Goal: Task Accomplishment & Management: Use online tool/utility

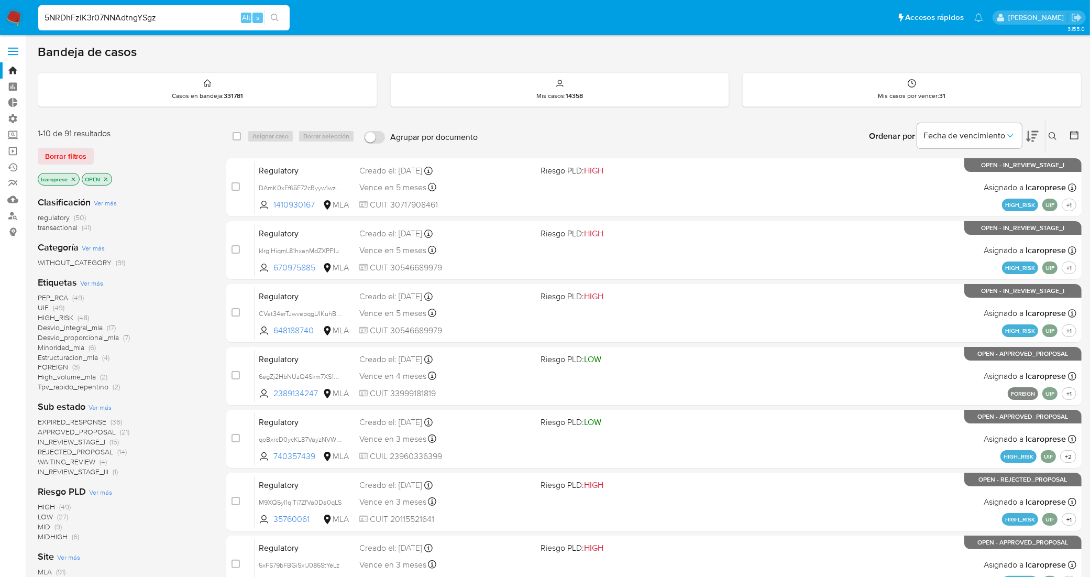
type input "5NRDhFzIK3r07NNAdtngYSgz"
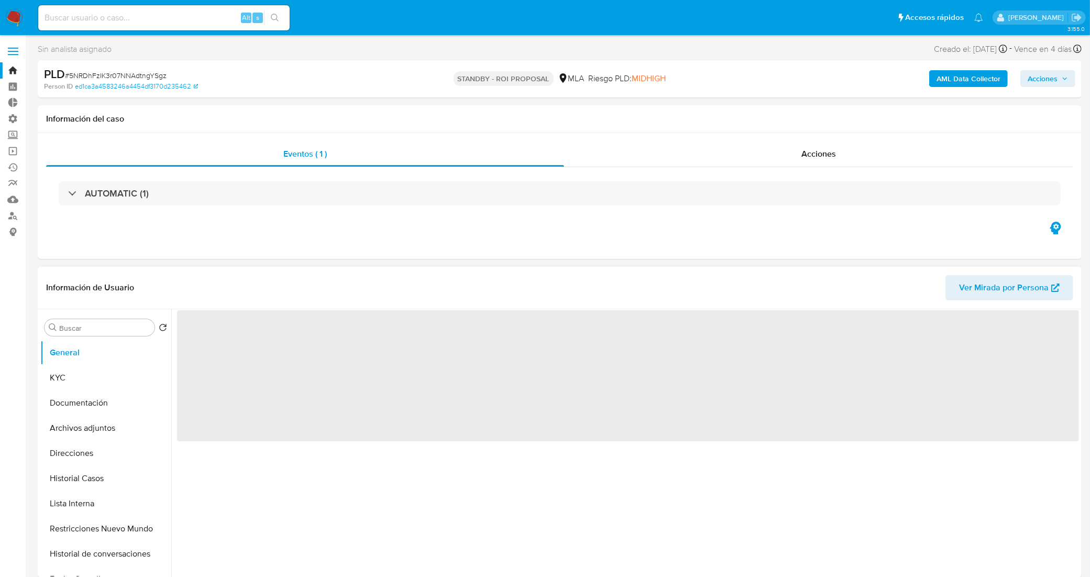
select select "10"
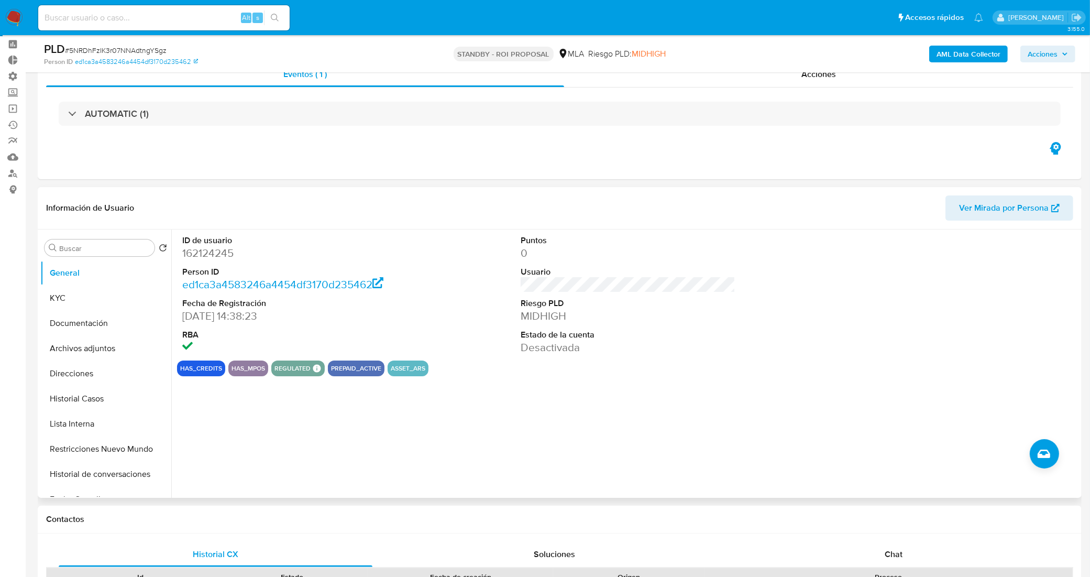
scroll to position [65, 0]
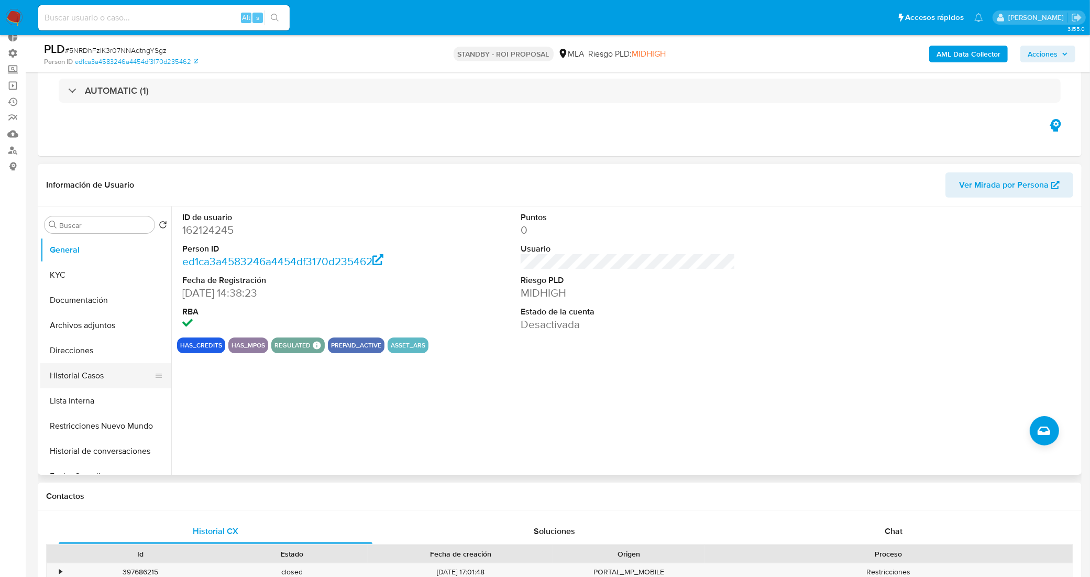
click at [82, 386] on button "Historial Casos" at bounding box center [101, 375] width 123 height 25
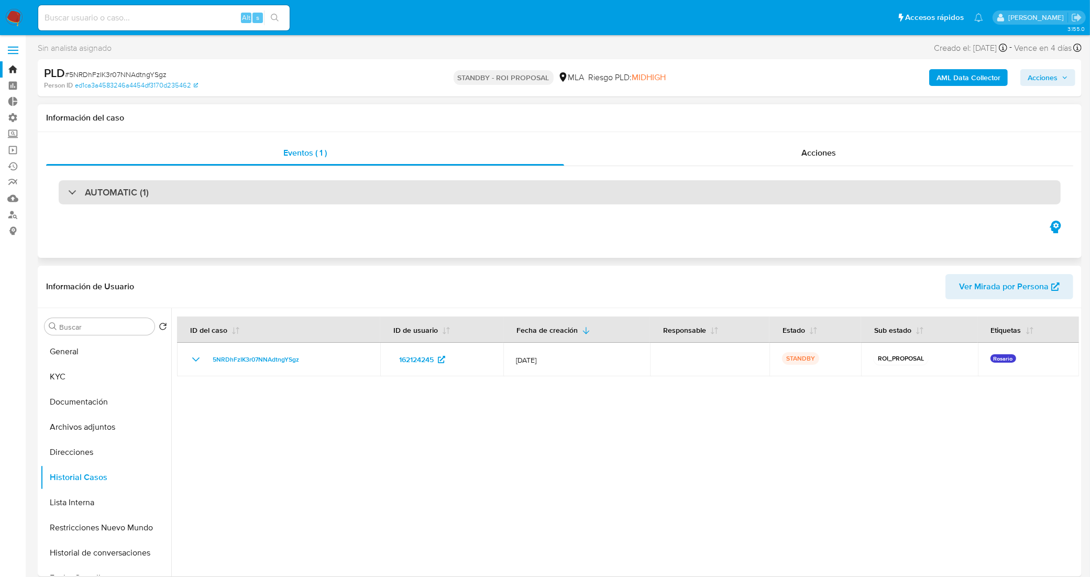
scroll to position [0, 0]
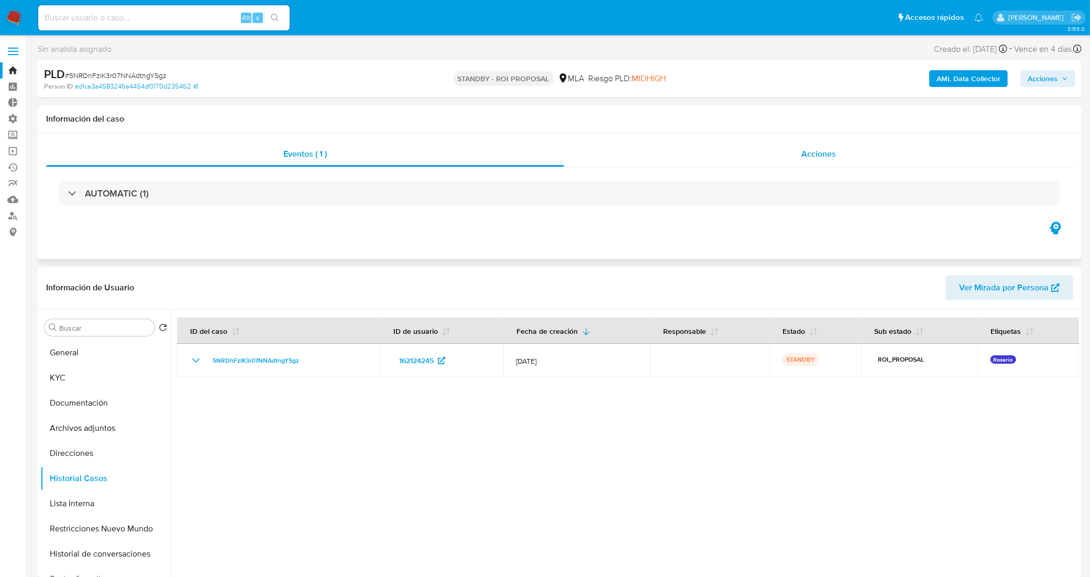
click at [778, 149] on div "Acciones" at bounding box center [818, 153] width 509 height 25
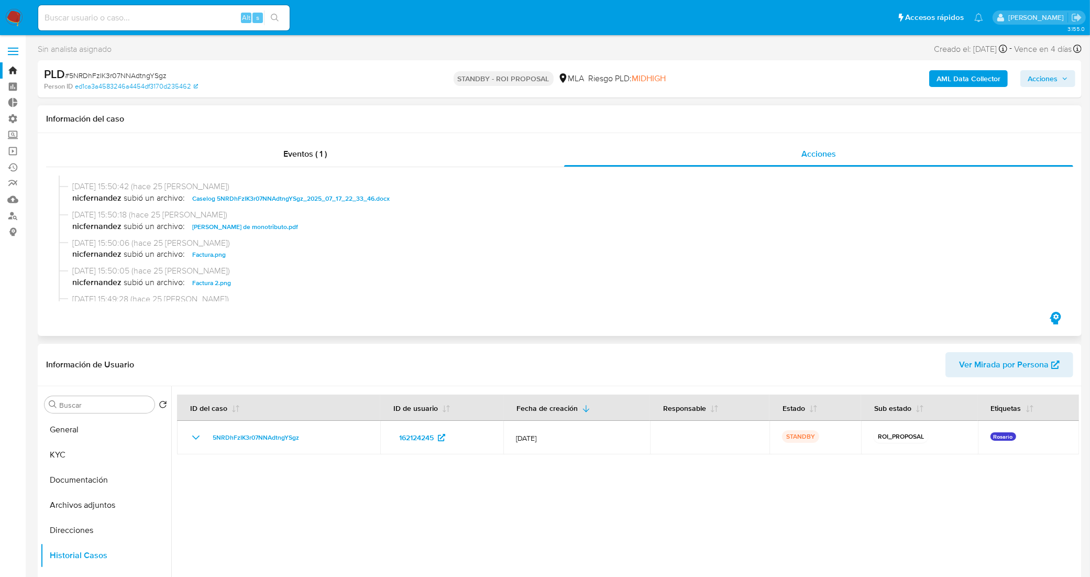
scroll to position [65, 0]
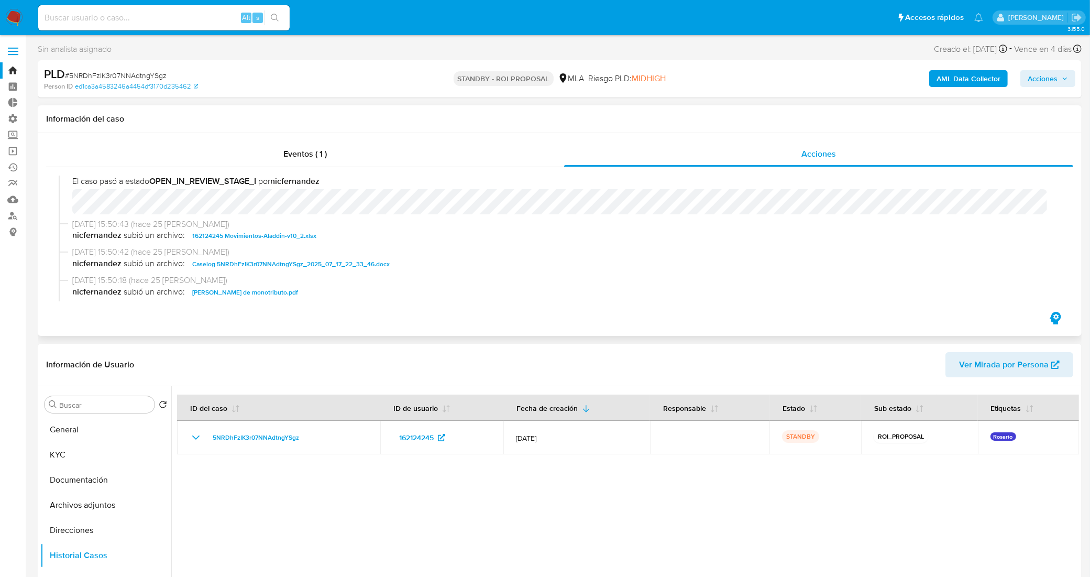
click at [287, 265] on span "Caselog 5NRDhFzIK3r07NNAdtngYSgz_2025_07_17_22_33_46.docx" at bounding box center [290, 264] width 197 height 13
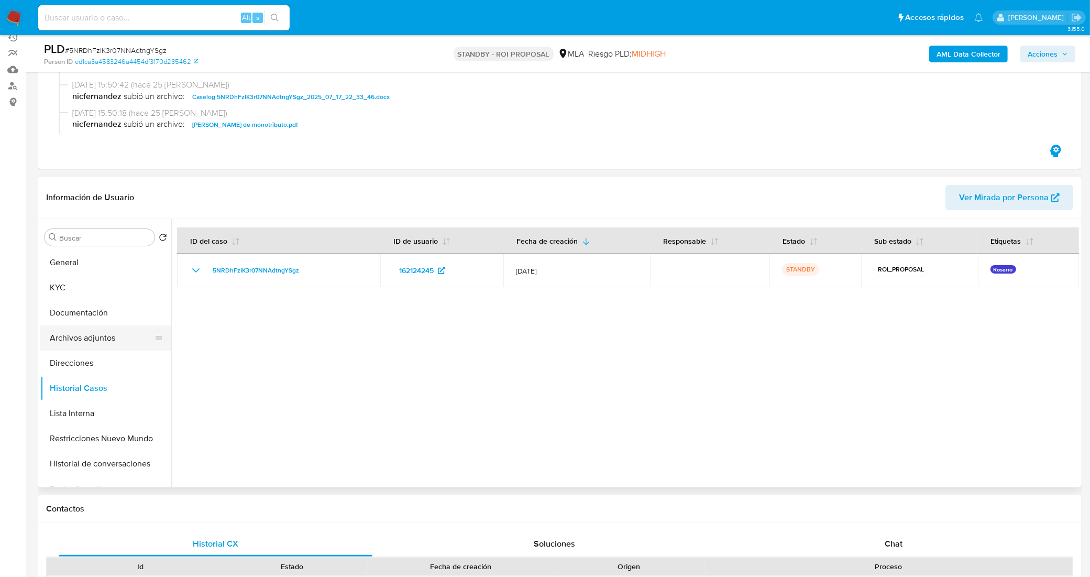
scroll to position [131, 0]
click at [106, 281] on button "KYC" at bounding box center [101, 286] width 123 height 25
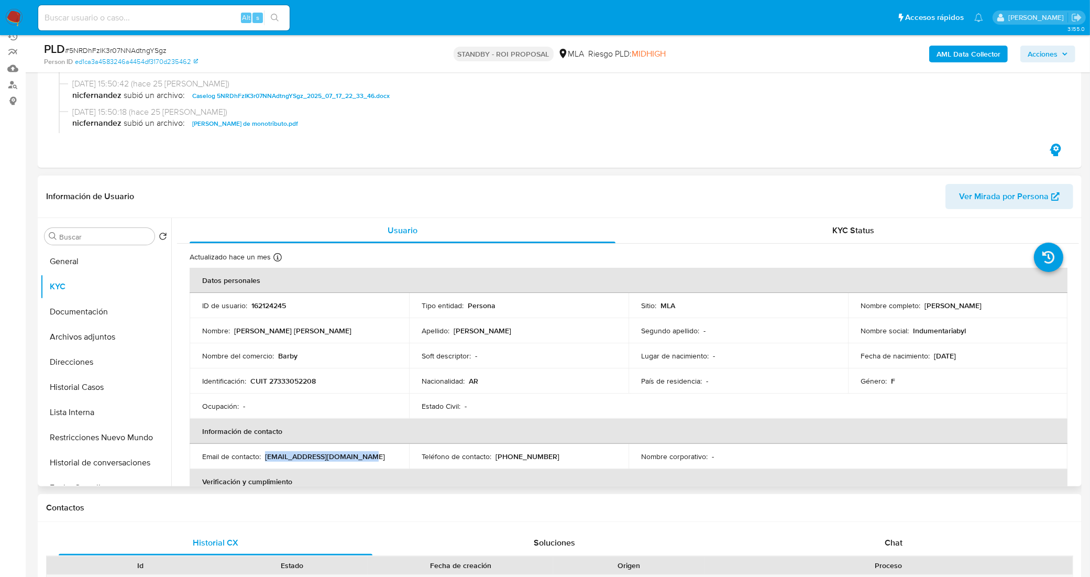
drag, startPoint x: 352, startPoint y: 459, endPoint x: 266, endPoint y: 459, distance: 85.9
click at [266, 459] on div "Email de contacto : barbaraelianarau@gmail.com" at bounding box center [299, 456] width 194 height 9
copy p "barbaraelianarau@gmail.com"
click at [88, 381] on button "Historial Casos" at bounding box center [101, 387] width 123 height 25
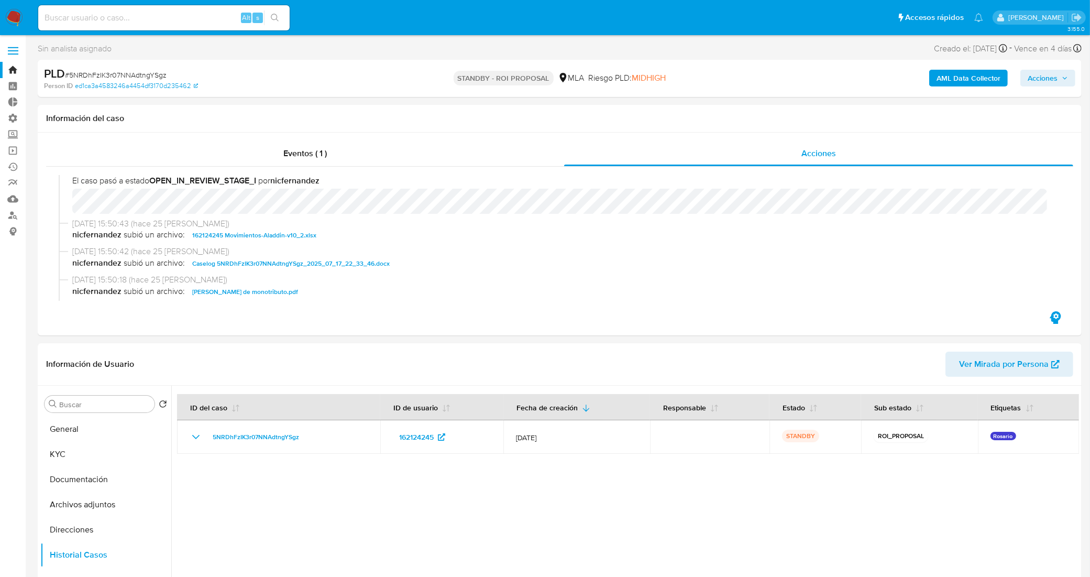
scroll to position [0, 0]
click at [173, 26] on div "Alt s" at bounding box center [163, 17] width 251 height 25
click at [172, 20] on input at bounding box center [163, 18] width 251 height 14
paste input "JPUW54GZWIRbSYVjaAQ9JXlw"
type input "JPUW54GZWIRbSYVjaAQ9JXlw"
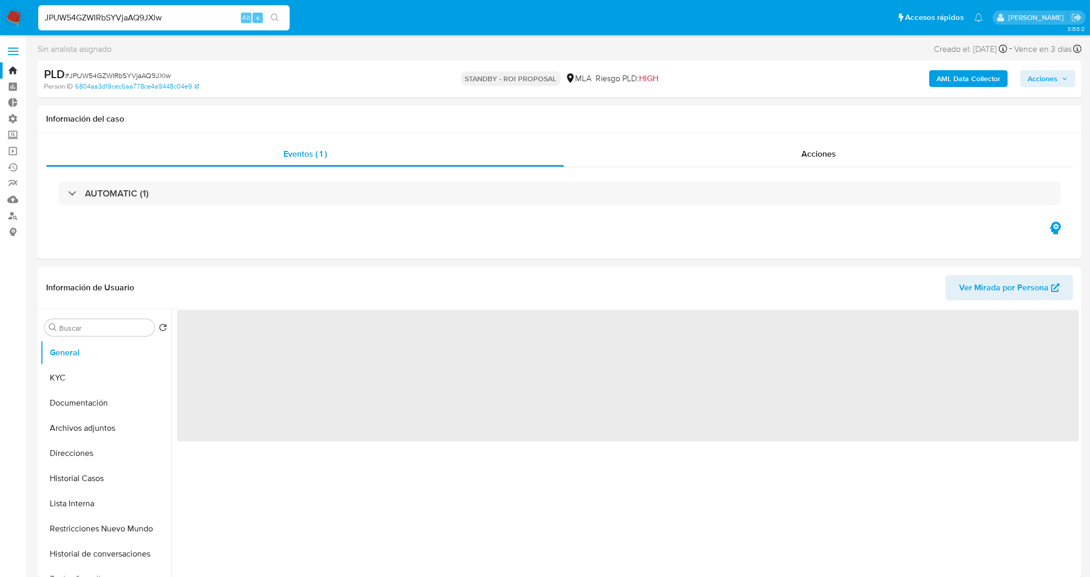
select select "10"
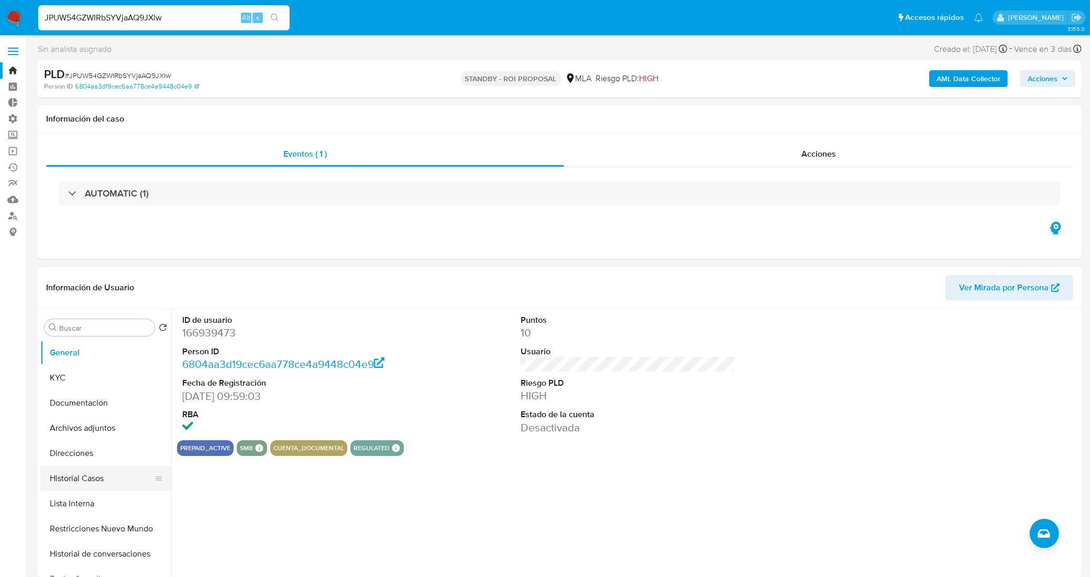
click at [86, 486] on button "Historial Casos" at bounding box center [101, 478] width 123 height 25
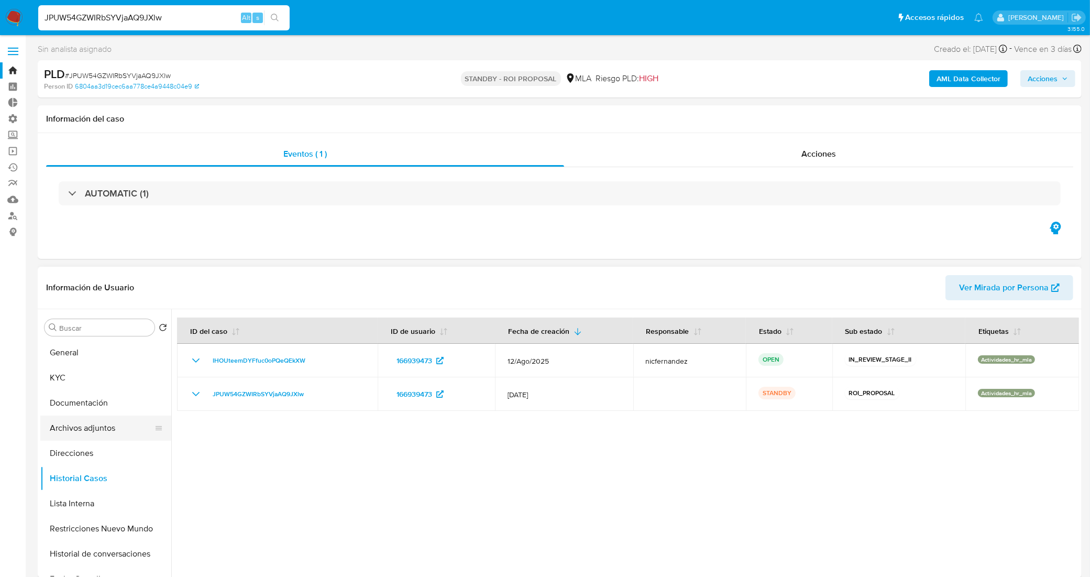
click at [91, 439] on button "Archivos adjuntos" at bounding box center [101, 427] width 123 height 25
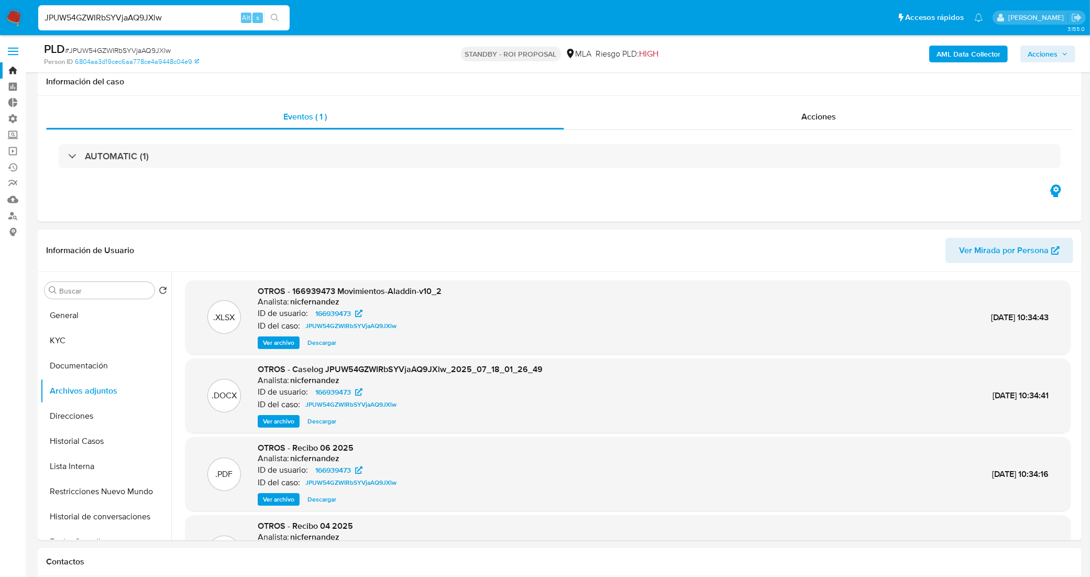
scroll to position [65, 0]
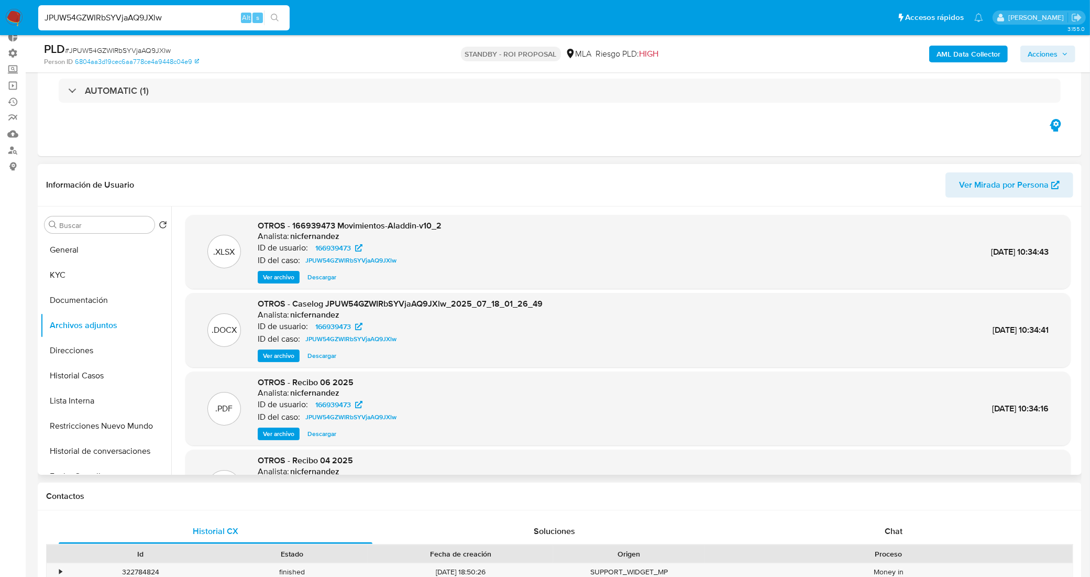
click at [325, 356] on span "Descargar" at bounding box center [321, 355] width 29 height 10
click at [97, 380] on button "Historial Casos" at bounding box center [101, 375] width 123 height 25
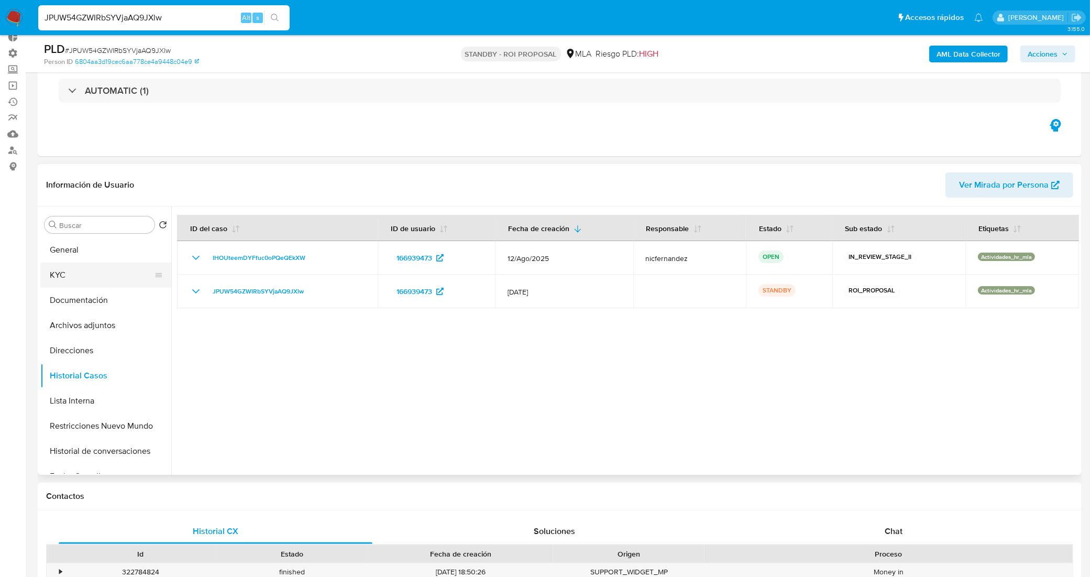
click at [109, 278] on button "KYC" at bounding box center [101, 274] width 123 height 25
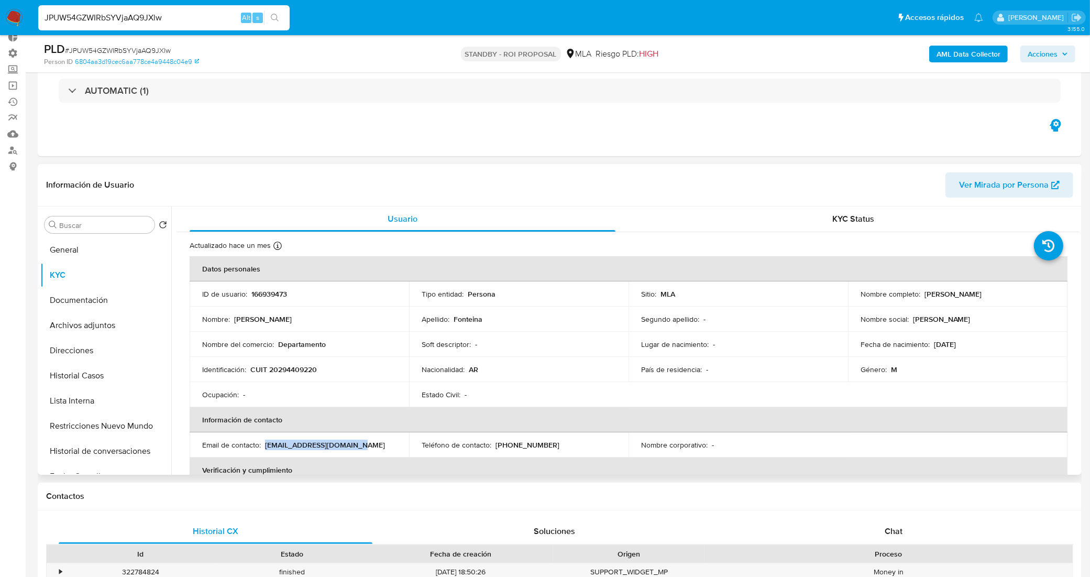
drag, startPoint x: 353, startPoint y: 448, endPoint x: 265, endPoint y: 441, distance: 87.8
click at [265, 441] on div "Email de contacto : brunofonteina@outlook.es" at bounding box center [299, 444] width 194 height 9
copy p "brunofonteina@outlook.es"
drag, startPoint x: 211, startPoint y: 18, endPoint x: 5, endPoint y: 35, distance: 206.5
click at [5, 34] on nav "Pausado Ver notificaciones JPUW54GZWIRbSYVjaAQ9JXlw Alt s Accesos rápidos Presi…" at bounding box center [545, 17] width 1090 height 35
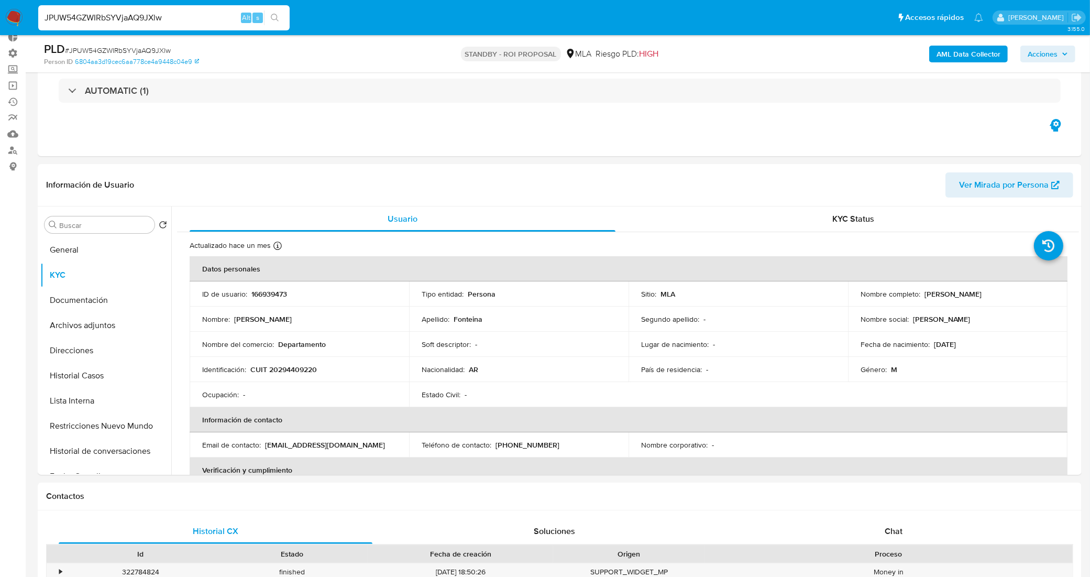
paste input "a5Y8nNwUgFCyRz117G9OpGZ"
type input "Ja5Y8nNwUgFCyRz117G9OpGZ"
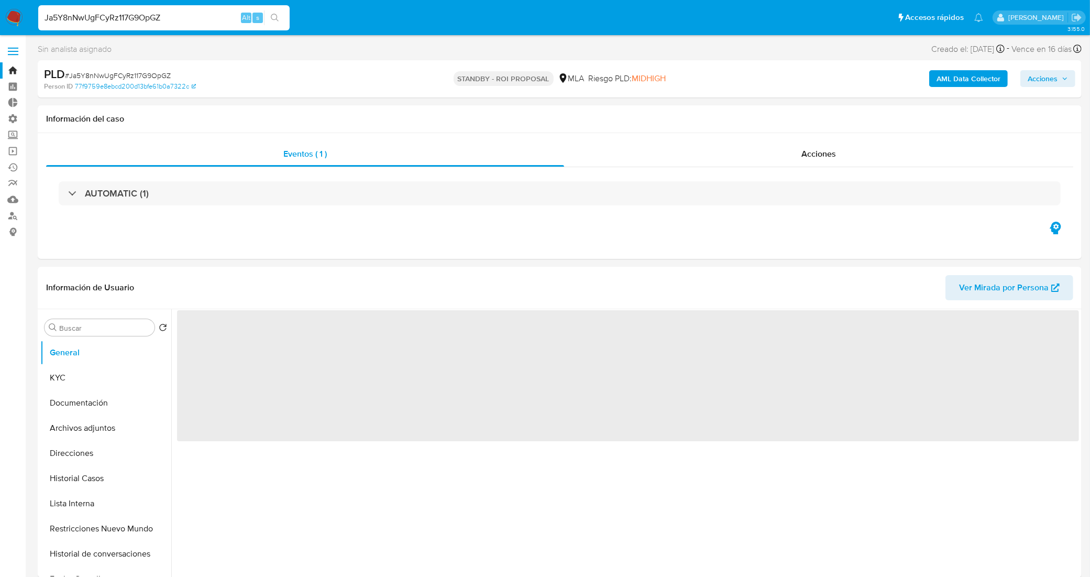
select select "10"
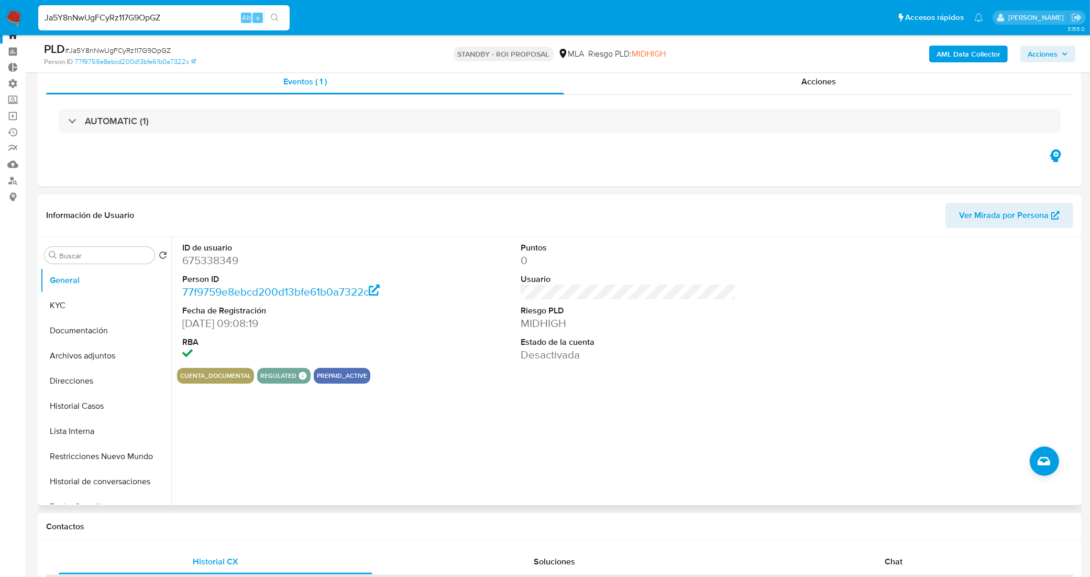
scroll to position [131, 0]
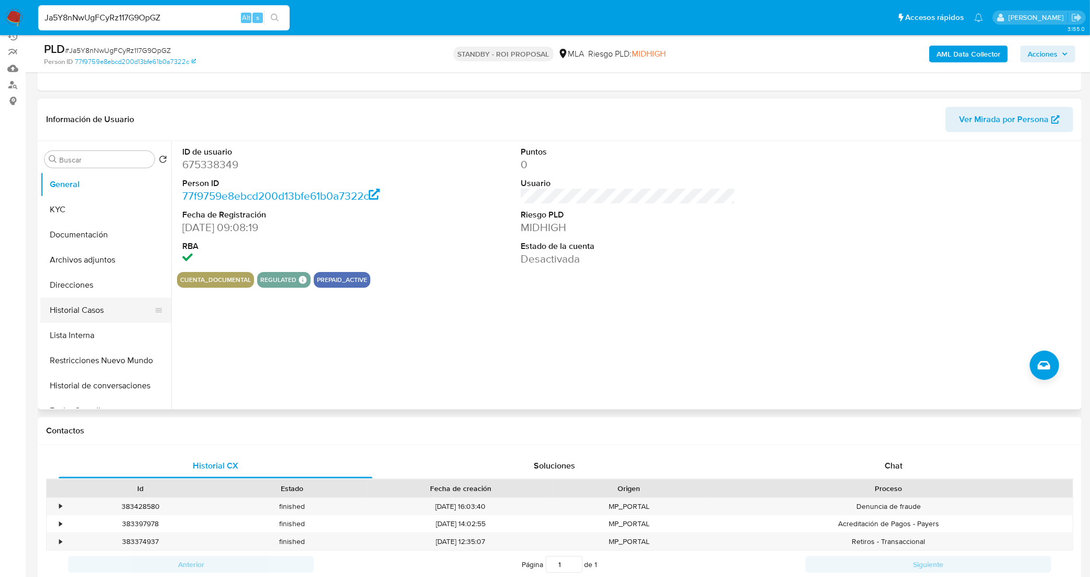
click at [98, 309] on button "Historial Casos" at bounding box center [101, 310] width 123 height 25
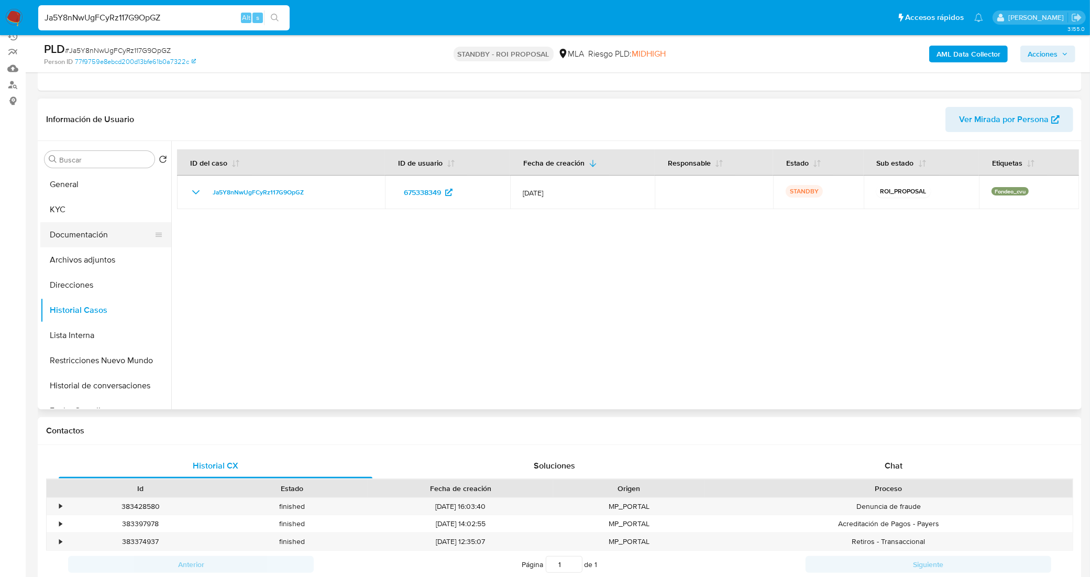
click at [104, 233] on button "Documentación" at bounding box center [101, 234] width 123 height 25
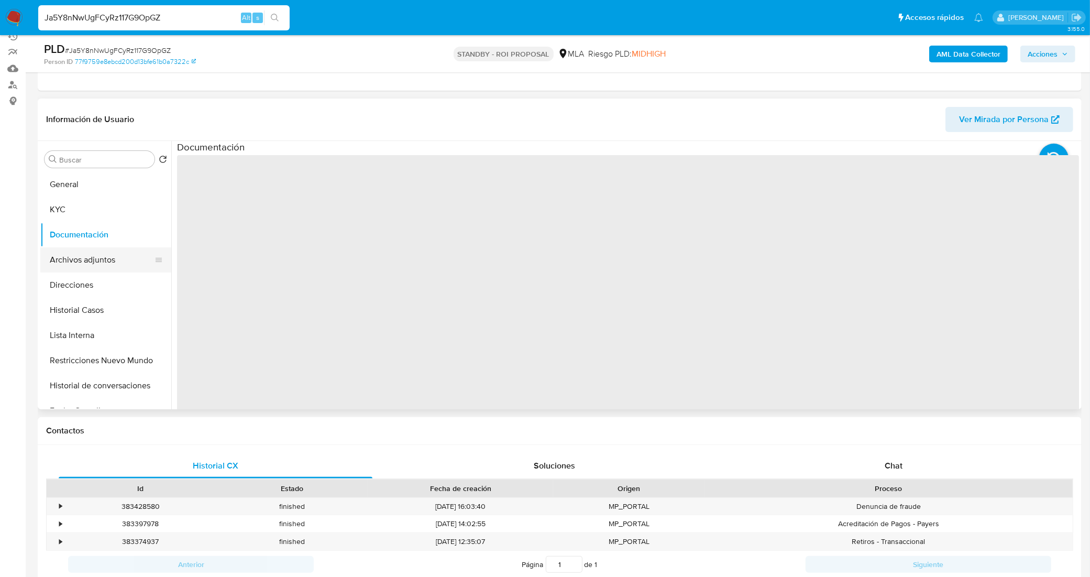
click at [101, 257] on button "Archivos adjuntos" at bounding box center [101, 259] width 123 height 25
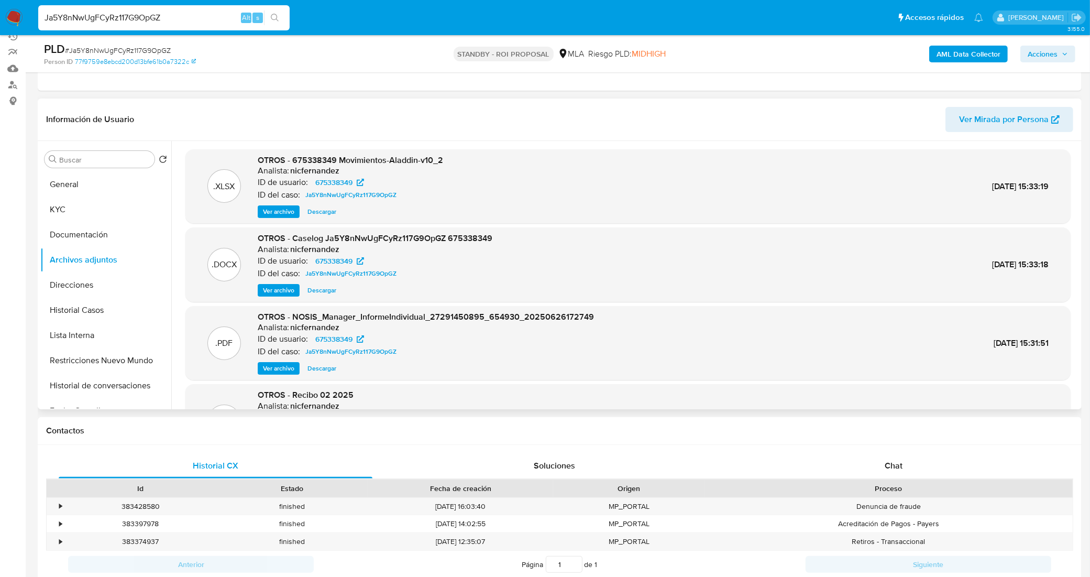
click at [283, 290] on span "Ver archivo" at bounding box center [278, 290] width 31 height 10
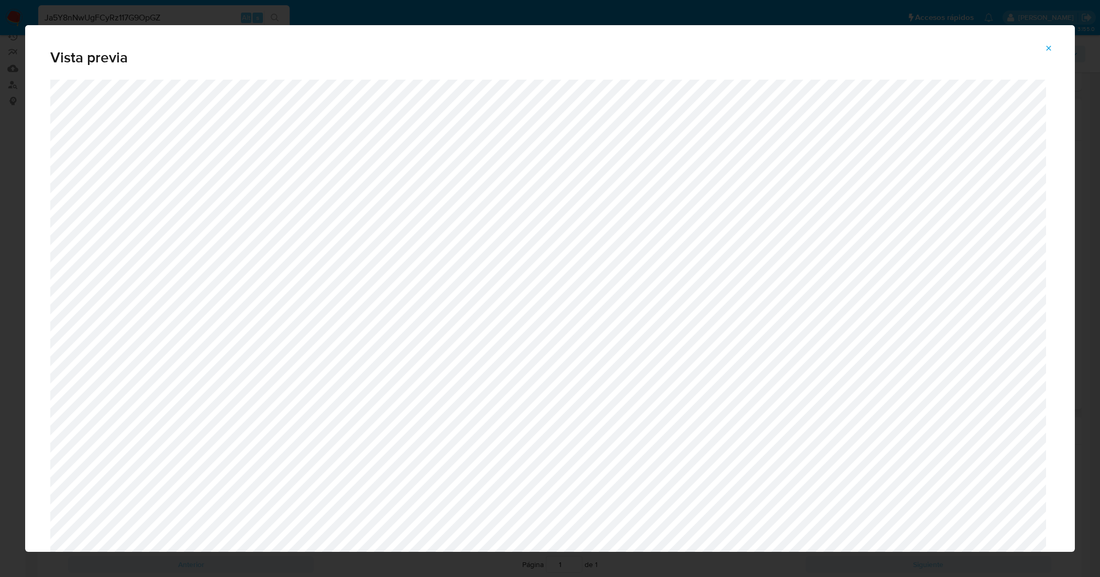
click at [1046, 48] on icon "Attachment preview" at bounding box center [1048, 48] width 8 height 8
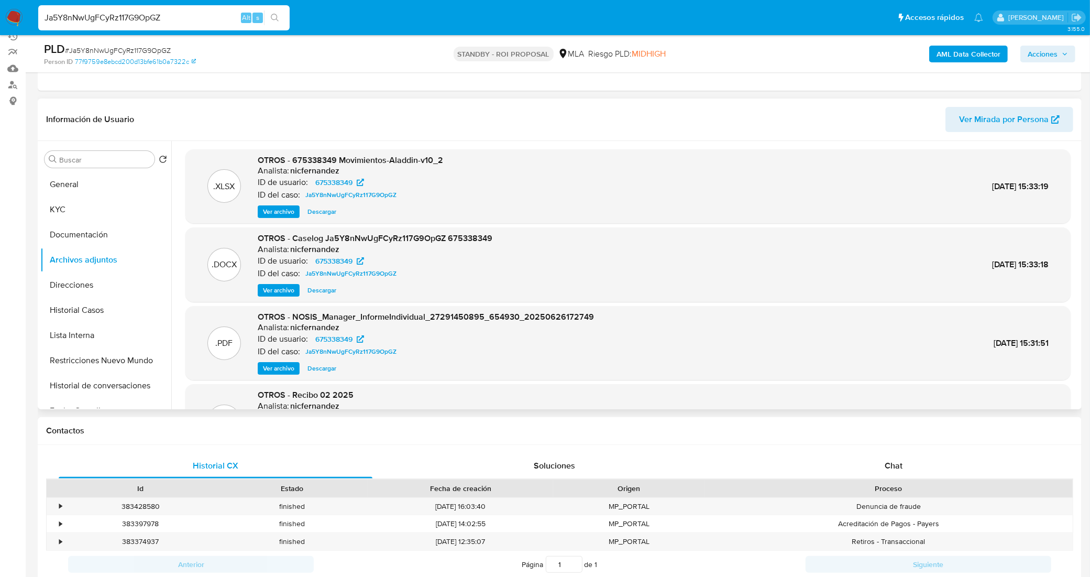
click at [321, 288] on span "Descargar" at bounding box center [321, 290] width 29 height 10
click at [93, 203] on button "KYC" at bounding box center [101, 209] width 123 height 25
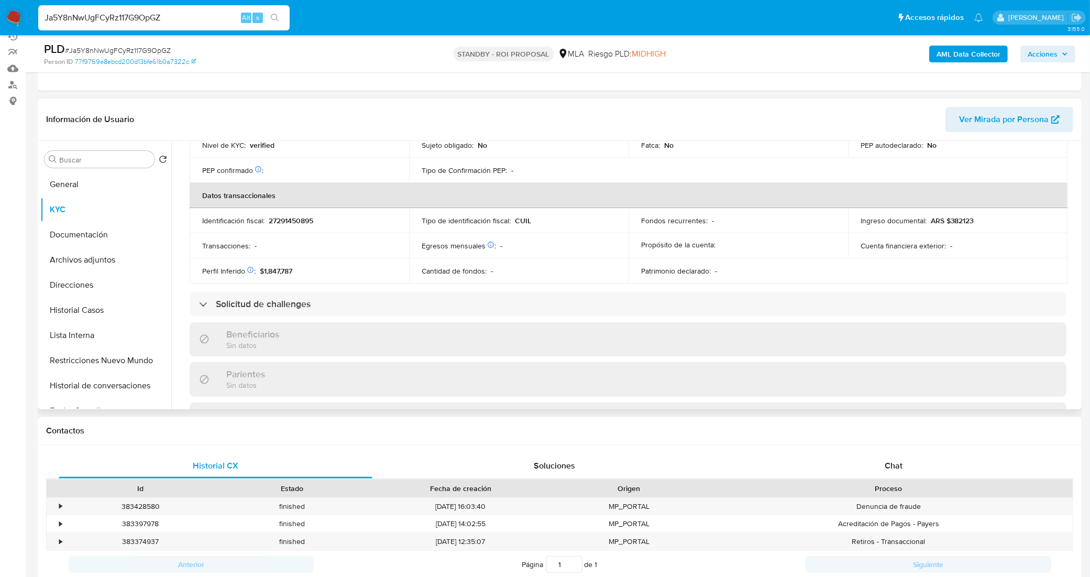
scroll to position [532, 0]
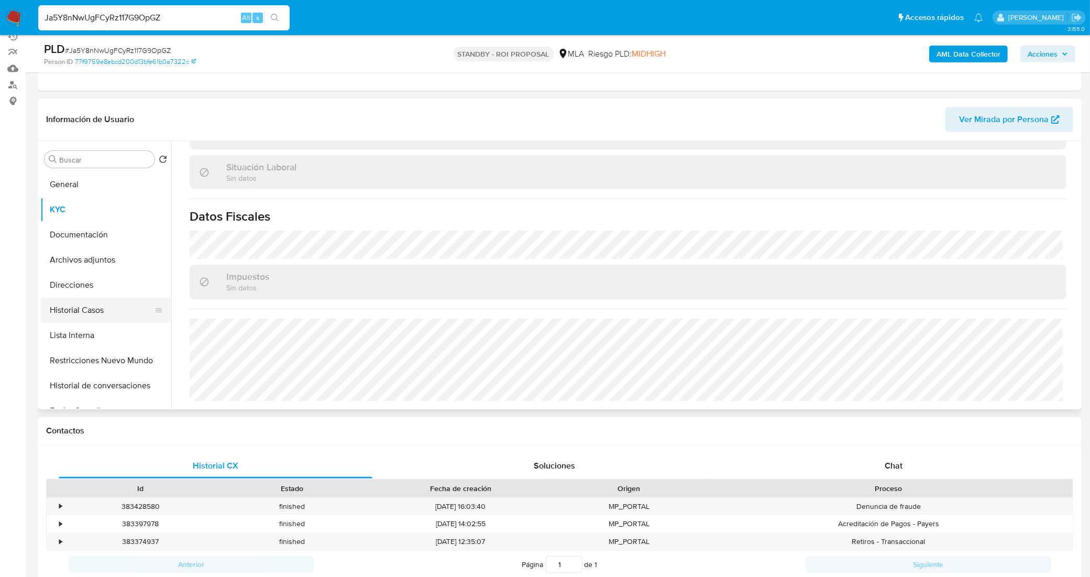
click at [102, 317] on button "Historial Casos" at bounding box center [101, 310] width 123 height 25
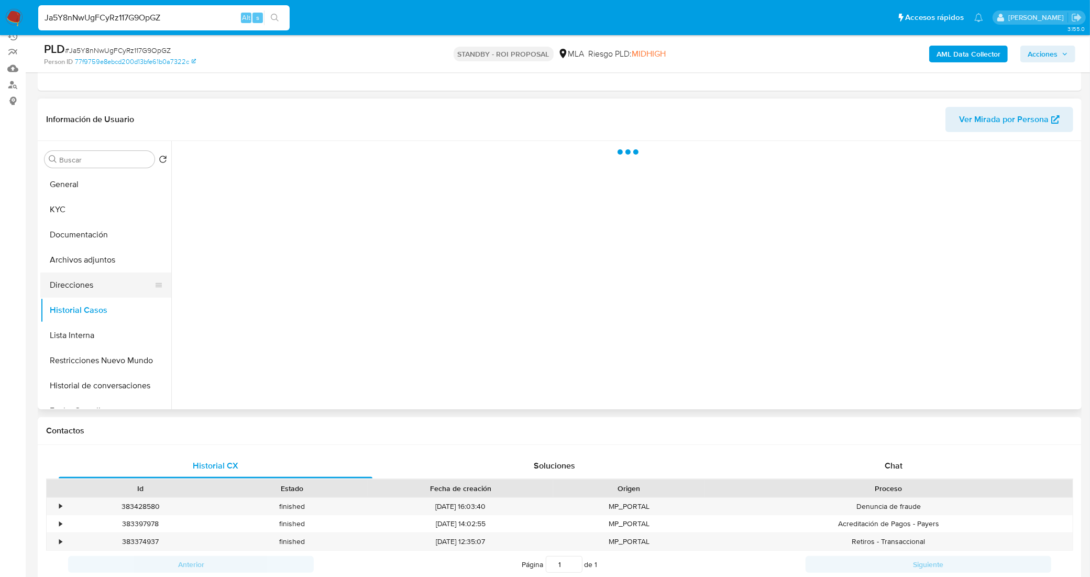
click at [84, 295] on button "Direcciones" at bounding box center [101, 284] width 123 height 25
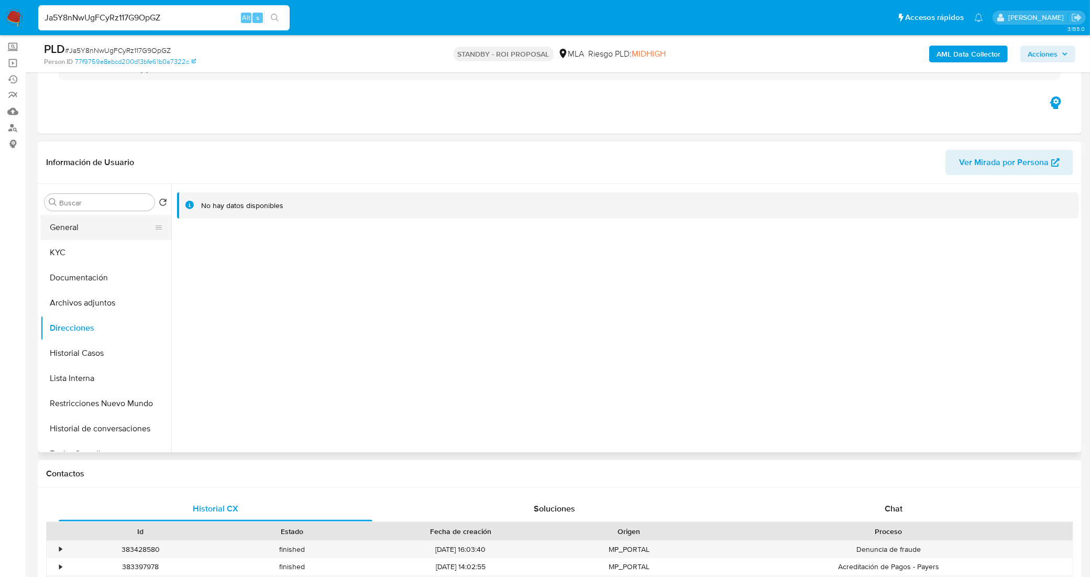
scroll to position [65, 0]
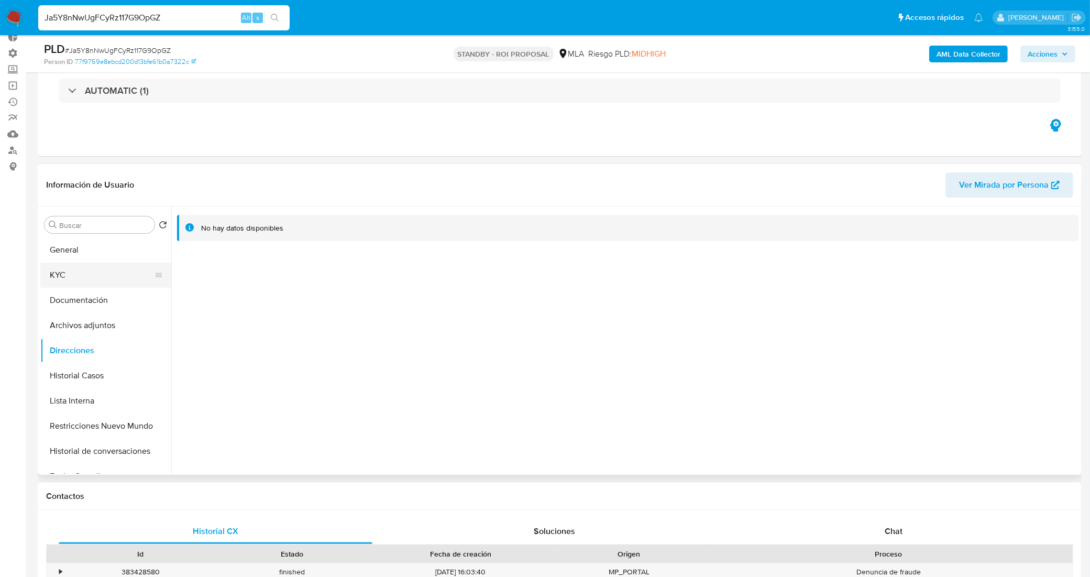
click at [101, 286] on button "KYC" at bounding box center [101, 274] width 123 height 25
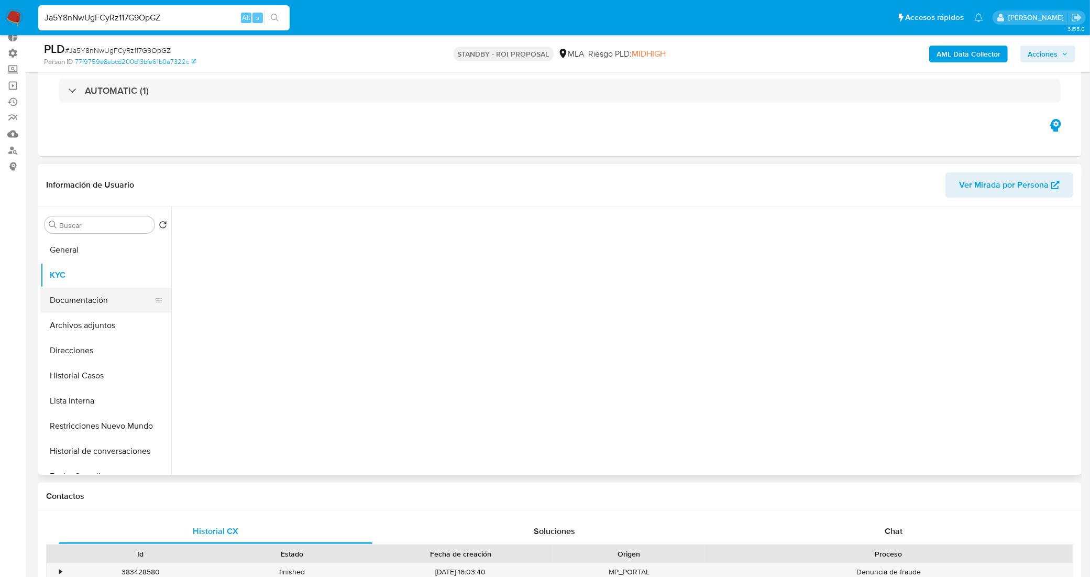
click at [106, 291] on button "Documentación" at bounding box center [101, 300] width 123 height 25
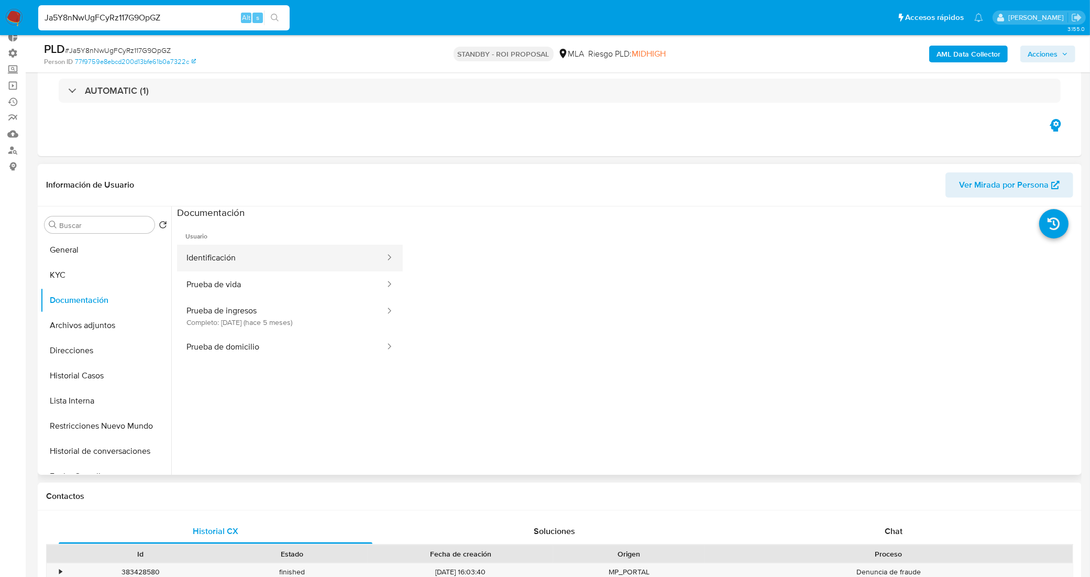
click at [284, 268] on button "Identificación" at bounding box center [281, 258] width 209 height 27
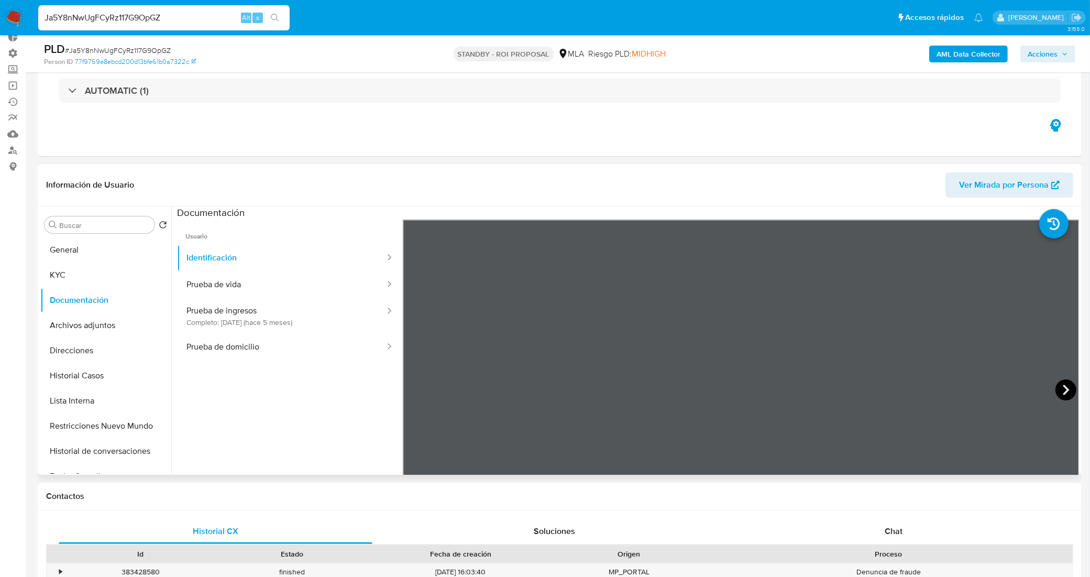
click at [1067, 393] on icon at bounding box center [1065, 389] width 21 height 21
click at [84, 265] on button "KYC" at bounding box center [101, 274] width 123 height 25
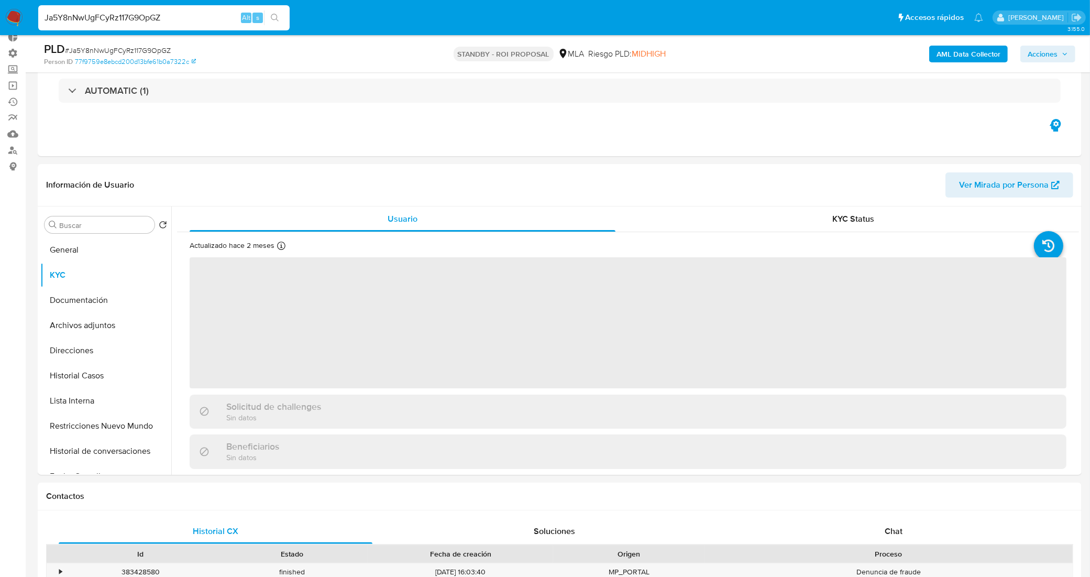
drag, startPoint x: 104, startPoint y: 247, endPoint x: 174, endPoint y: 289, distance: 82.2
click at [105, 247] on button "General" at bounding box center [105, 249] width 131 height 25
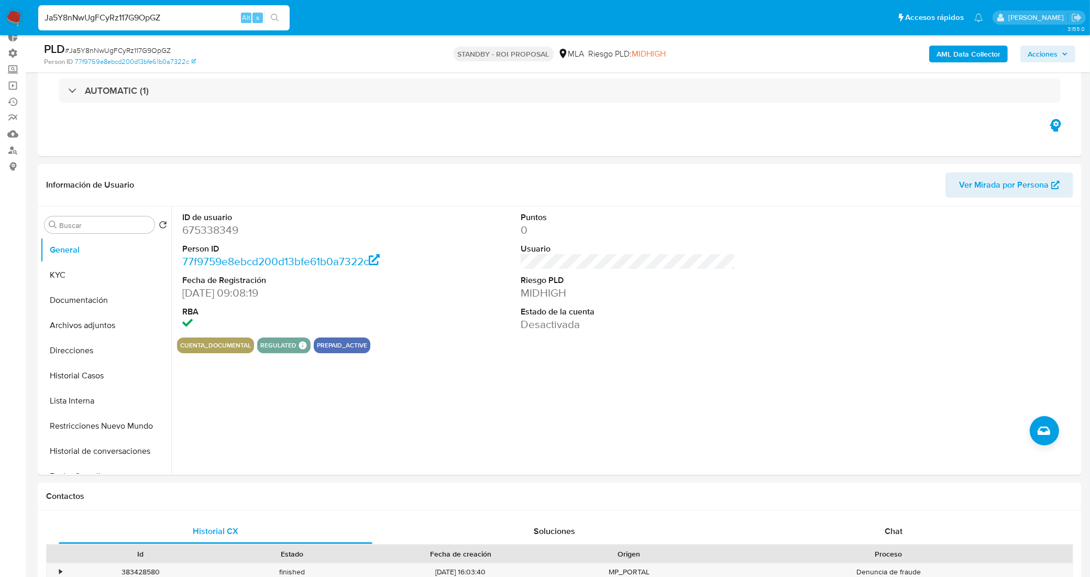
click at [0, 7] on nav "Pausado Ver notificaciones Ja5Y8nNwUgFCyRz117G9OpGZ Alt s Accesos rápidos Presi…" at bounding box center [545, 17] width 1090 height 35
paste input "ZVQcGmw72JgNn4NAgU1imWA9"
type input "ZVQcGmw72JgNn4NAgU1imWA9"
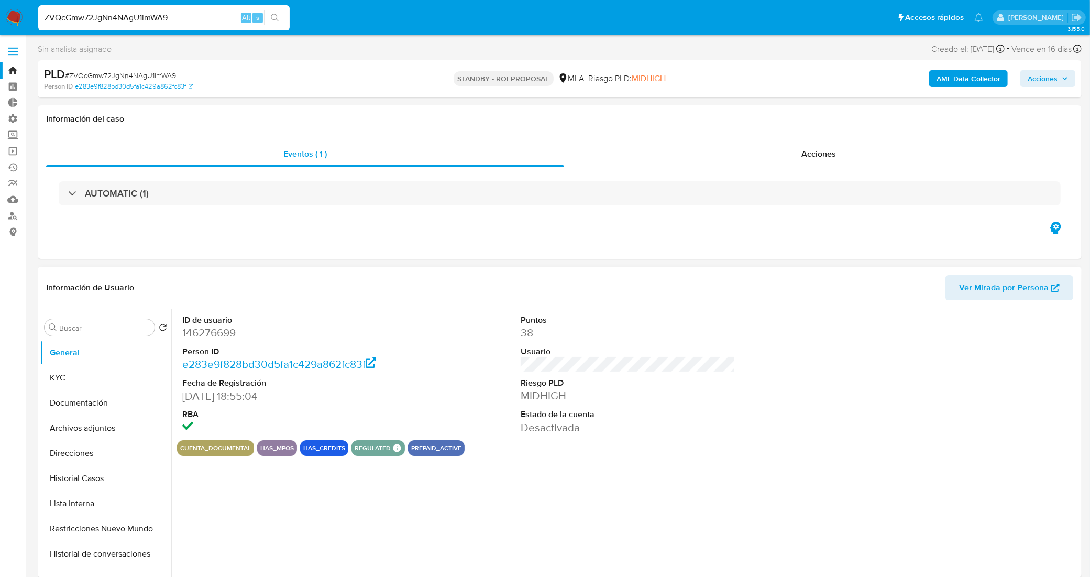
select select "10"
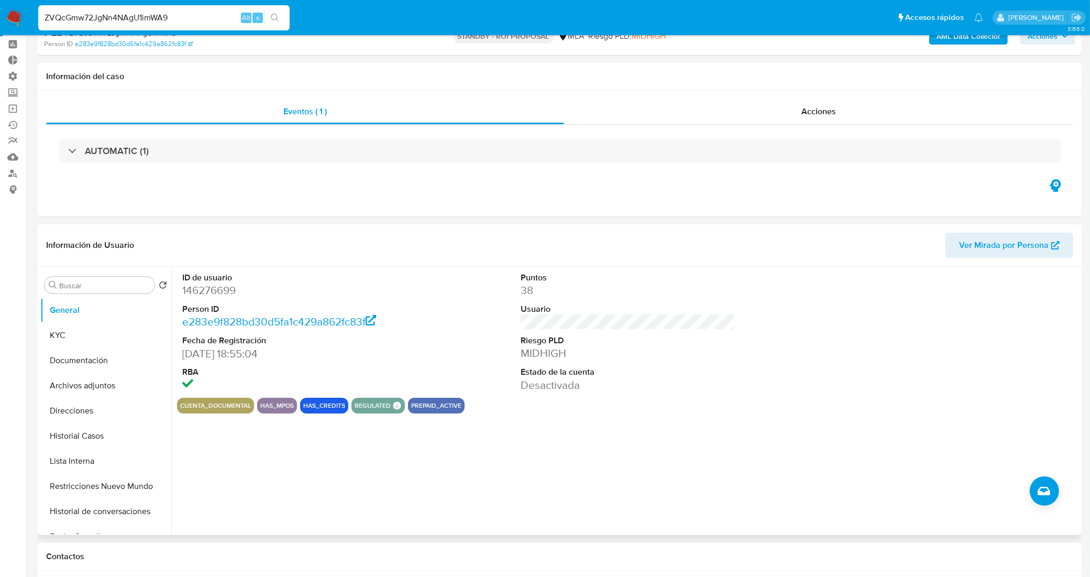
scroll to position [65, 0]
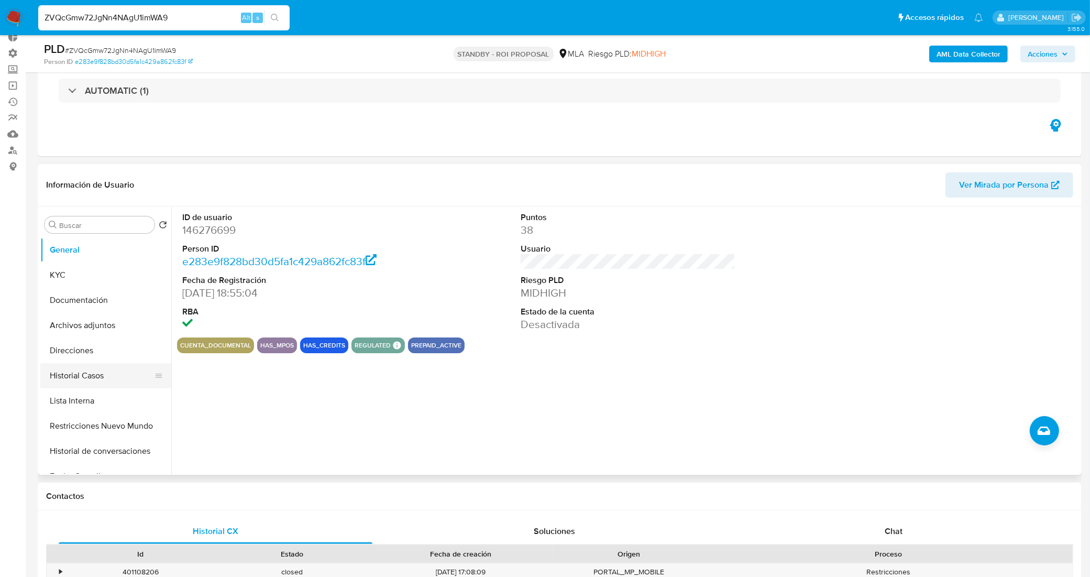
click at [93, 373] on button "Historial Casos" at bounding box center [101, 375] width 123 height 25
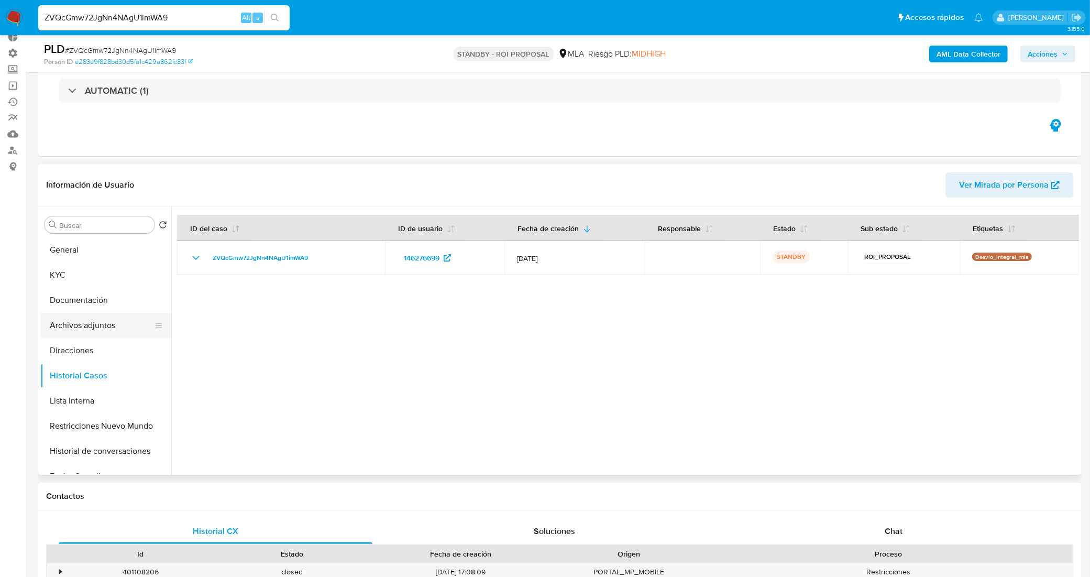
click at [88, 329] on button "Archivos adjuntos" at bounding box center [101, 325] width 123 height 25
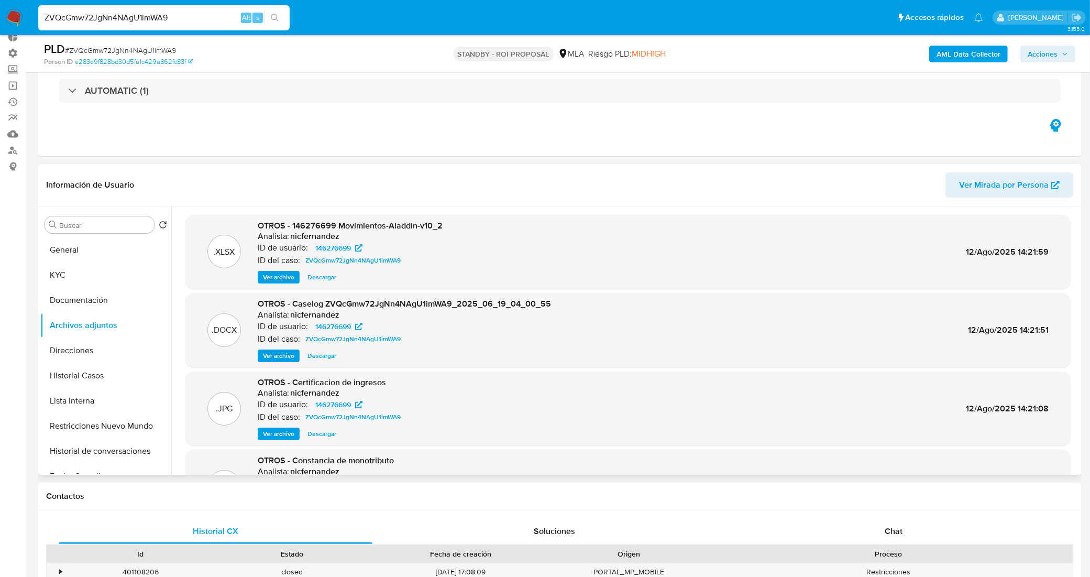
click at [330, 355] on span "Descargar" at bounding box center [321, 355] width 29 height 10
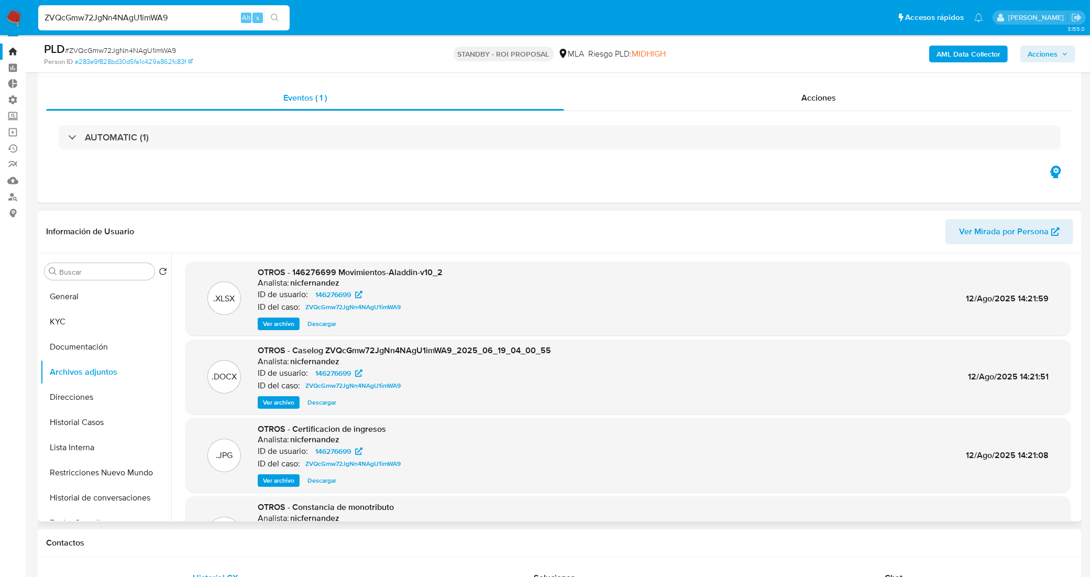
scroll to position [0, 0]
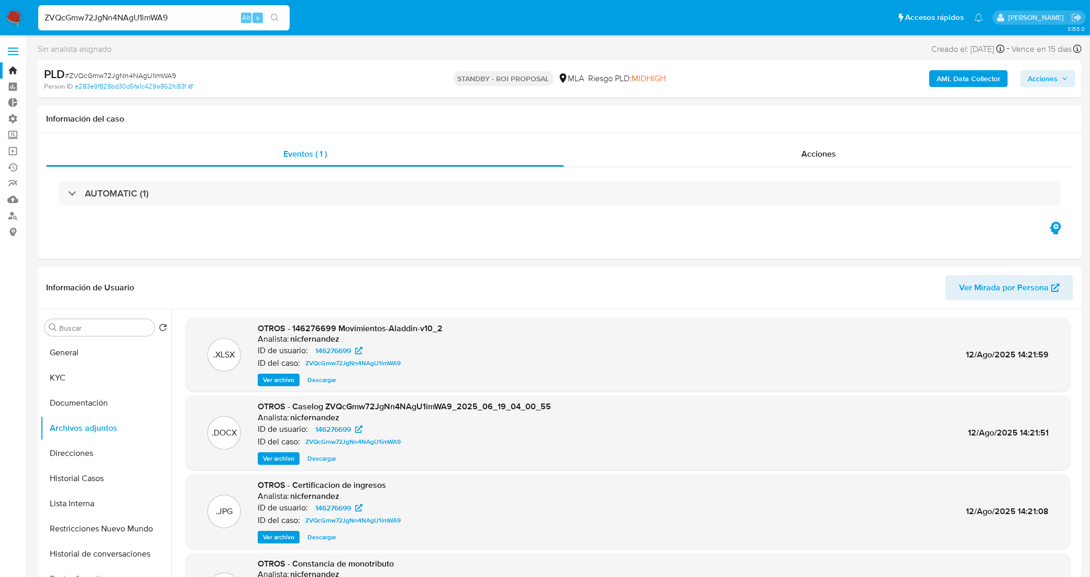
drag, startPoint x: 190, startPoint y: 13, endPoint x: 0, endPoint y: 8, distance: 190.2
click at [0, 8] on nav "Pausado Ver notificaciones ZVQcGmw72JgNn4NAgU1imWA9 Alt s Accesos rápidos Presi…" at bounding box center [545, 17] width 1090 height 35
paste input "bin61IyhPJWmsevlOCzcADGt"
type input "bin61IyhPJWmsevlOCzcADGt"
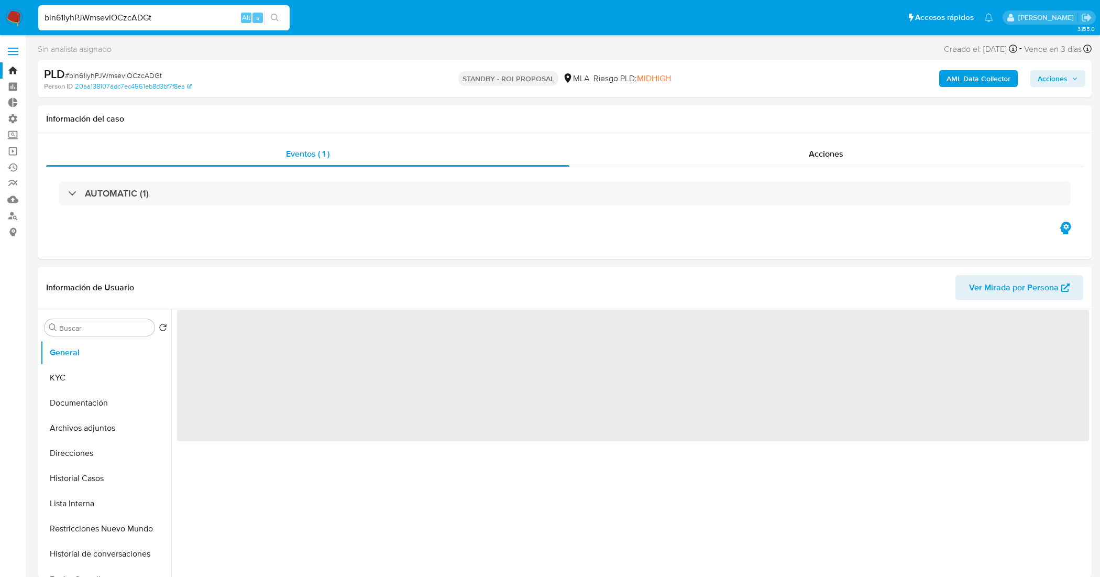
select select "10"
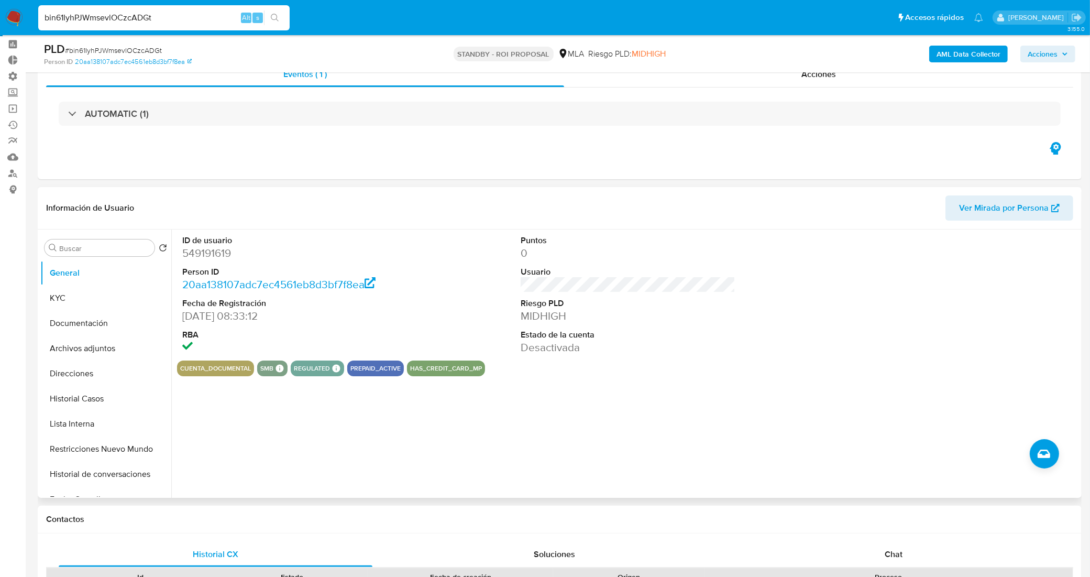
scroll to position [65, 0]
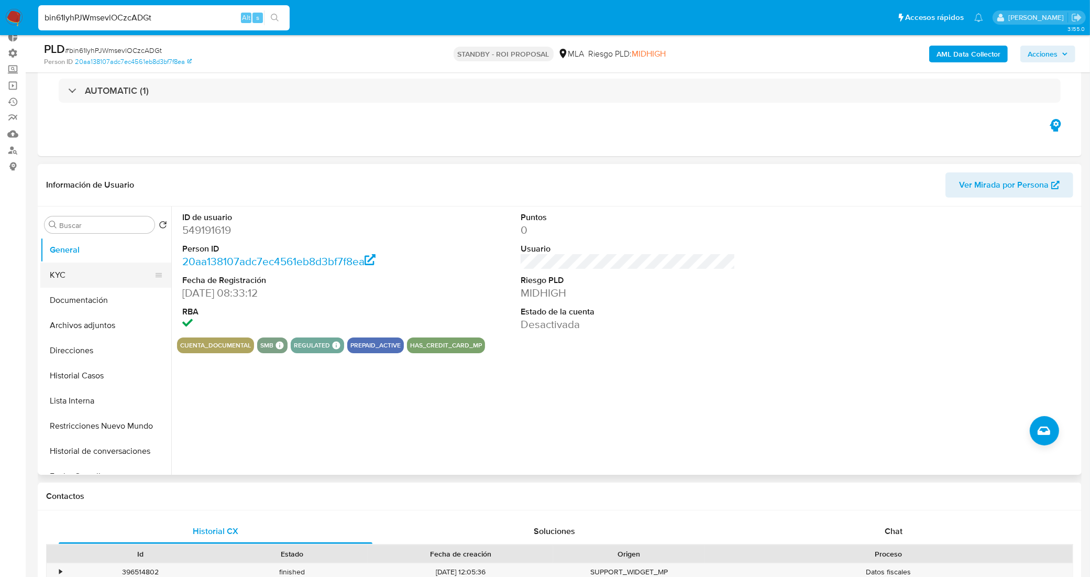
click at [129, 271] on button "KYC" at bounding box center [101, 274] width 123 height 25
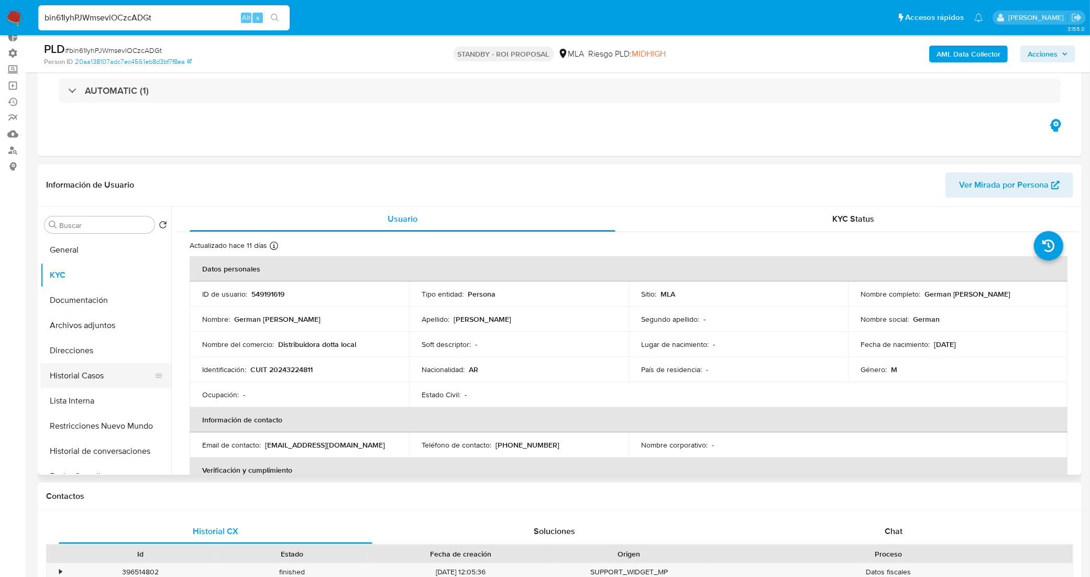
click at [100, 377] on button "Historial Casos" at bounding box center [101, 375] width 123 height 25
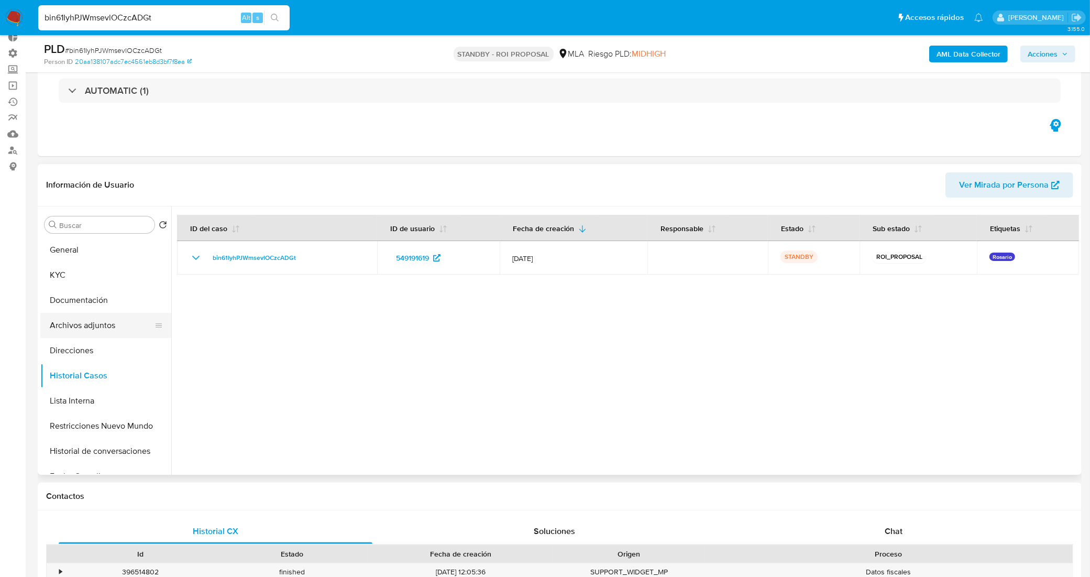
click at [98, 328] on button "Archivos adjuntos" at bounding box center [101, 325] width 123 height 25
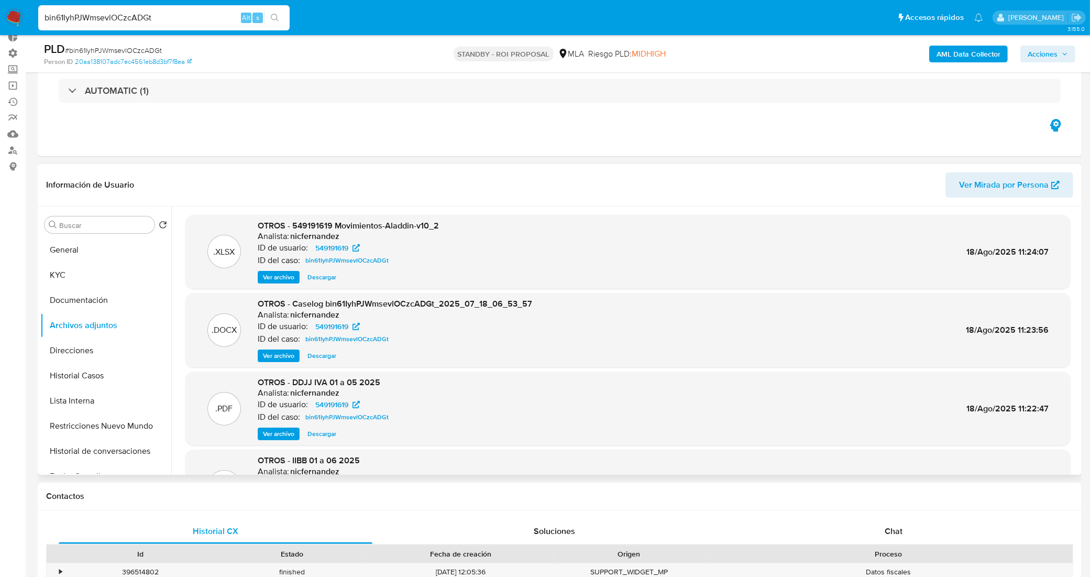
click at [327, 353] on span "Descargar" at bounding box center [321, 355] width 29 height 10
click at [70, 263] on button "KYC" at bounding box center [101, 274] width 123 height 25
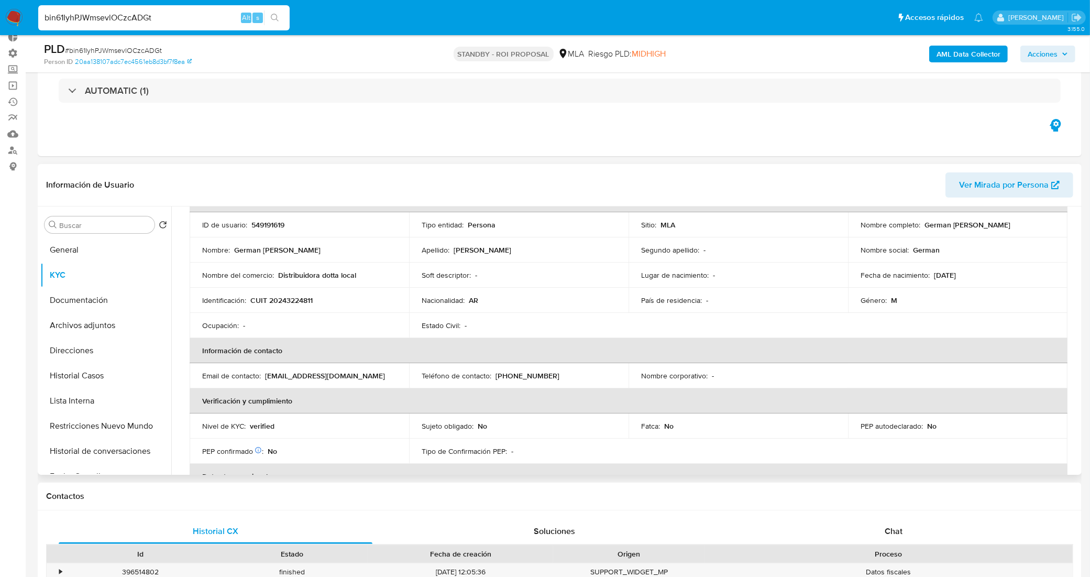
scroll to position [131, 0]
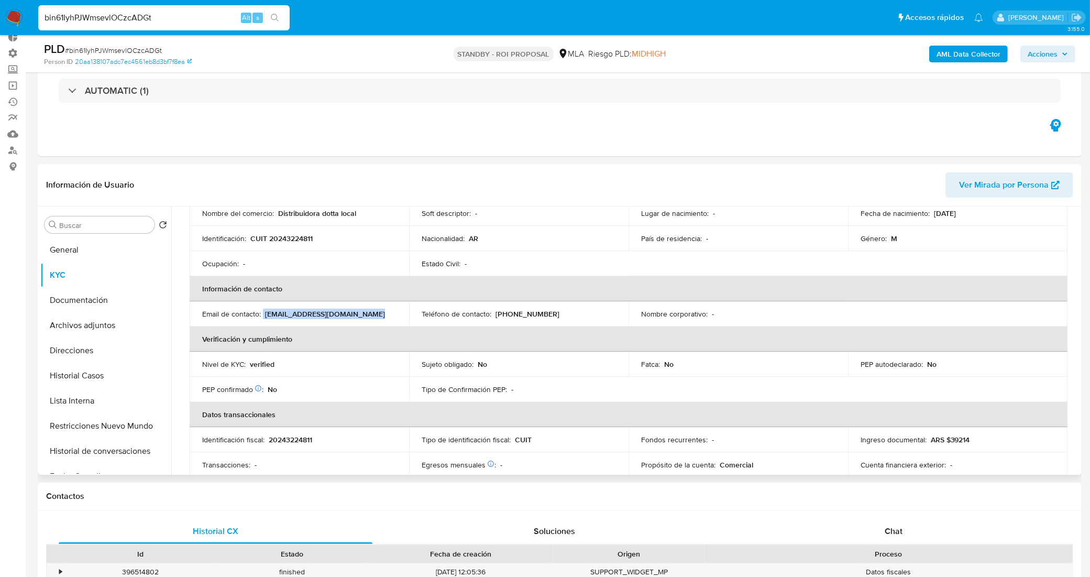
drag, startPoint x: 360, startPoint y: 314, endPoint x: 263, endPoint y: 317, distance: 97.5
click at [263, 317] on div "Email de contacto : distribuidoradotta@gmail.com" at bounding box center [299, 313] width 194 height 9
copy div "distribuidoradotta@gmail.com"
click at [342, 339] on th "Verificación y cumplimiento" at bounding box center [629, 338] width 878 height 25
drag, startPoint x: 367, startPoint y: 316, endPoint x: 266, endPoint y: 316, distance: 101.6
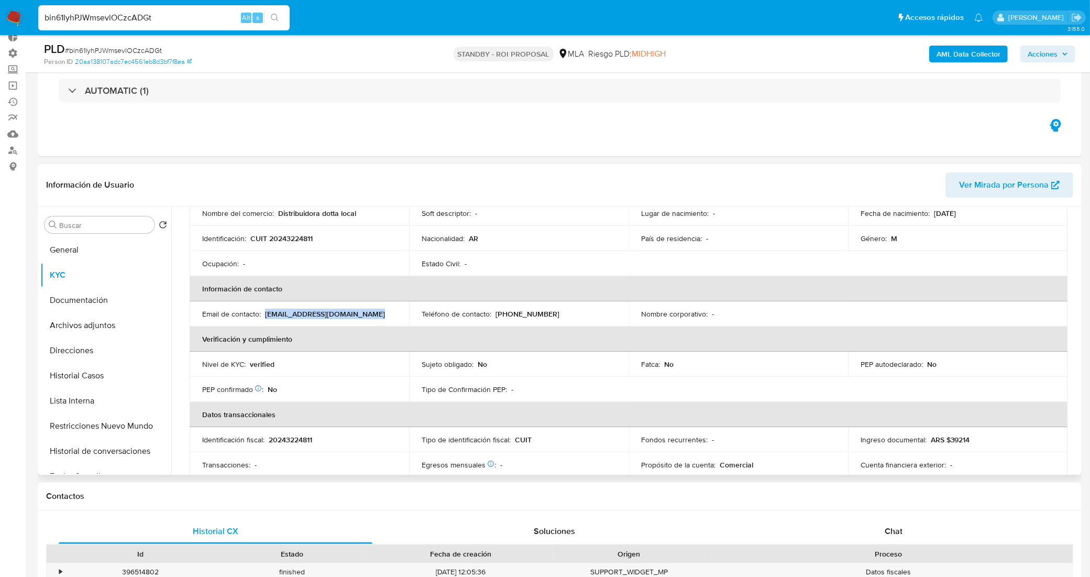
click at [266, 316] on div "Email de contacto : distribuidoradotta@gmail.com" at bounding box center [299, 313] width 194 height 9
copy p "distribuidoradotta@gmail.com"
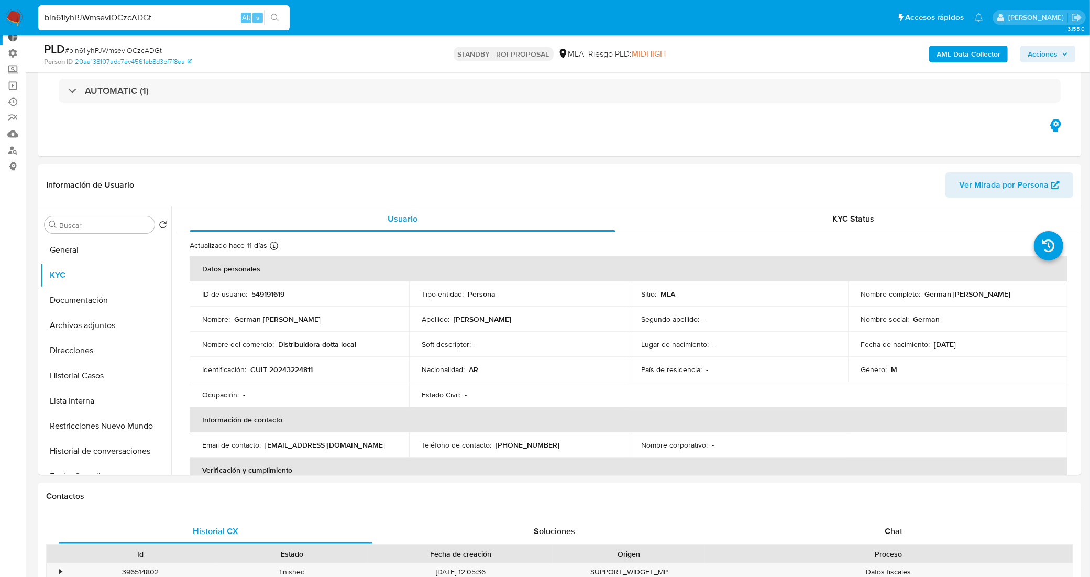
drag, startPoint x: 173, startPoint y: 23, endPoint x: 0, endPoint y: 42, distance: 174.5
paste input "XS1x1szhd7eDgzqFo0vV7lHR"
type input "XS1x1szhd7eDgzqFo0vV7lHR"
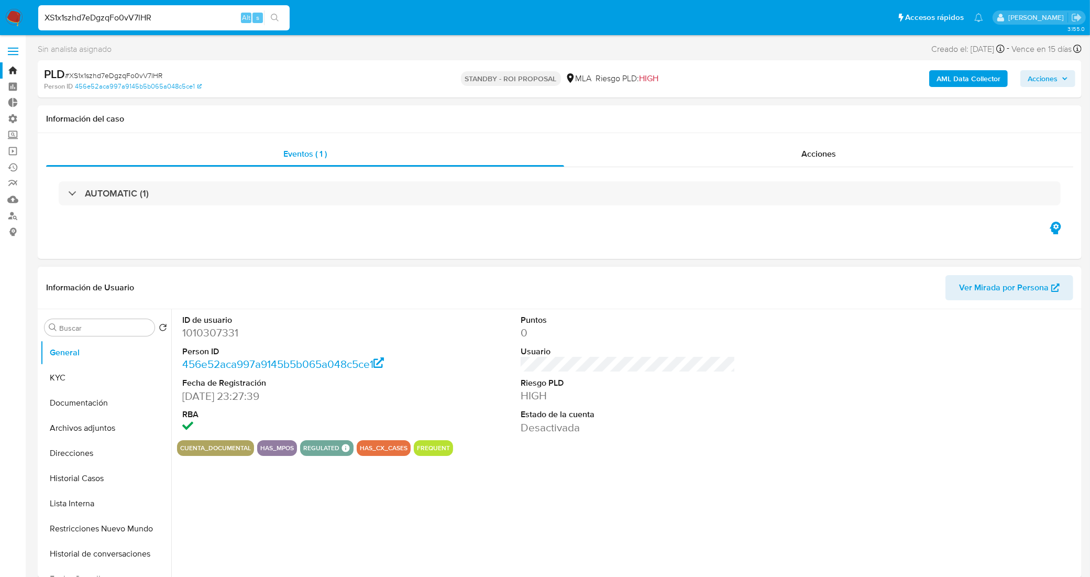
select select "10"
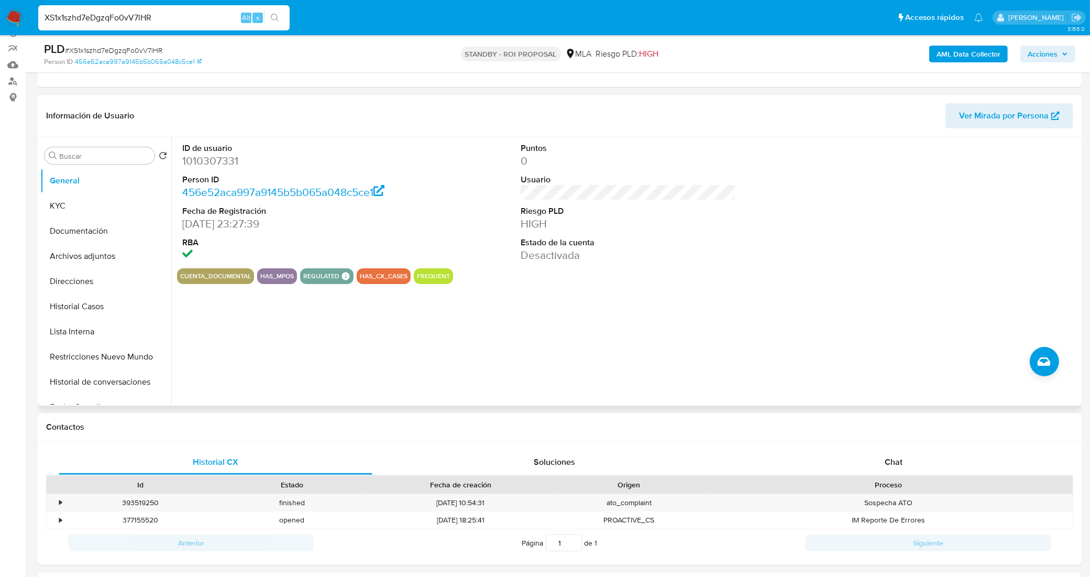
scroll to position [131, 0]
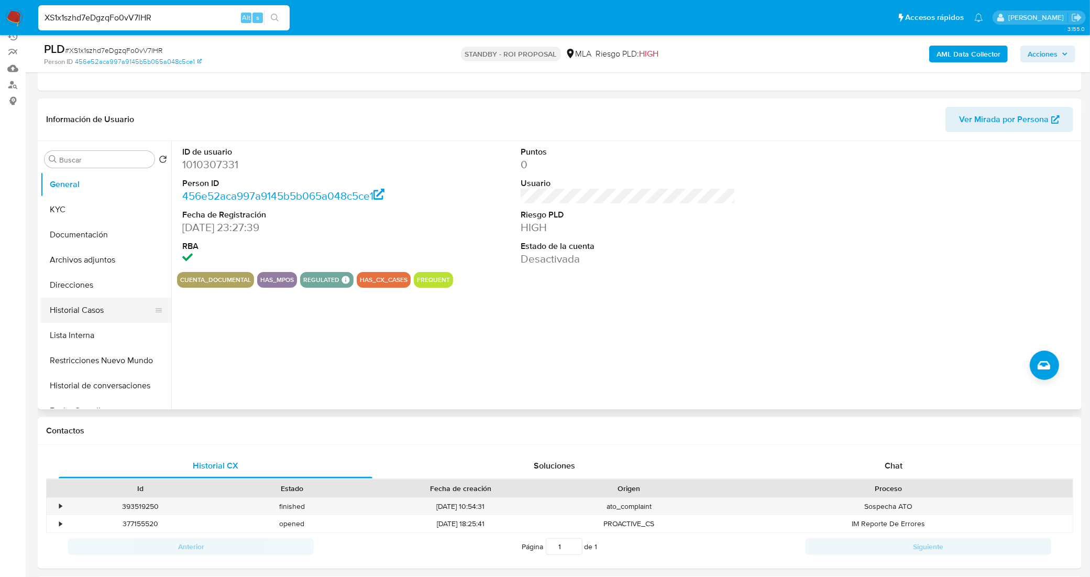
click at [116, 310] on button "Historial Casos" at bounding box center [101, 310] width 123 height 25
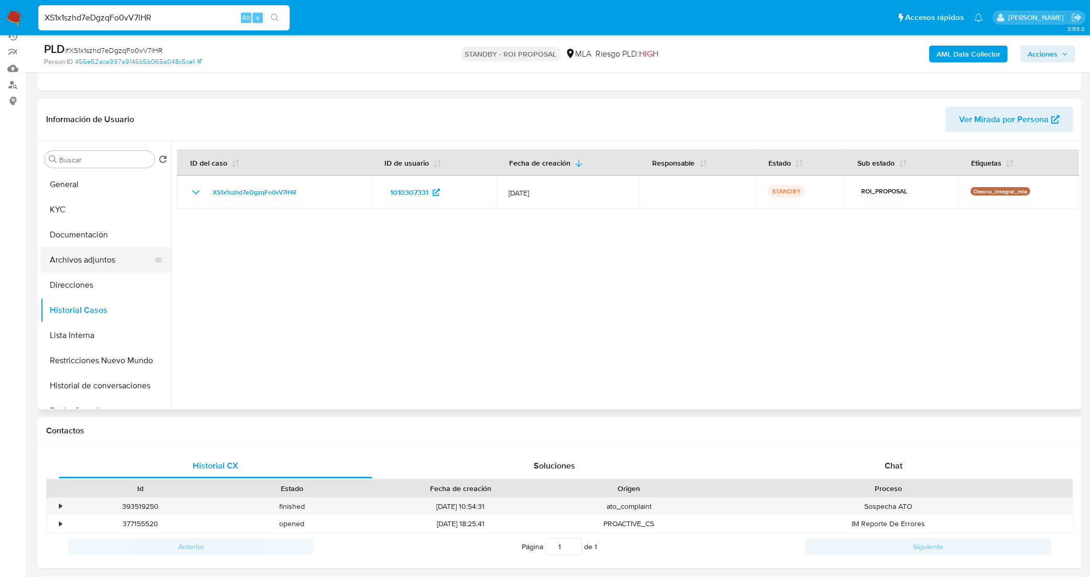
click at [93, 262] on button "Archivos adjuntos" at bounding box center [101, 259] width 123 height 25
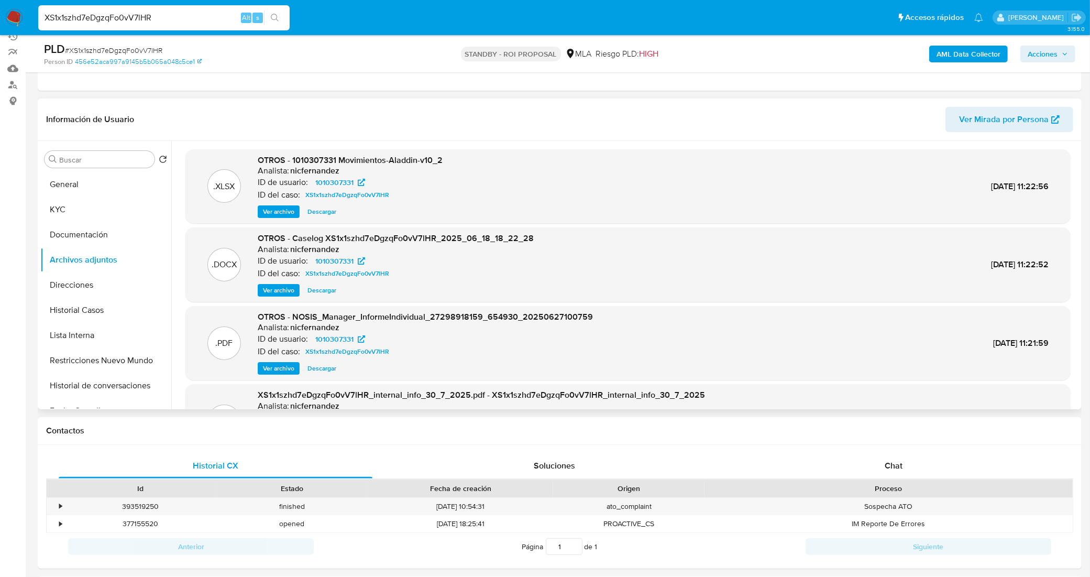
click at [323, 289] on span "Descargar" at bounding box center [321, 290] width 29 height 10
drag, startPoint x: 161, startPoint y: 14, endPoint x: 0, endPoint y: 17, distance: 160.8
click at [0, 17] on nav "Pausado Ver notificaciones XS1x1szhd7eDgzqFo0vV7lHR Alt s Accesos rápidos Presi…" at bounding box center [545, 17] width 1090 height 35
paste input "esoQnTRWdhDfRjwtkbg2vR5s"
type input "esoQnTRWdhDfRjwtkbg2vR5s"
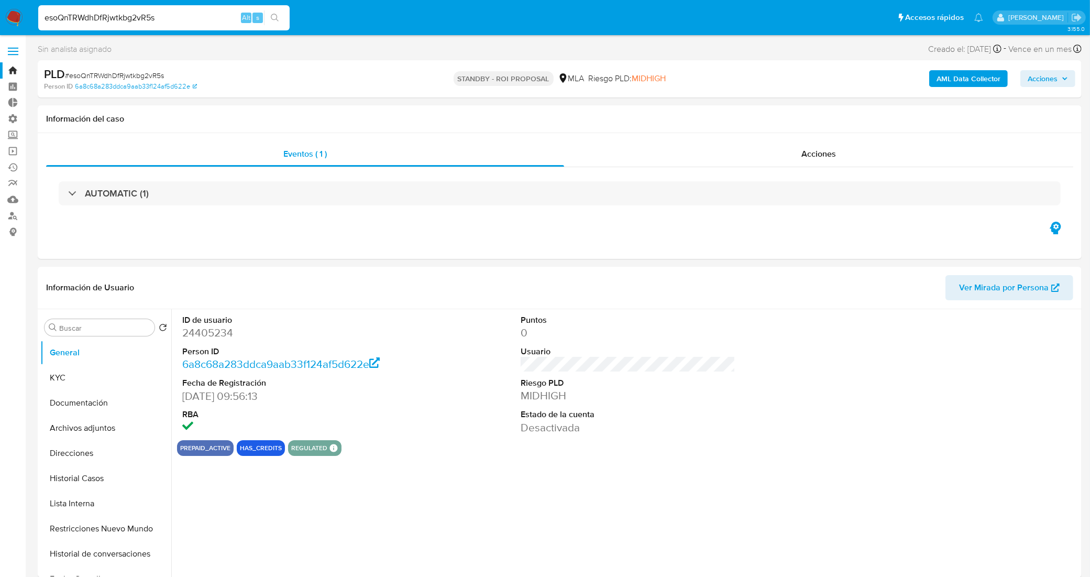
select select "10"
click at [113, 435] on button "Archivos adjuntos" at bounding box center [101, 427] width 123 height 25
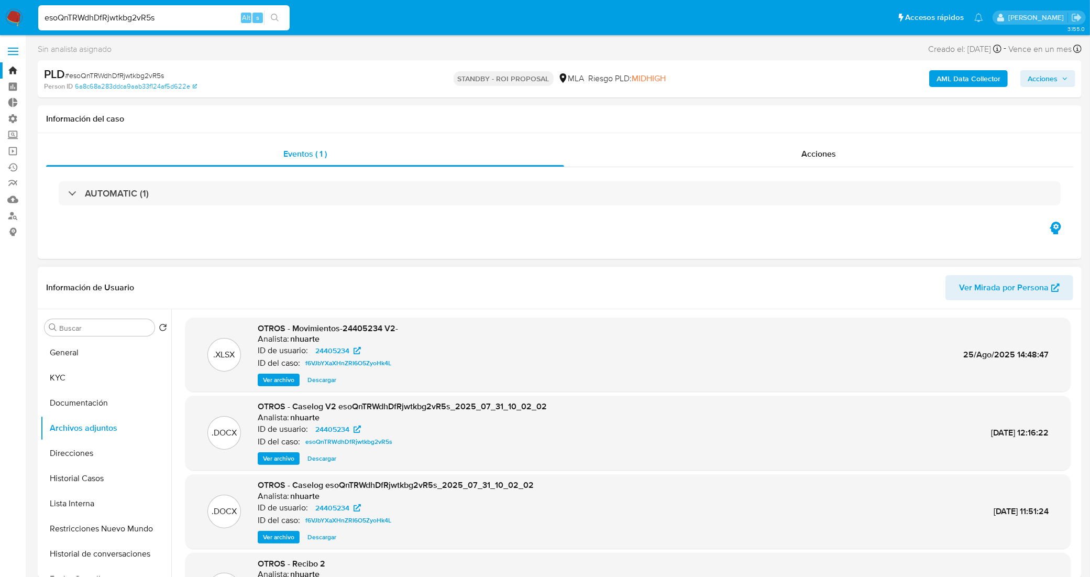
scroll to position [65, 0]
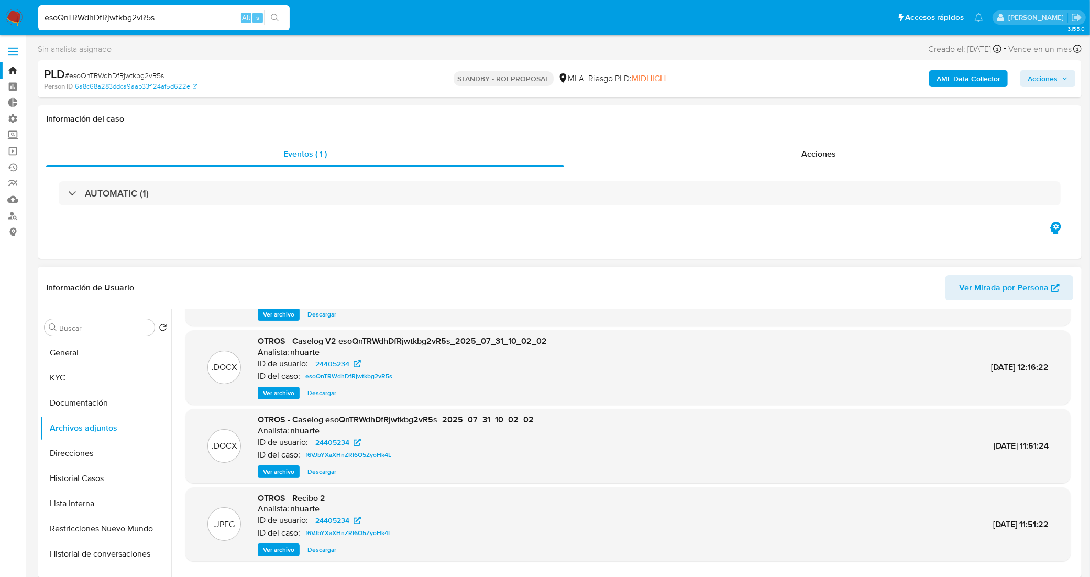
click at [325, 392] on span "Descargar" at bounding box center [321, 393] width 29 height 10
click at [106, 470] on button "Historial Casos" at bounding box center [101, 478] width 123 height 25
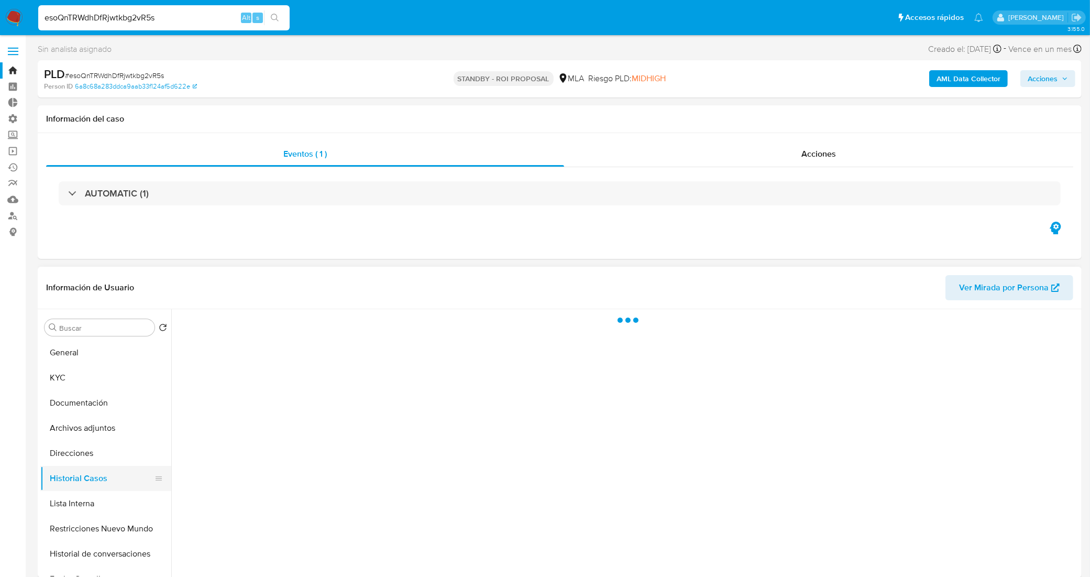
scroll to position [0, 0]
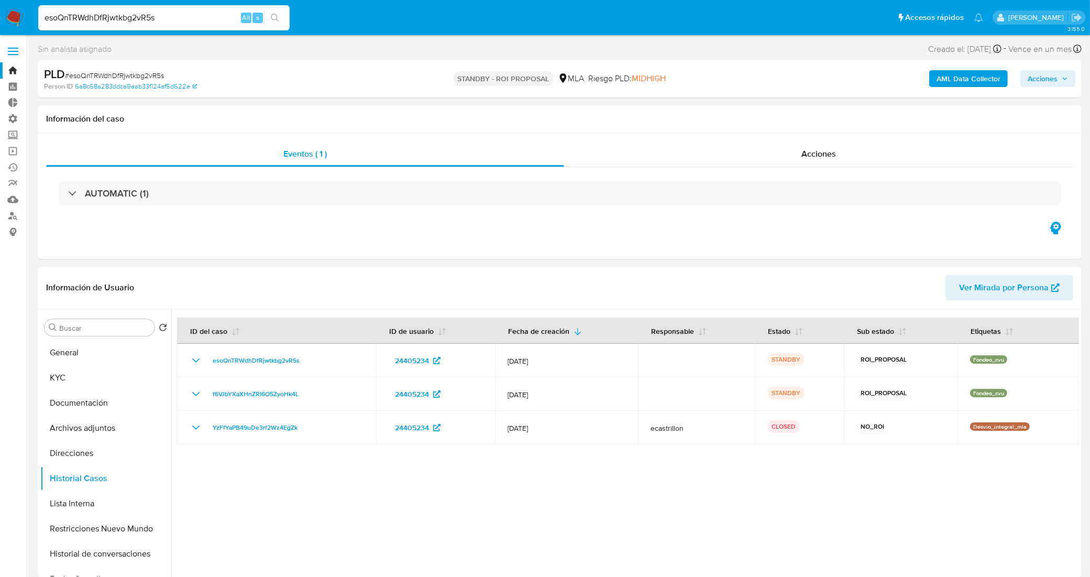
drag, startPoint x: 180, startPoint y: 19, endPoint x: 3, endPoint y: 3, distance: 177.7
click at [3, 3] on nav "Pausado Ver notificaciones esoQnTRWdhDfRjwtkbg2vR5s Alt s Accesos rápidos Presi…" at bounding box center [545, 17] width 1090 height 35
paste input "jRPCUHZ0Wv7fTD16Qz0R7zbf"
type input "jRPCUHZ0Wv7fTD16Qz0R7zbf"
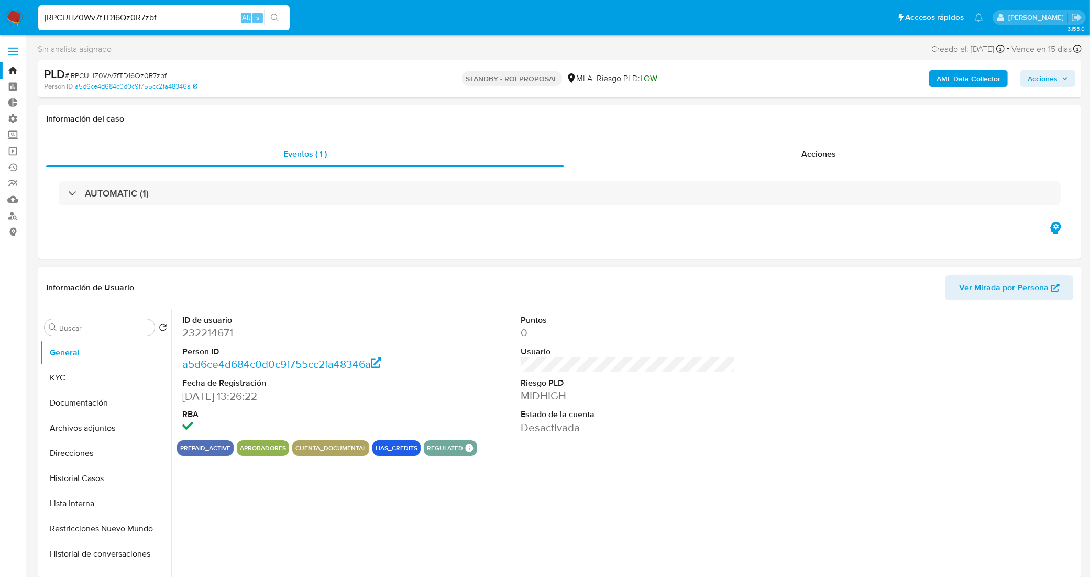
select select "10"
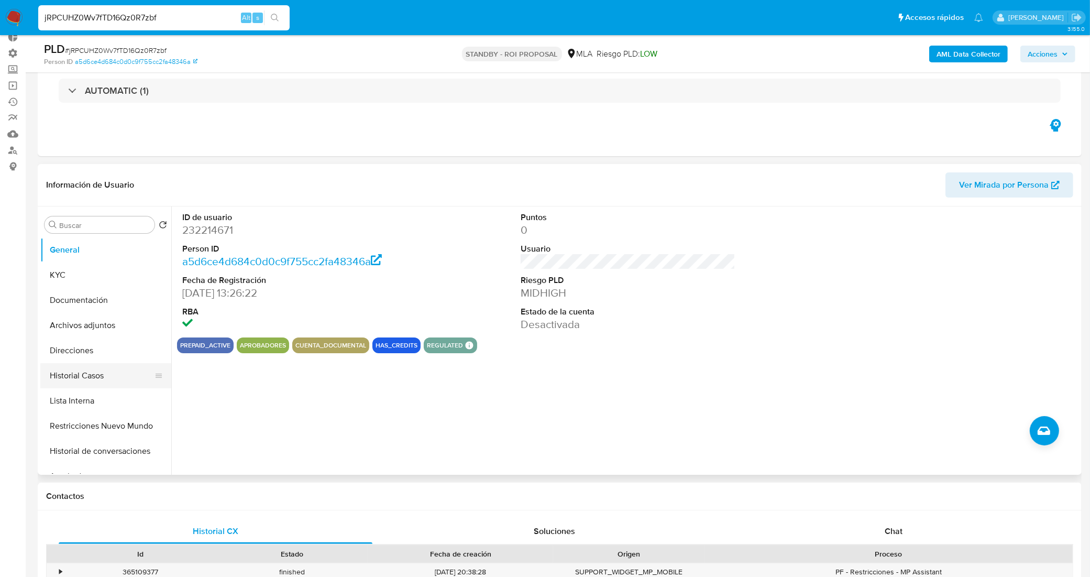
click at [113, 376] on button "Historial Casos" at bounding box center [101, 375] width 123 height 25
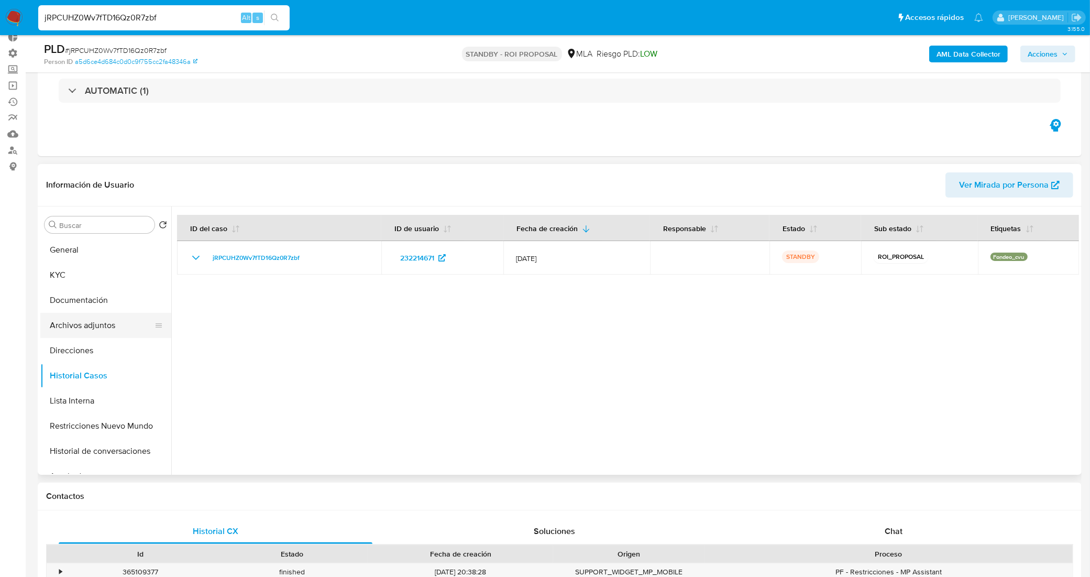
click at [96, 315] on button "Archivos adjuntos" at bounding box center [101, 325] width 123 height 25
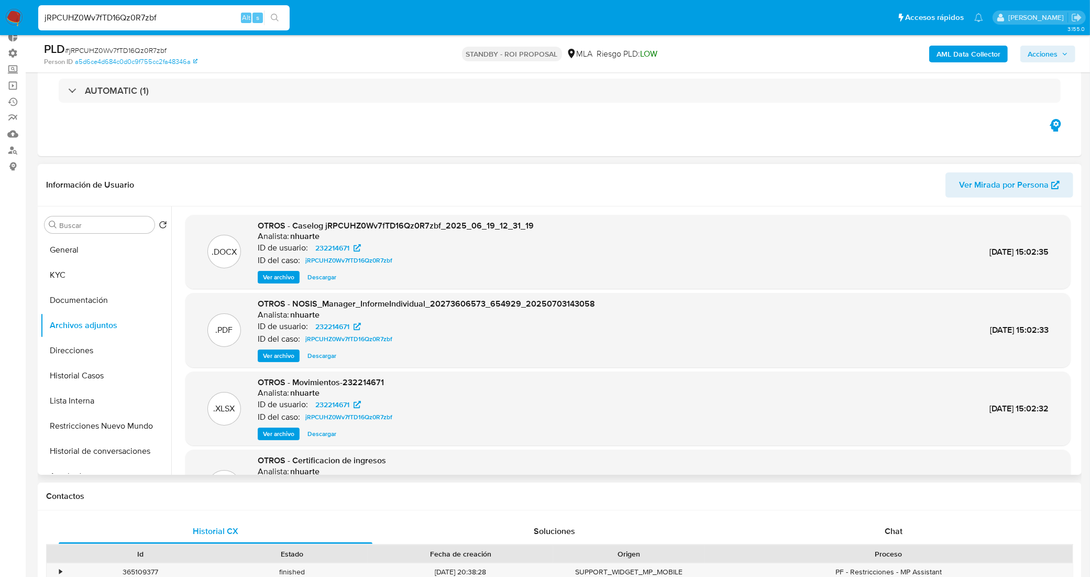
click at [333, 275] on span "Descargar" at bounding box center [321, 277] width 29 height 10
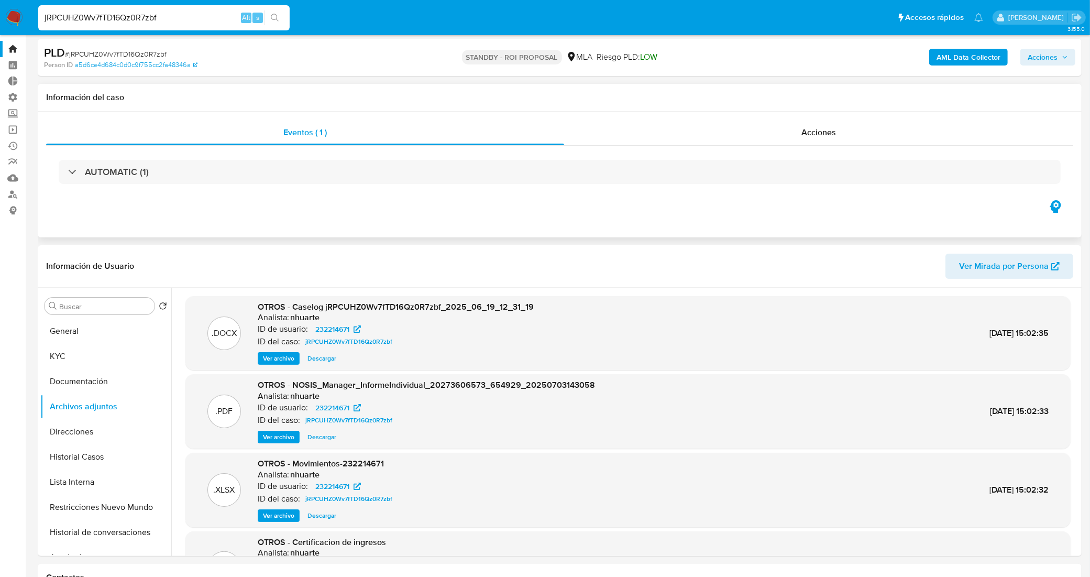
scroll to position [0, 0]
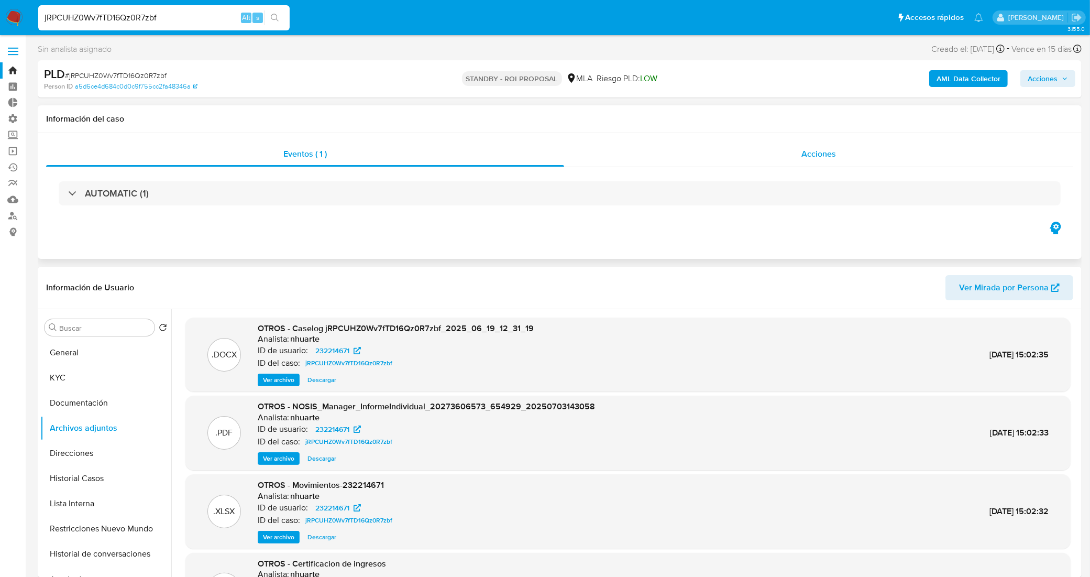
click at [795, 150] on div "Acciones" at bounding box center [818, 153] width 509 height 25
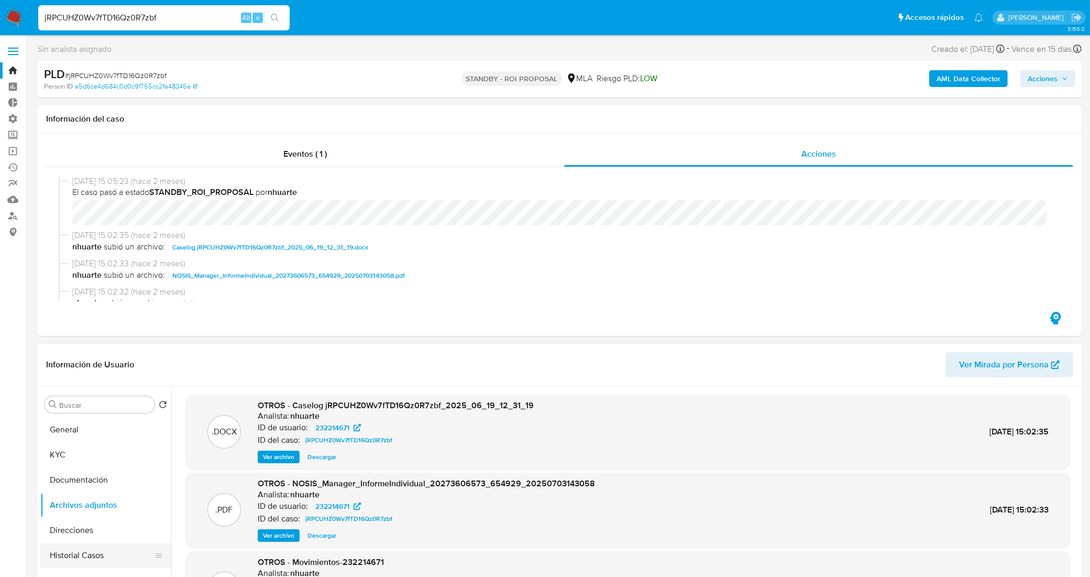
click at [109, 554] on button "Historial Casos" at bounding box center [101, 555] width 123 height 25
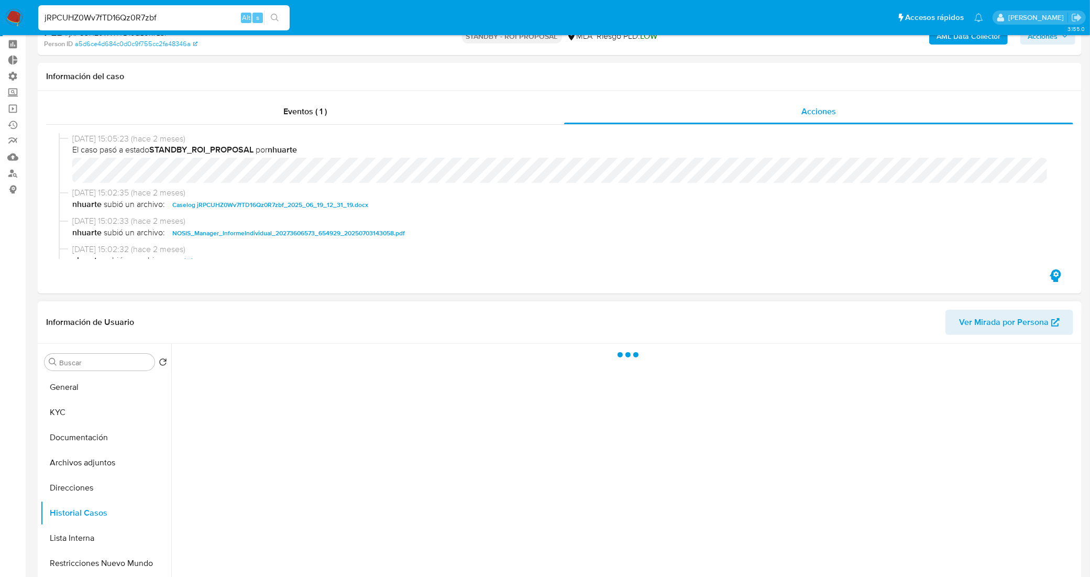
scroll to position [65, 0]
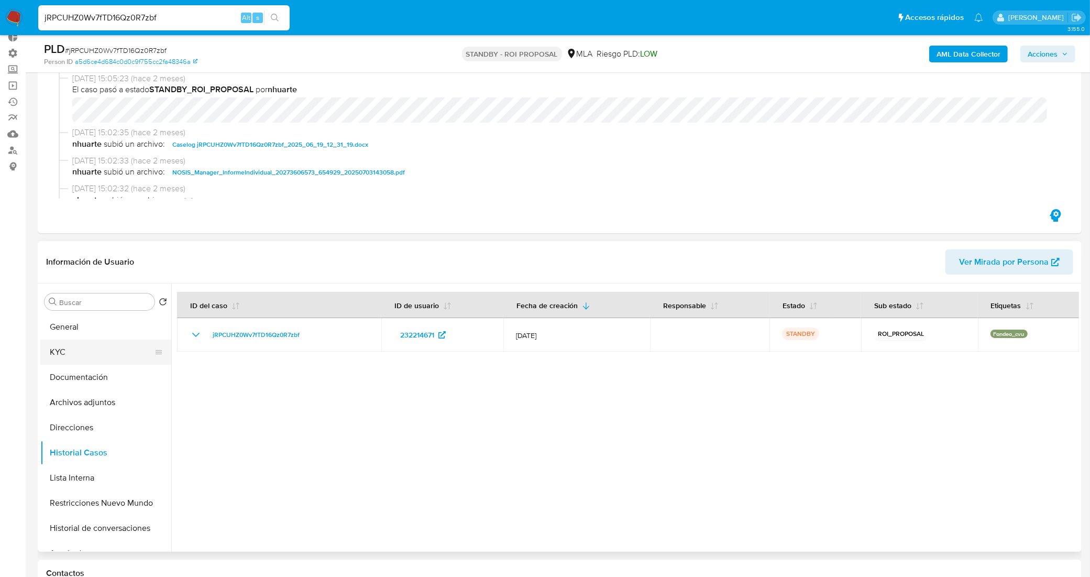
click at [93, 358] on button "KYC" at bounding box center [101, 351] width 123 height 25
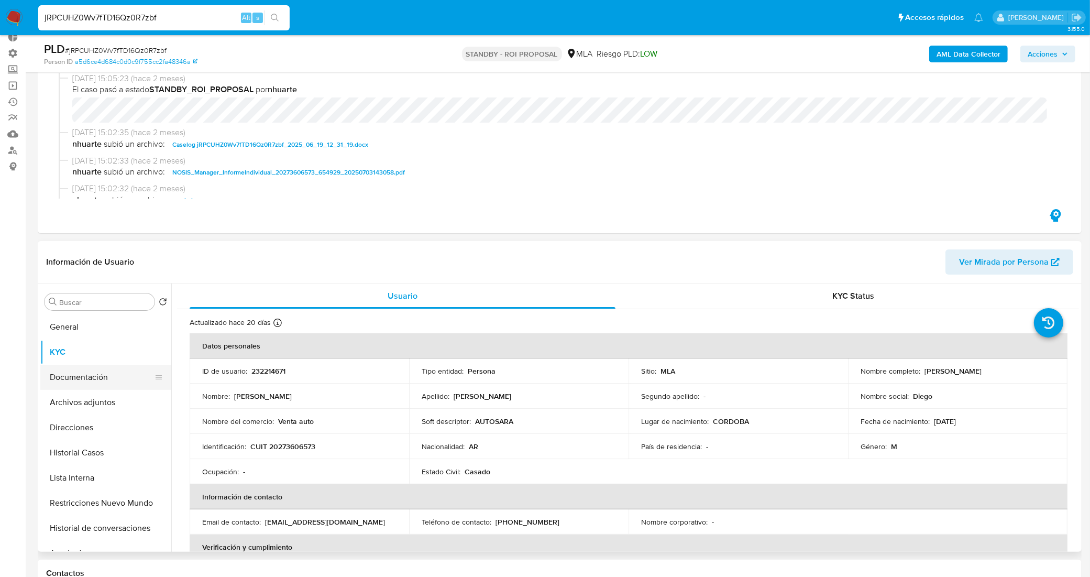
click at [92, 367] on button "Documentación" at bounding box center [101, 377] width 123 height 25
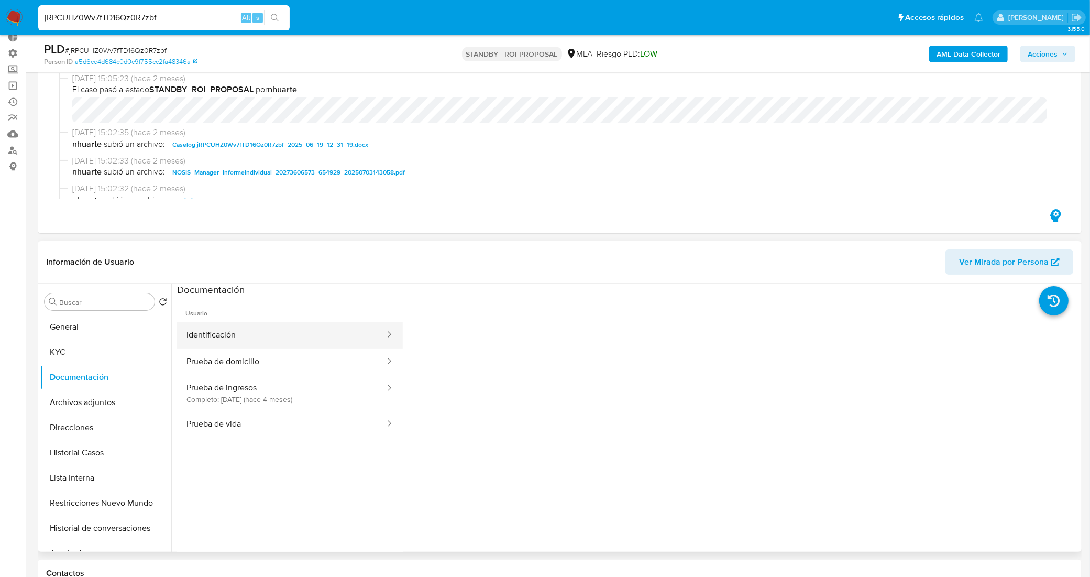
click at [253, 342] on button "Identificación" at bounding box center [281, 335] width 209 height 27
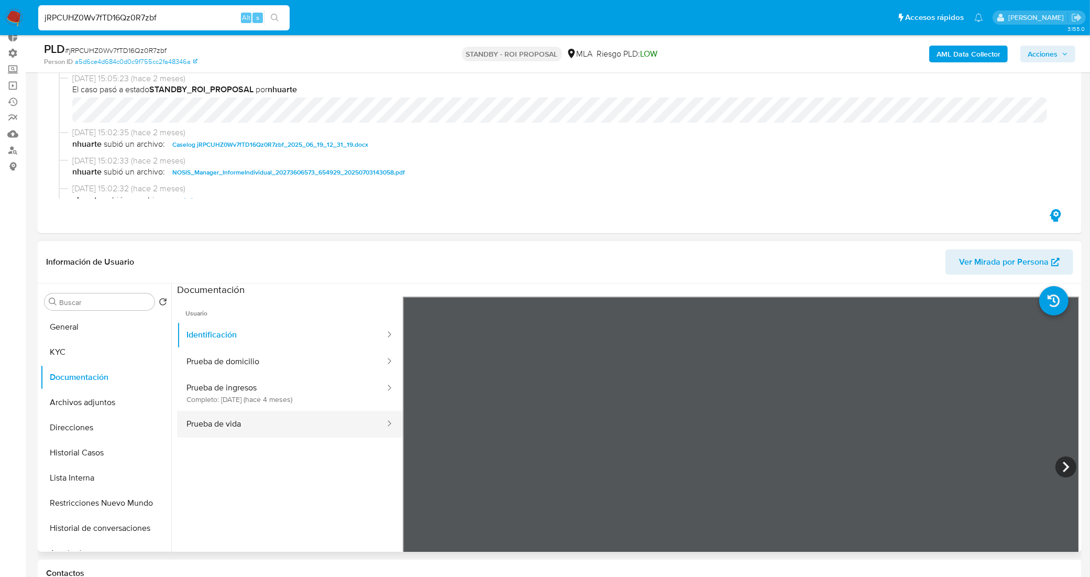
click at [263, 423] on button "Prueba de vida" at bounding box center [281, 424] width 209 height 27
click at [92, 321] on button "General" at bounding box center [101, 326] width 123 height 25
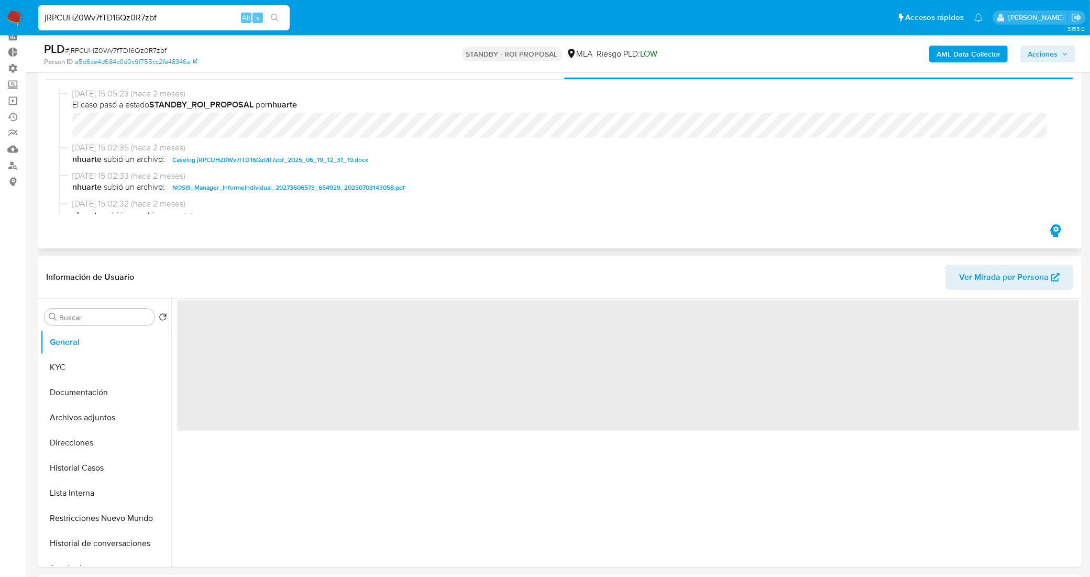
scroll to position [0, 0]
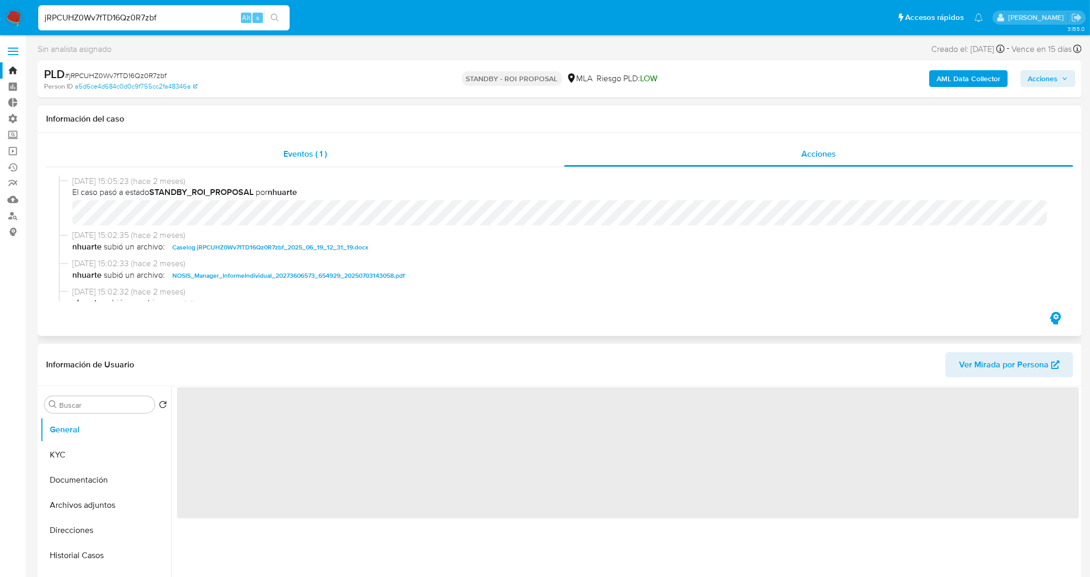
click at [259, 156] on div "Eventos ( 1 )" at bounding box center [305, 153] width 518 height 25
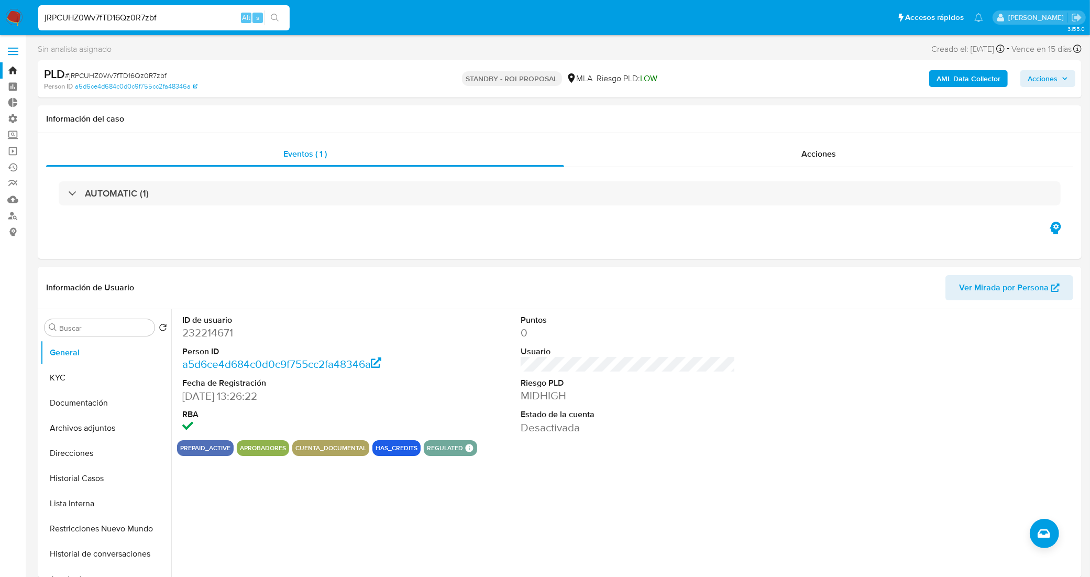
drag, startPoint x: 163, startPoint y: 19, endPoint x: 28, endPoint y: 4, distance: 135.9
click at [28, 4] on nav "Pausado Ver notificaciones jRPCUHZ0Wv7fTD16Qz0R7zbf Alt s Accesos rápidos Presi…" at bounding box center [545, 17] width 1090 height 35
paste input "EHg5wAogCvd6PrpSIyrvLzdj"
type input "EHg5wAogCvd6PrpSIyrvLzdj"
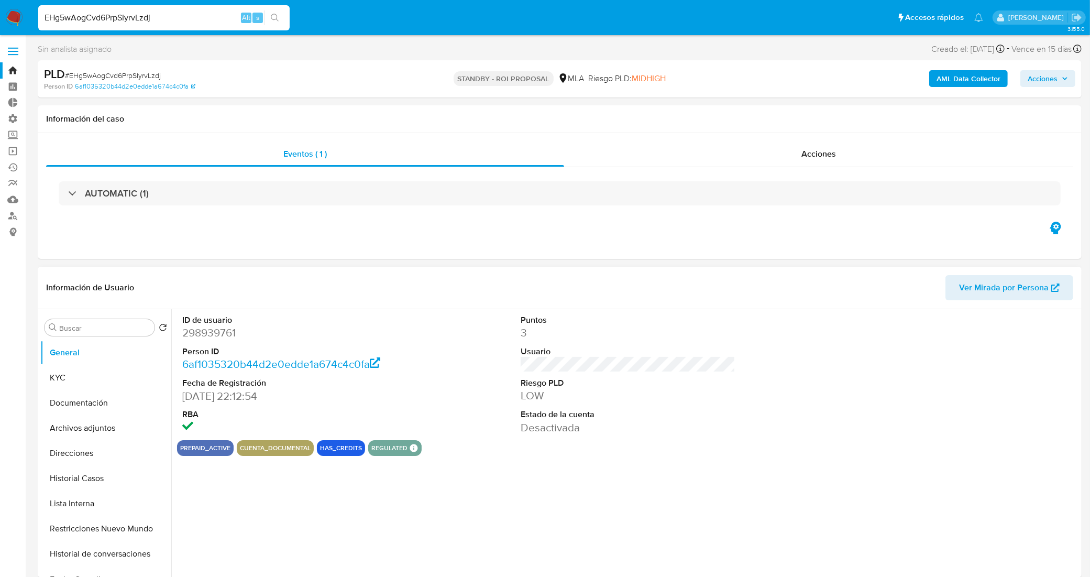
select select "10"
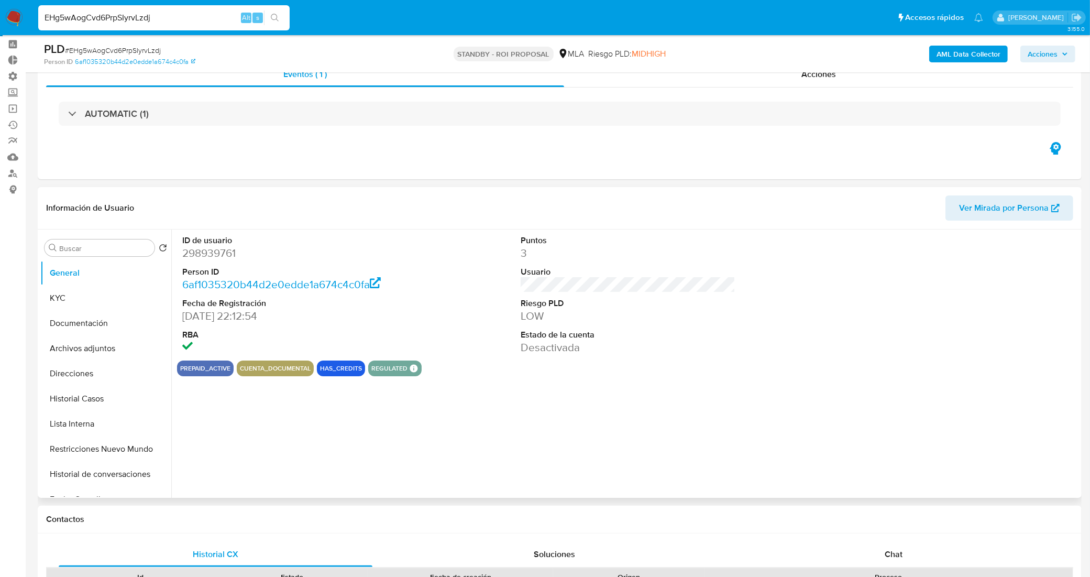
scroll to position [65, 0]
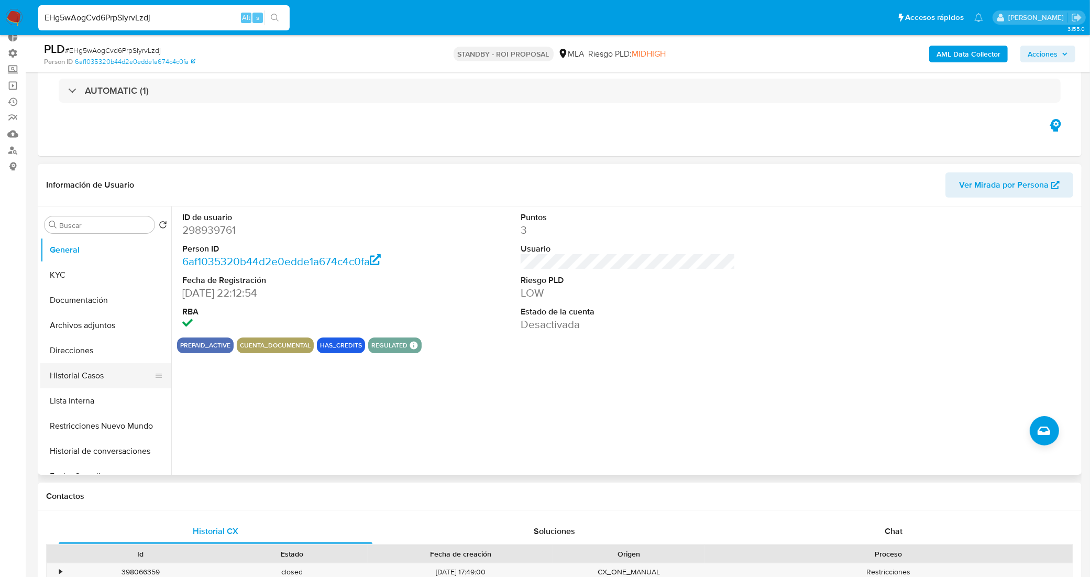
click at [101, 372] on button "Historial Casos" at bounding box center [101, 375] width 123 height 25
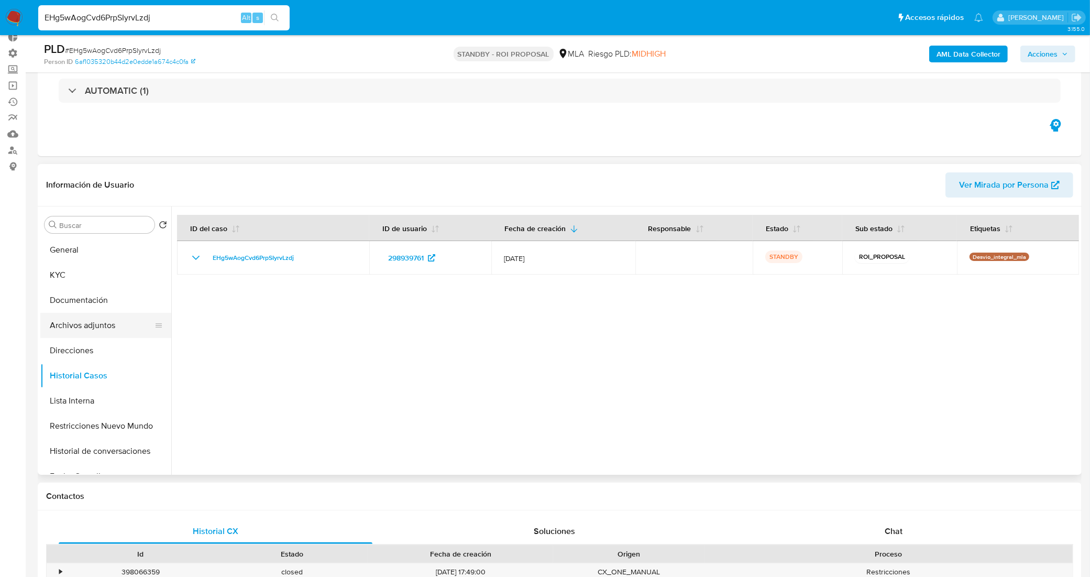
click at [92, 325] on button "Archivos adjuntos" at bounding box center [101, 325] width 123 height 25
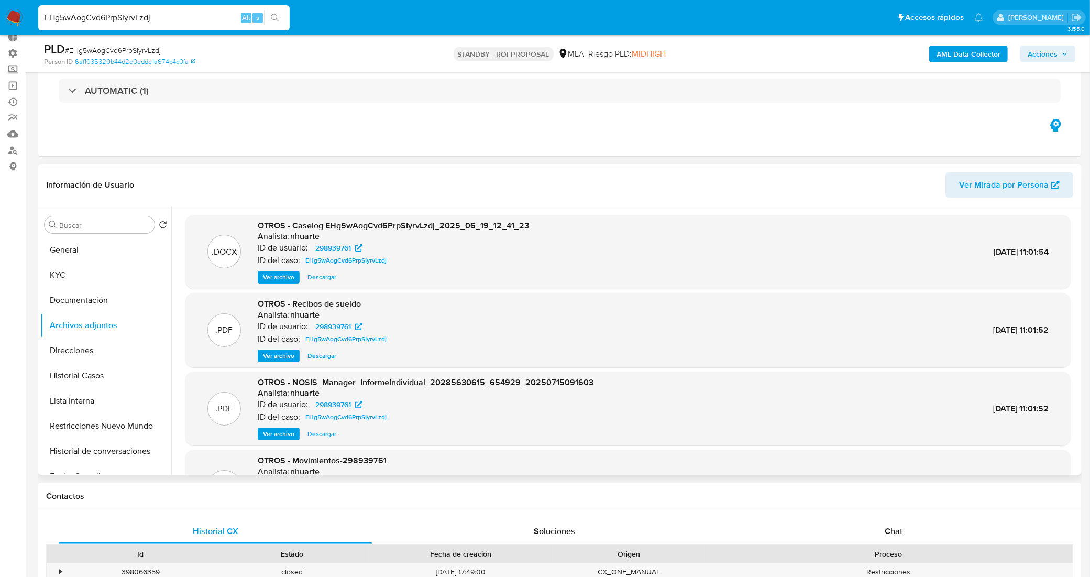
click at [322, 275] on span "Descargar" at bounding box center [321, 277] width 29 height 10
click at [82, 244] on button "General" at bounding box center [101, 249] width 123 height 25
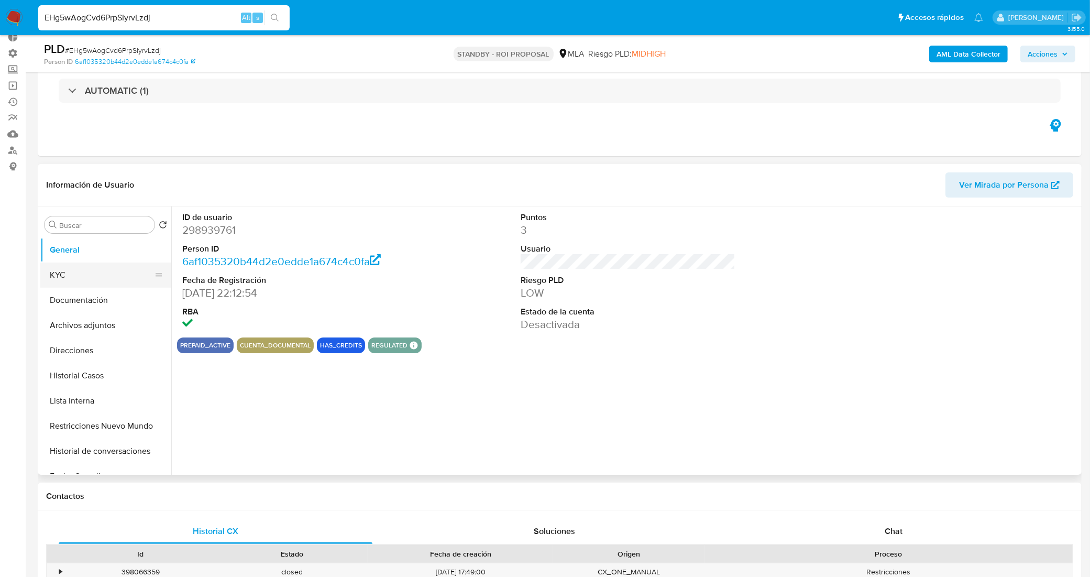
click at [72, 279] on button "KYC" at bounding box center [101, 274] width 123 height 25
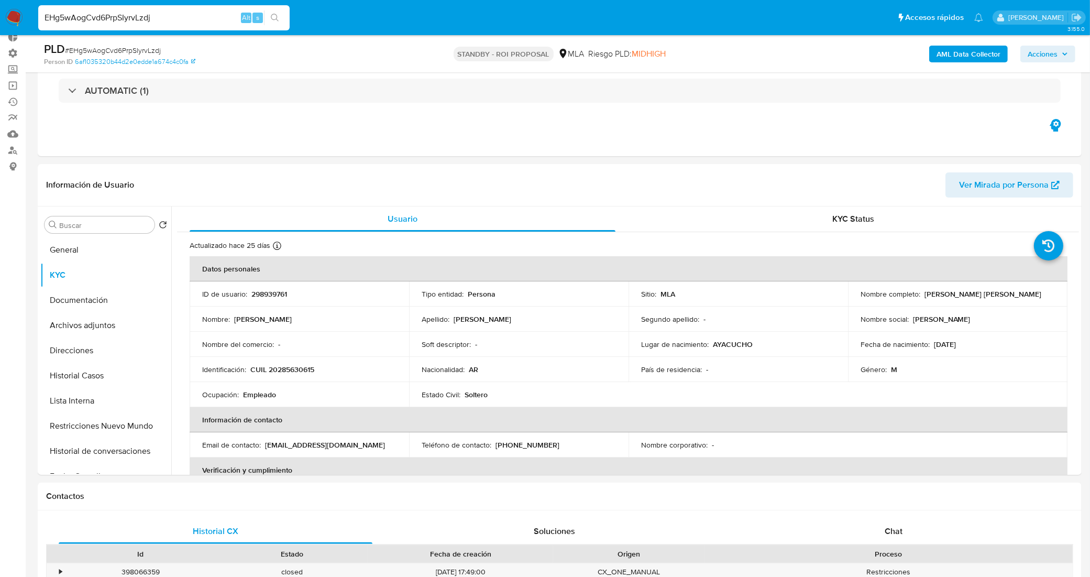
drag, startPoint x: 152, startPoint y: 14, endPoint x: 37, endPoint y: 10, distance: 115.8
click at [37, 10] on li "EHg5wAogCvd6PrpSIyrvLzdj Alt s" at bounding box center [164, 17] width 257 height 26
paste input "i1SuRE9la9unGZlknsegMUJM"
type input "i1SuRE9la9unGZlknsegMUJM"
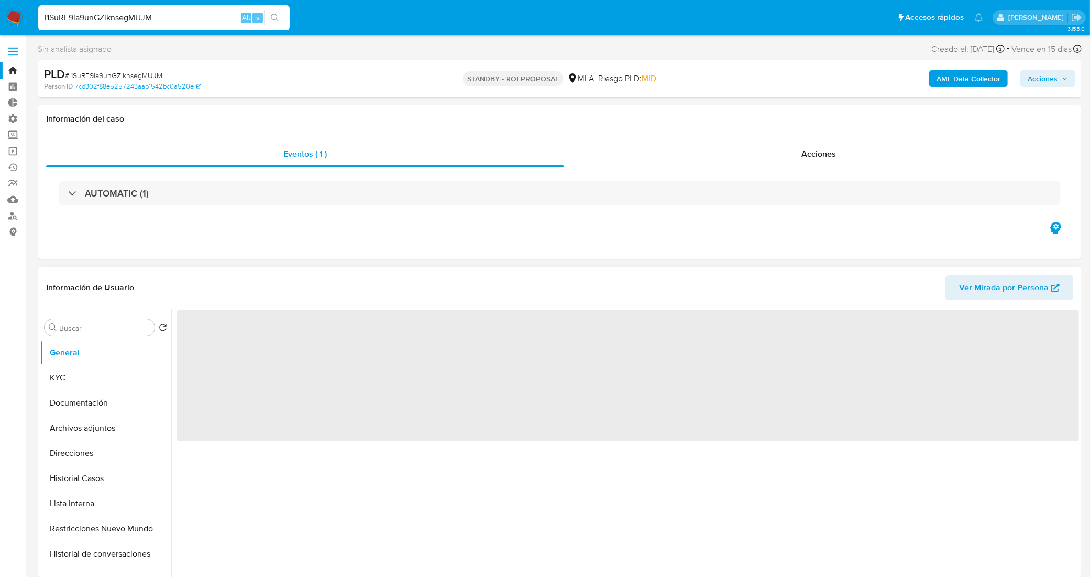
select select "10"
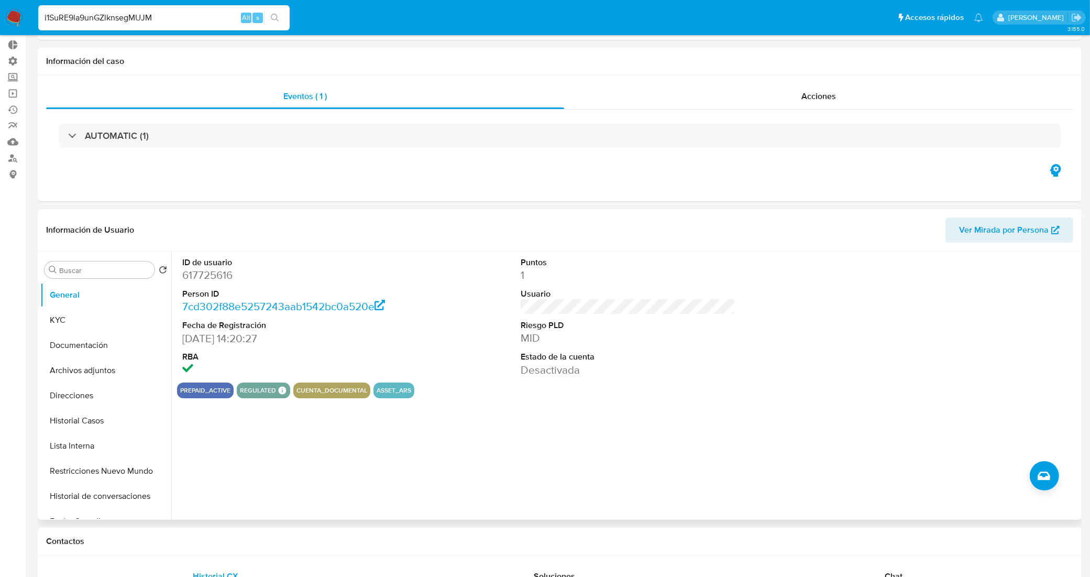
scroll to position [65, 0]
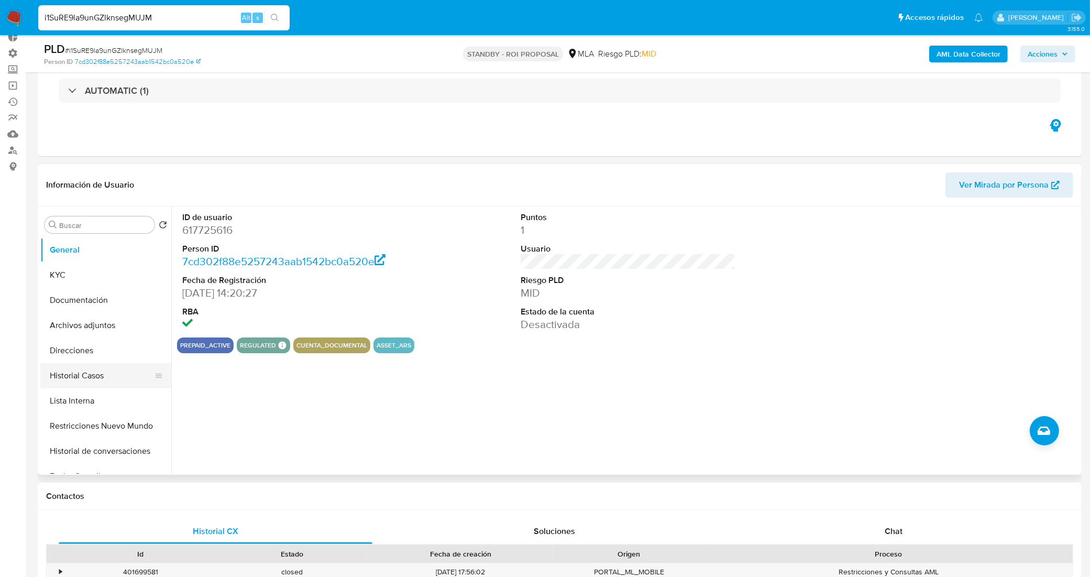
click at [105, 367] on button "Historial Casos" at bounding box center [101, 375] width 123 height 25
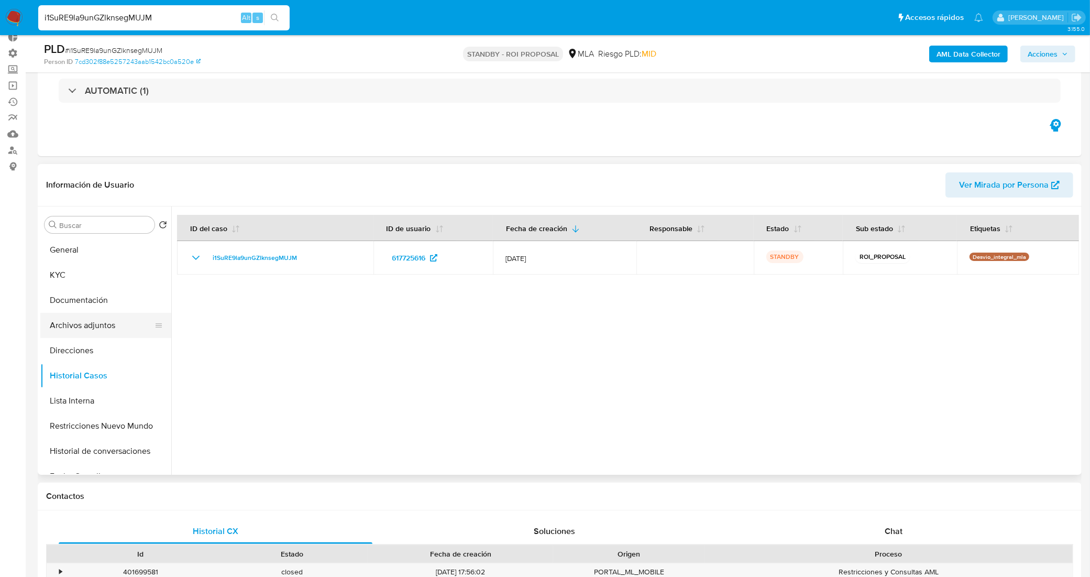
click at [101, 326] on button "Archivos adjuntos" at bounding box center [101, 325] width 123 height 25
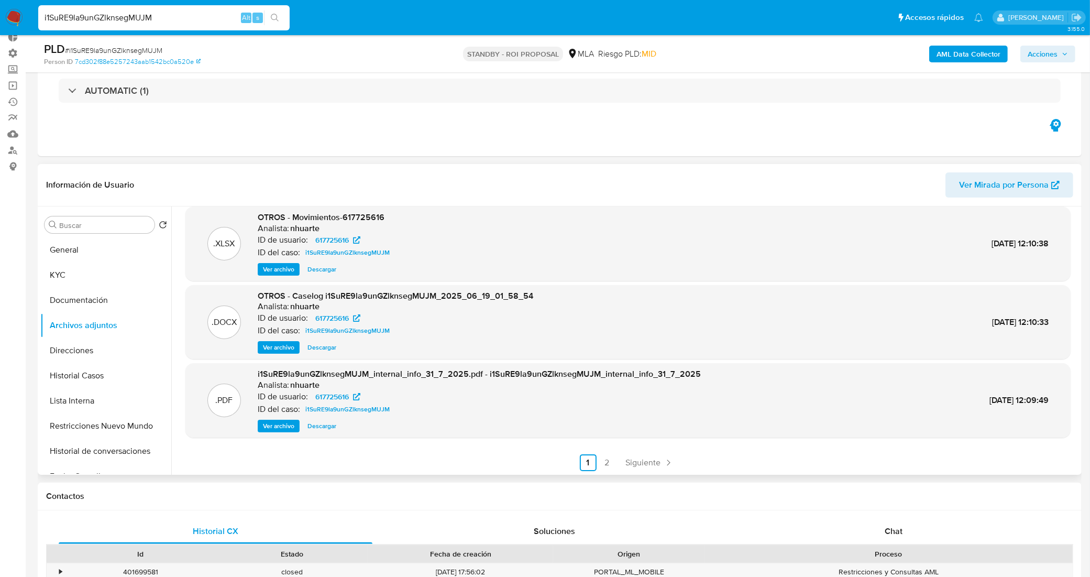
scroll to position [87, 0]
click at [327, 345] on span "Descargar" at bounding box center [321, 346] width 29 height 10
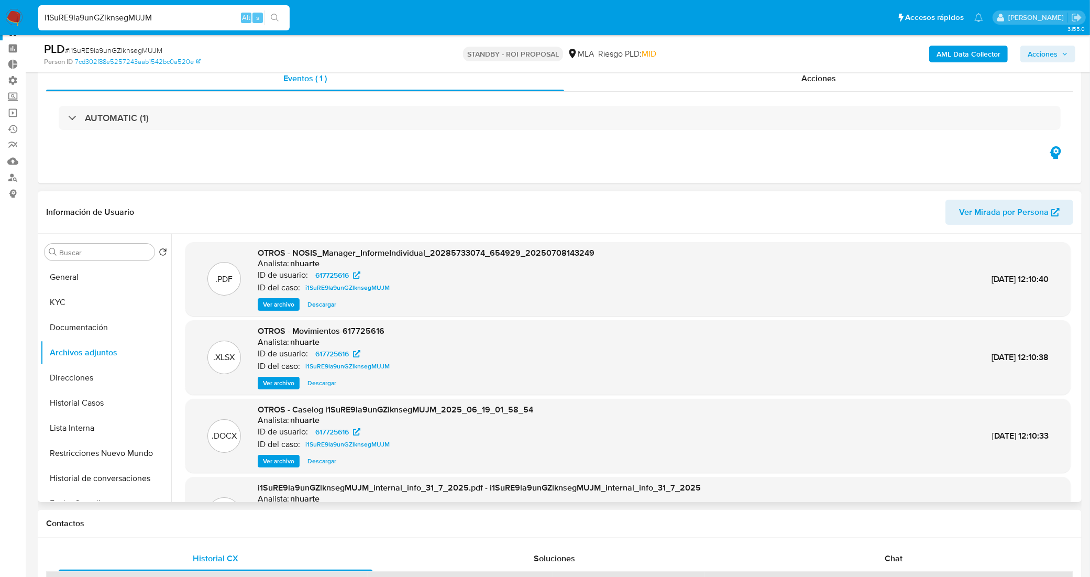
scroll to position [0, 0]
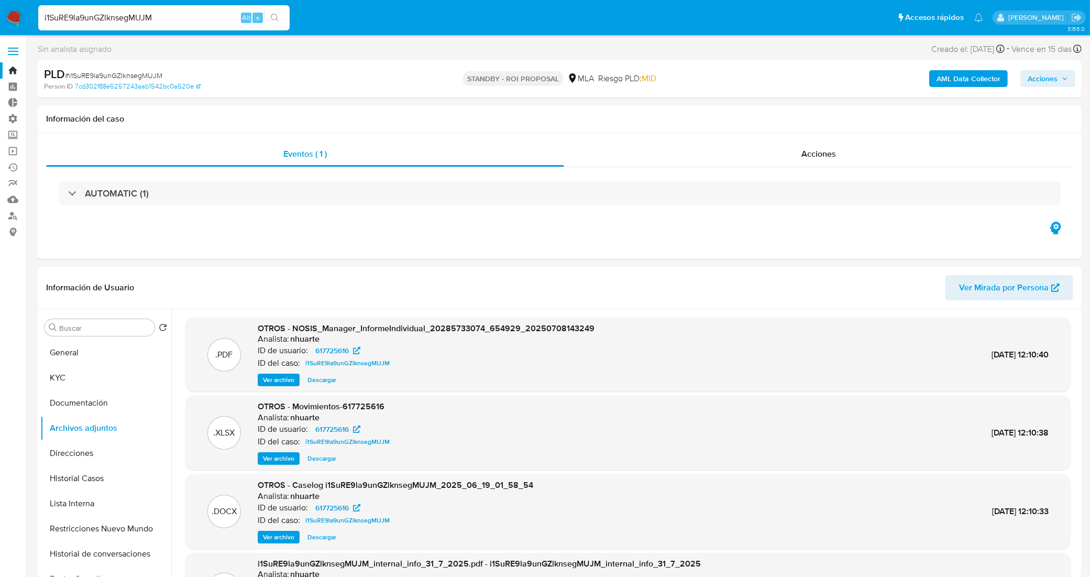
click at [17, 71] on link "Bandeja" at bounding box center [62, 70] width 125 height 16
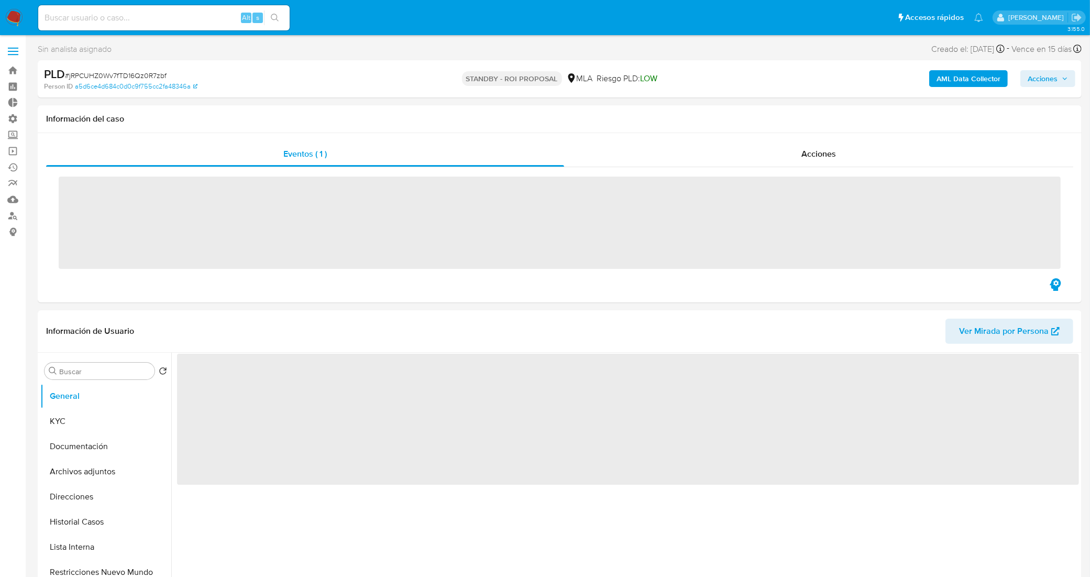
click at [168, 21] on input at bounding box center [163, 18] width 251 height 14
paste input "esoQnTRWdhDfRjwtkbg2vR5s"
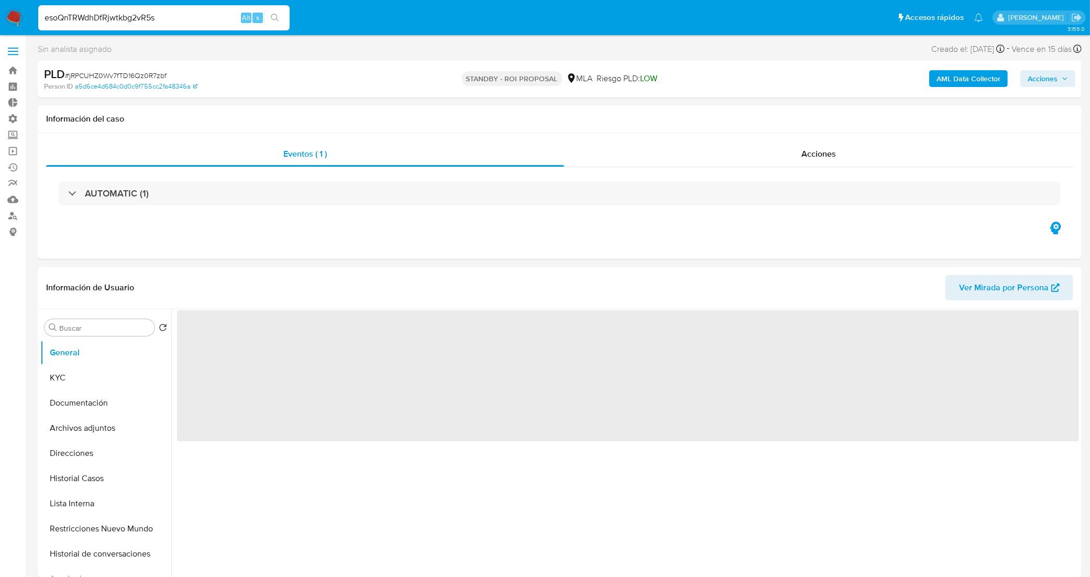
type input "esoQnTRWdhDfRjwtkbg2vR5s"
click at [729, 156] on div "Acciones" at bounding box center [818, 153] width 509 height 25
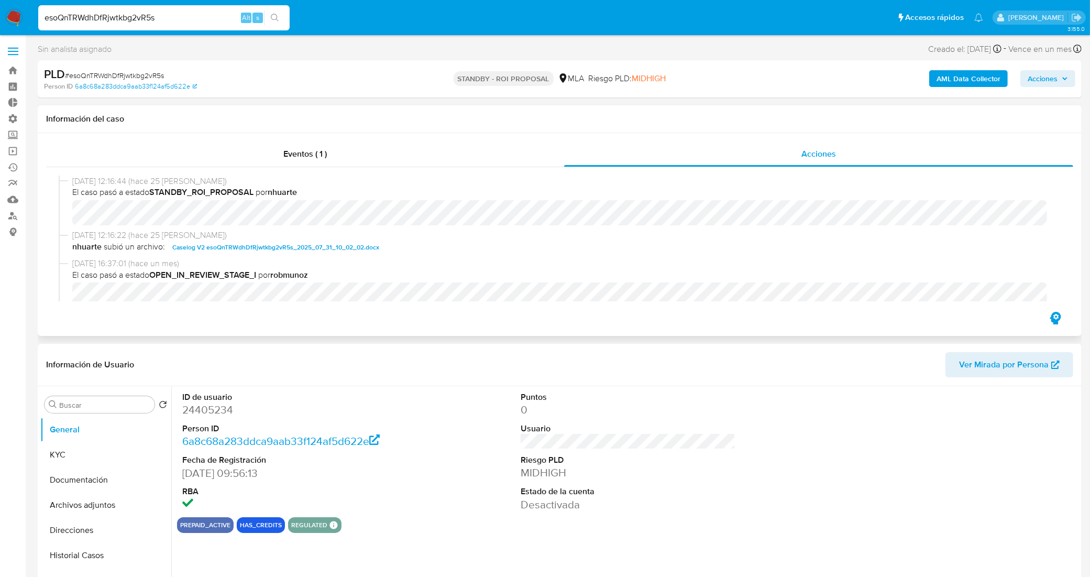
select select "10"
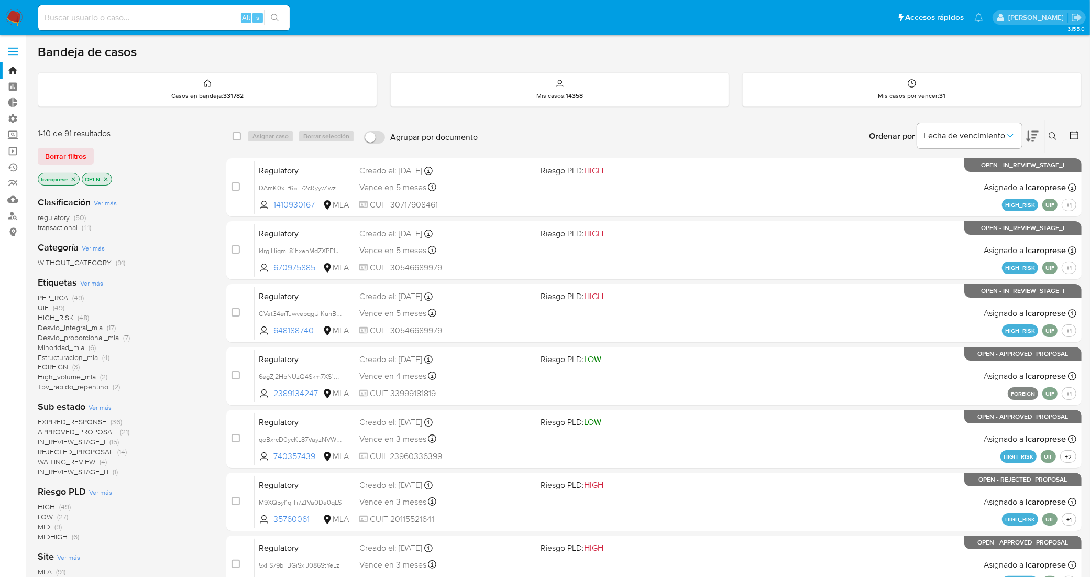
click at [216, 24] on input at bounding box center [163, 18] width 251 height 14
paste input "kpDhW4ENZgOVcIQuwQUs6R9Q"
type input "kpDhW4ENZgOVcIQuwQUs6R9Q"
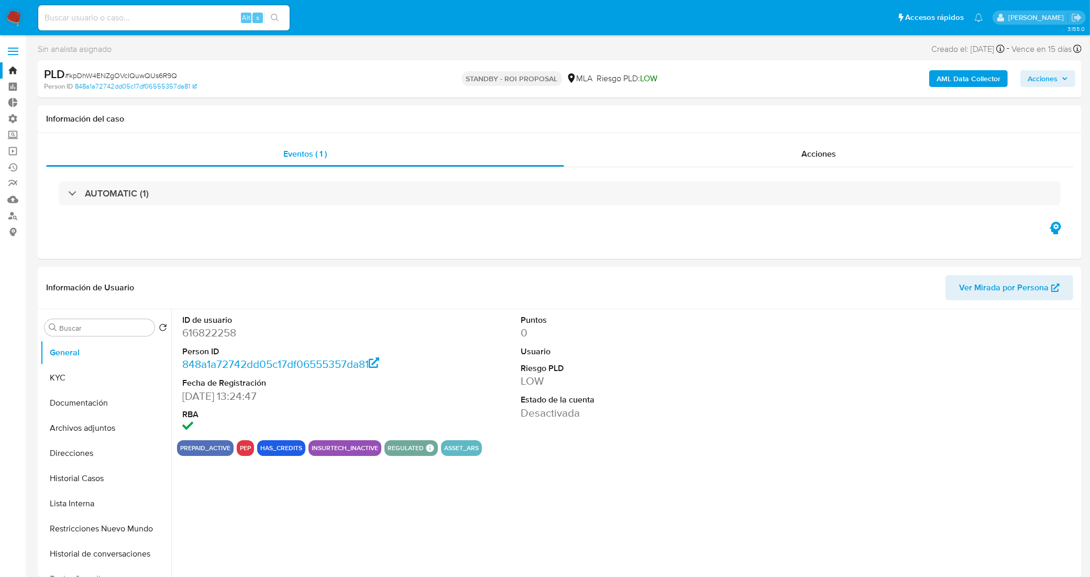
select select "10"
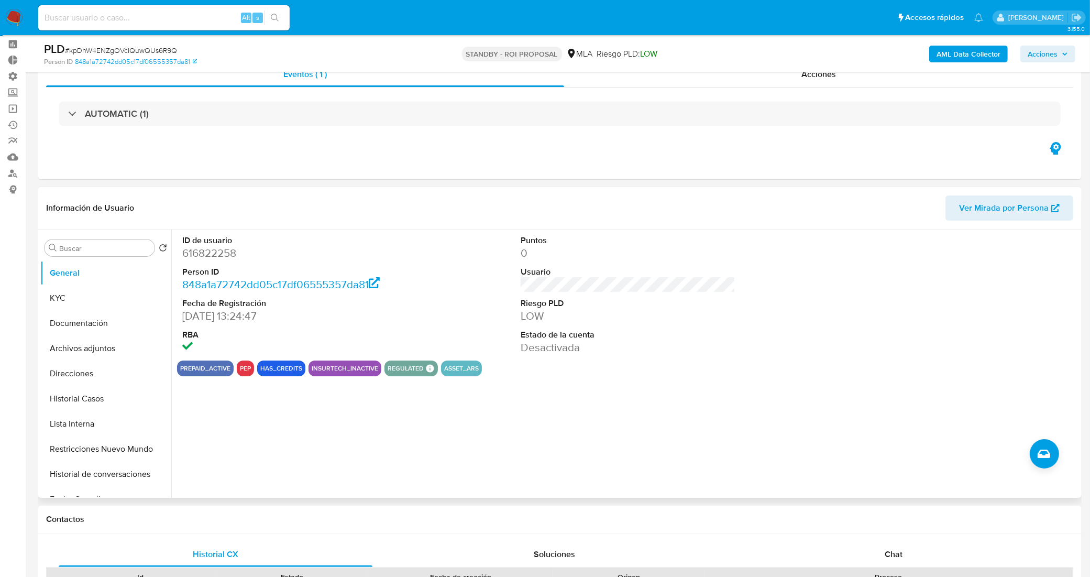
scroll to position [65, 0]
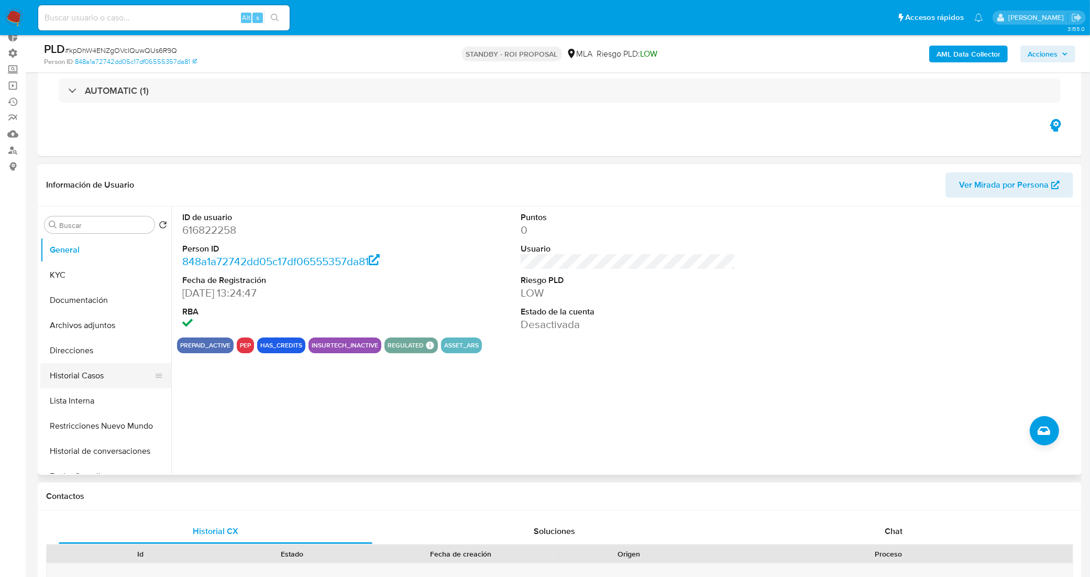
click at [98, 378] on button "Historial Casos" at bounding box center [101, 375] width 123 height 25
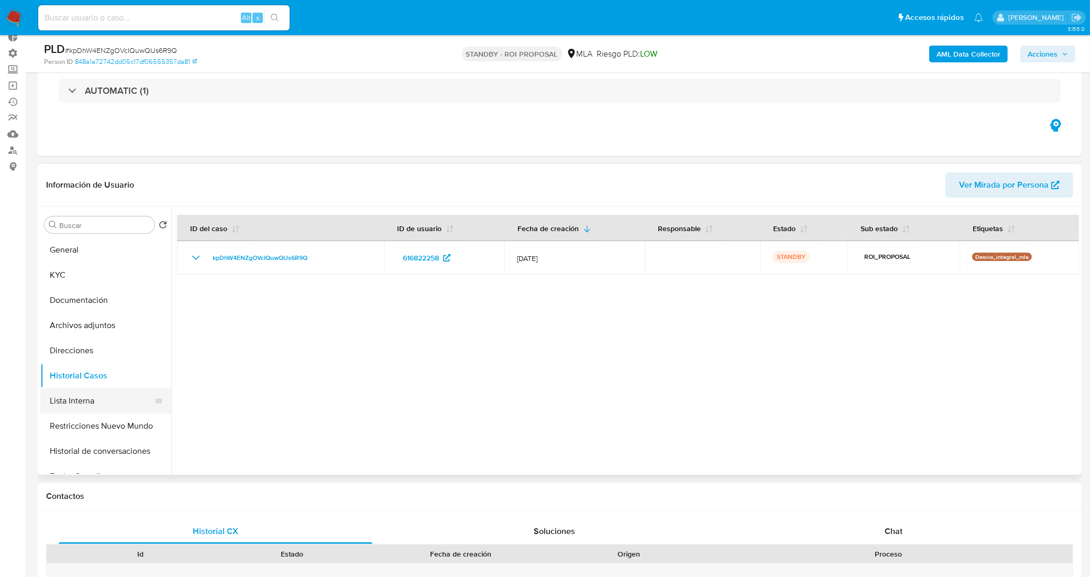
click at [92, 407] on button "Lista Interna" at bounding box center [101, 400] width 123 height 25
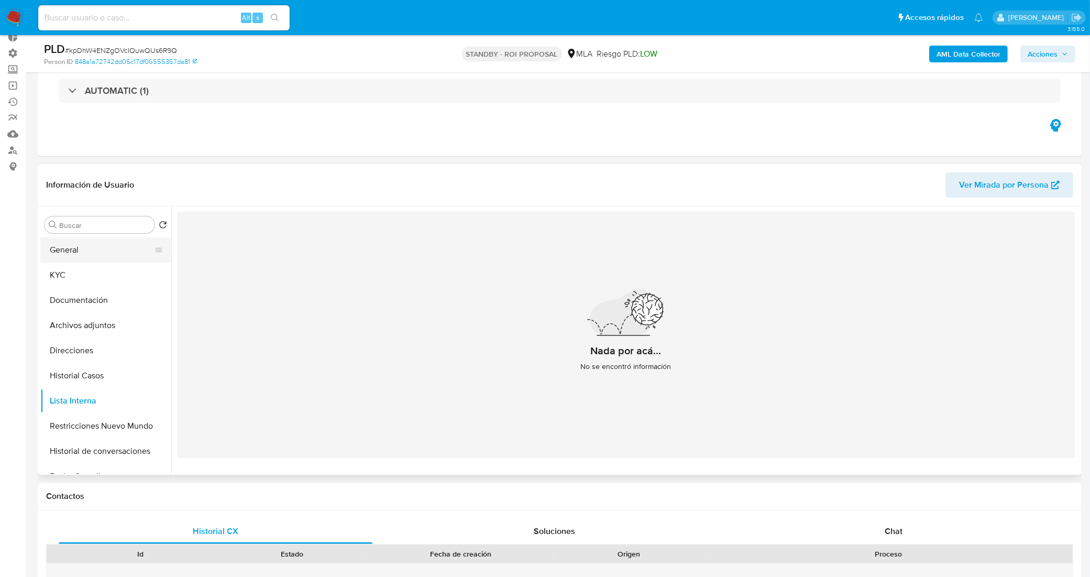
click at [93, 250] on button "General" at bounding box center [101, 249] width 123 height 25
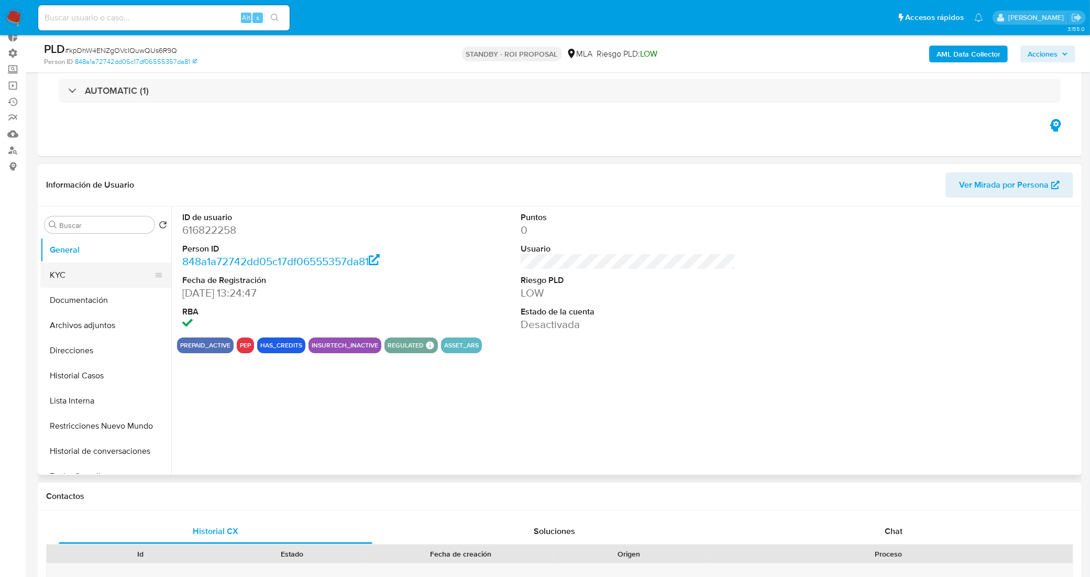
click at [101, 276] on button "KYC" at bounding box center [101, 274] width 123 height 25
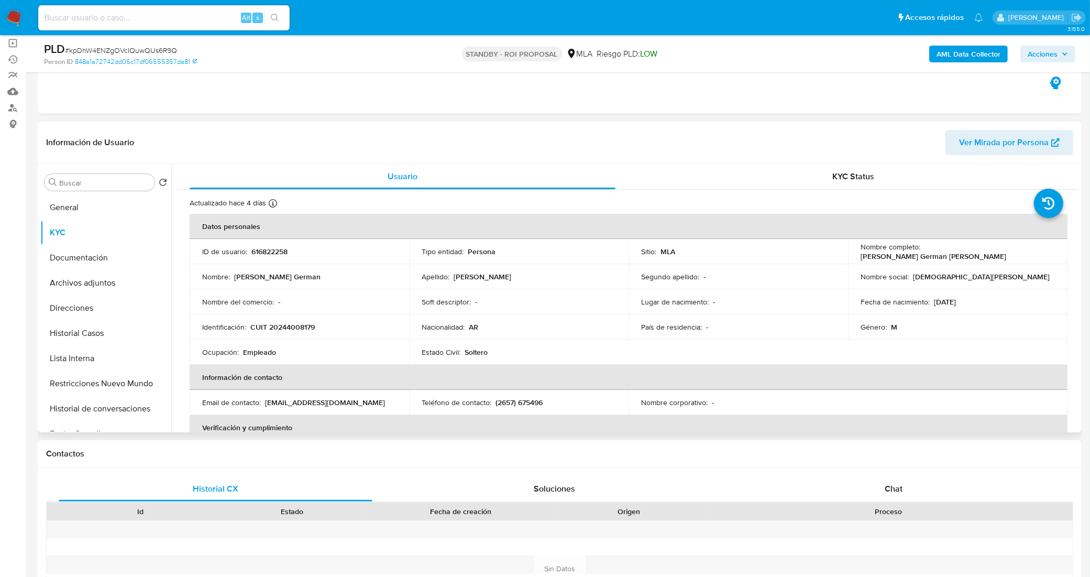
scroll to position [131, 0]
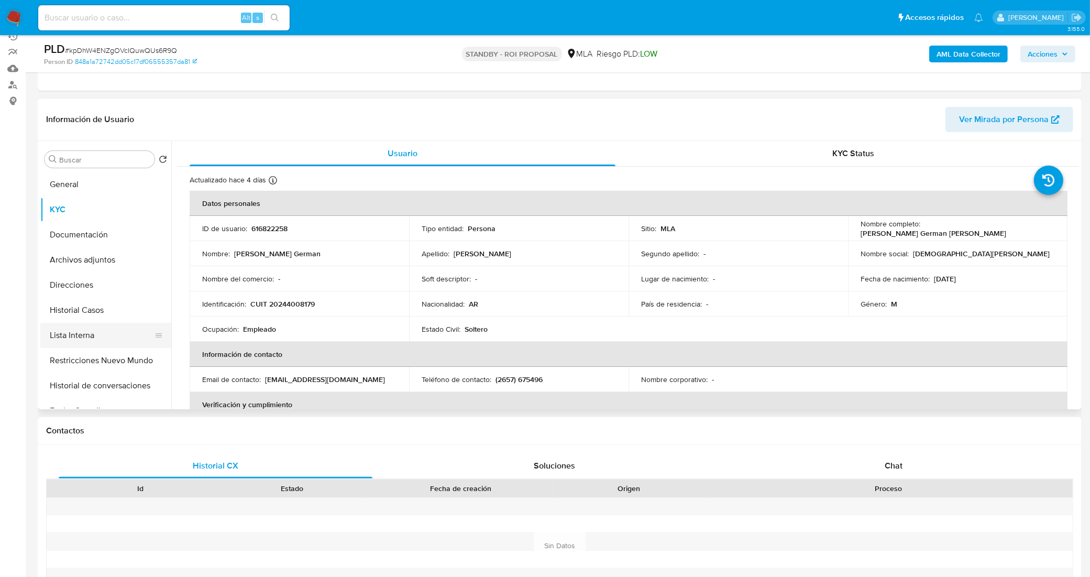
click at [95, 331] on button "Lista Interna" at bounding box center [101, 335] width 123 height 25
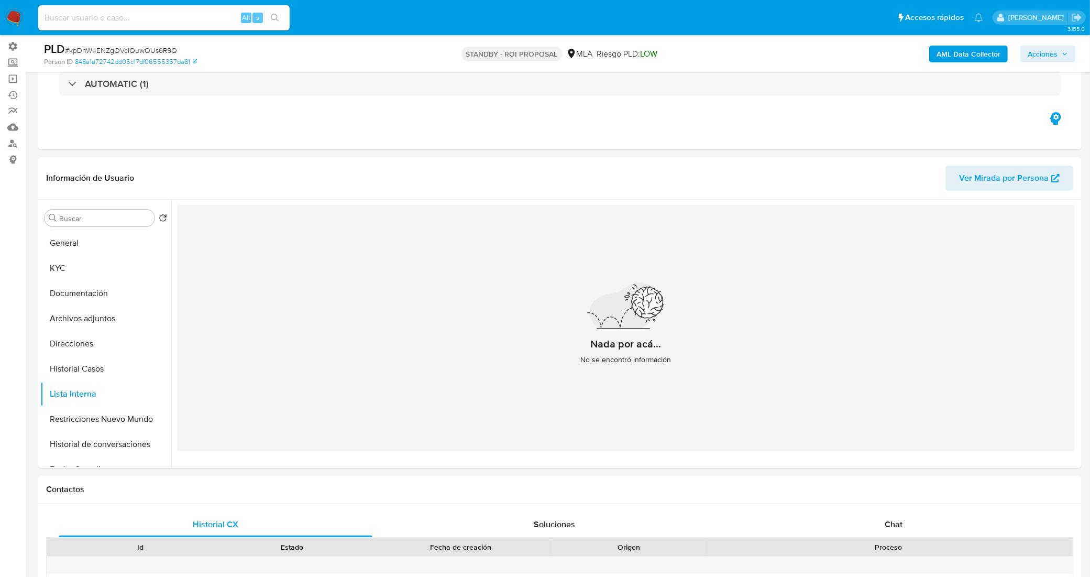
scroll to position [0, 0]
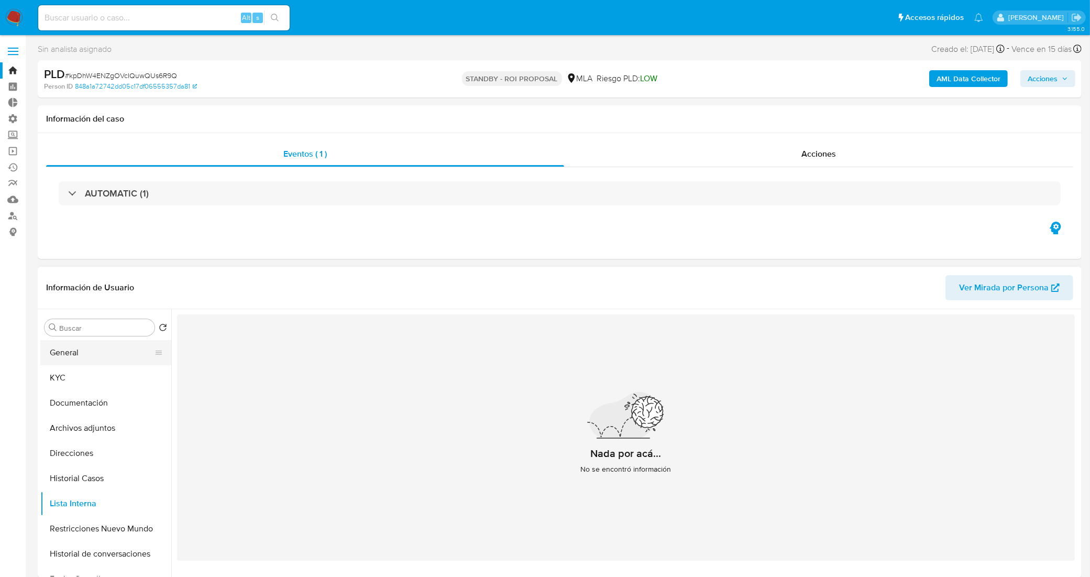
click at [106, 348] on button "General" at bounding box center [101, 352] width 123 height 25
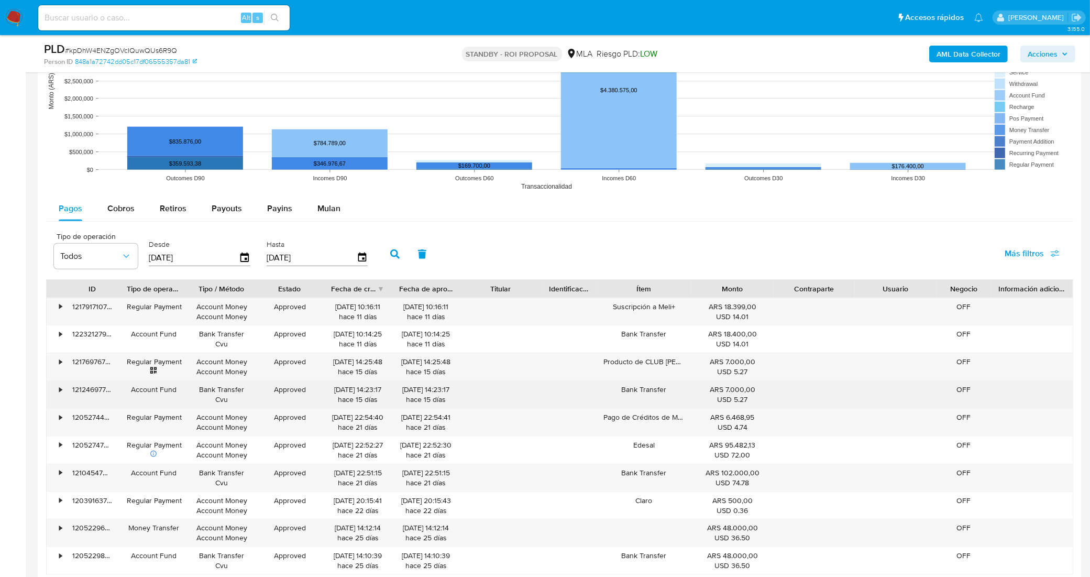
scroll to position [1251, 0]
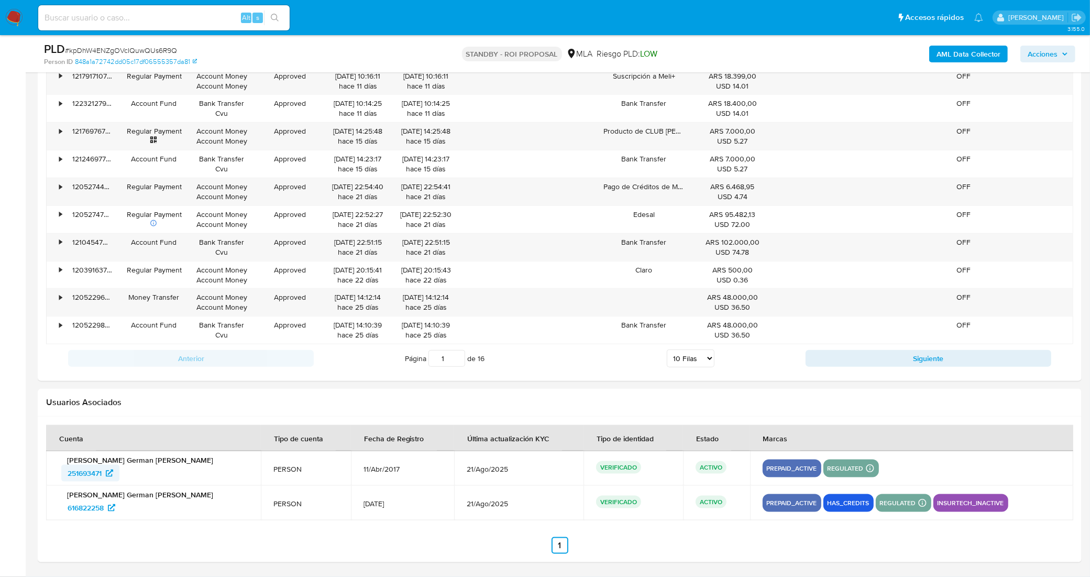
click at [85, 477] on span "251693471" at bounding box center [85, 473] width 34 height 17
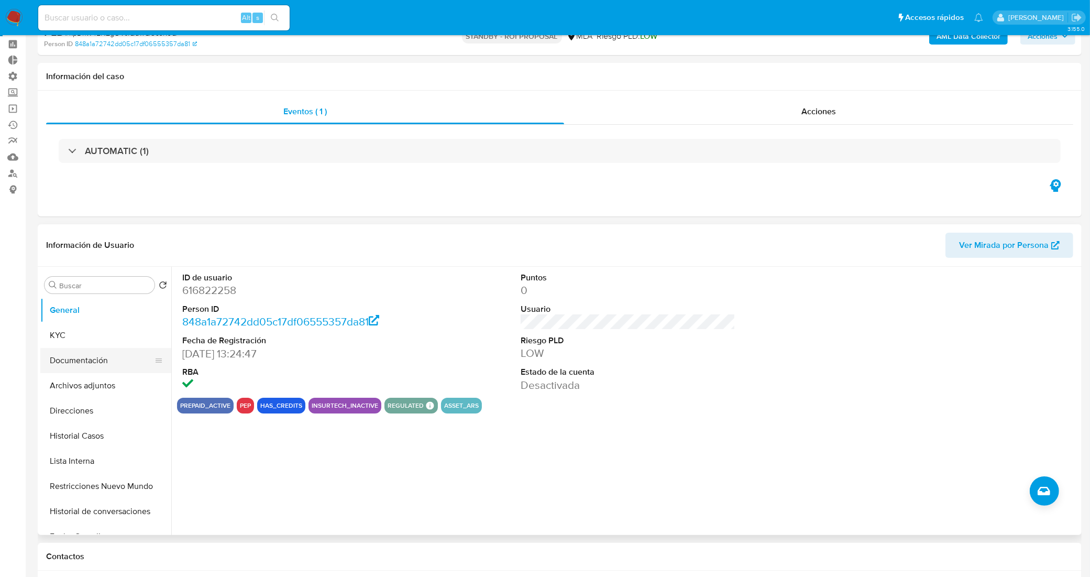
scroll to position [65, 0]
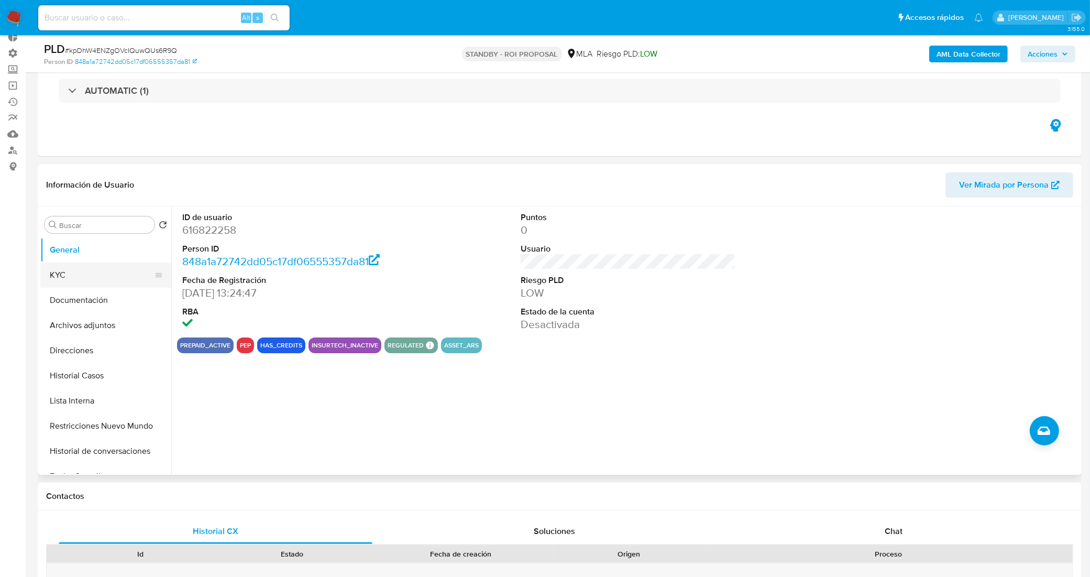
click at [69, 269] on button "KYC" at bounding box center [101, 274] width 123 height 25
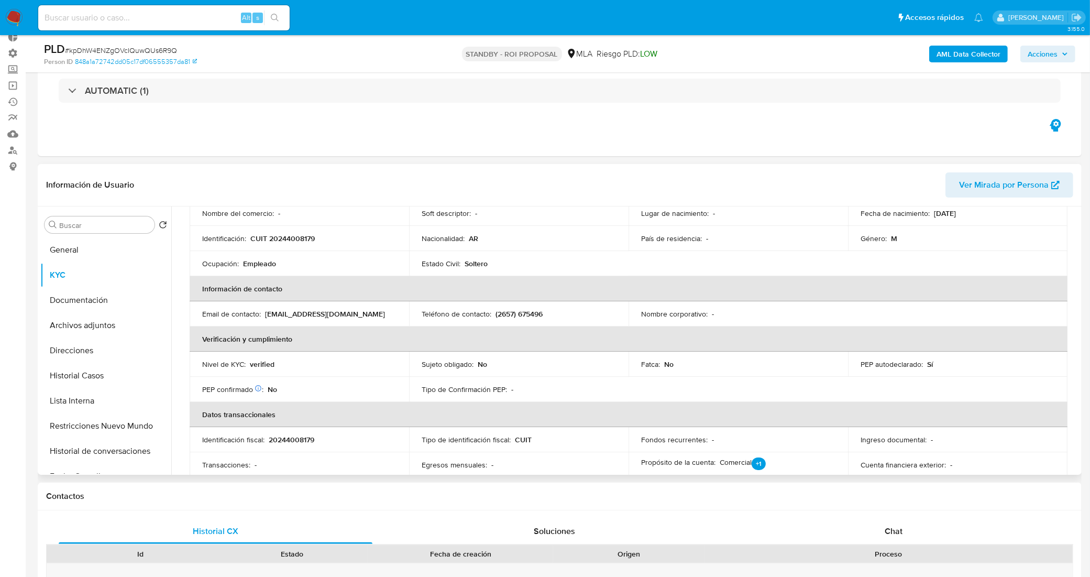
scroll to position [196, 0]
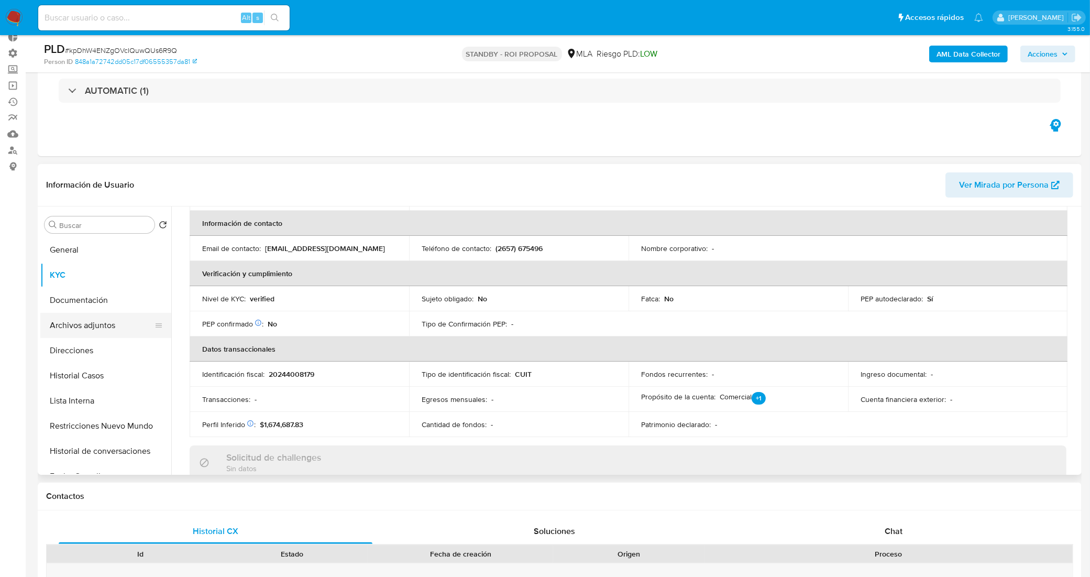
click at [78, 326] on button "Archivos adjuntos" at bounding box center [101, 325] width 123 height 25
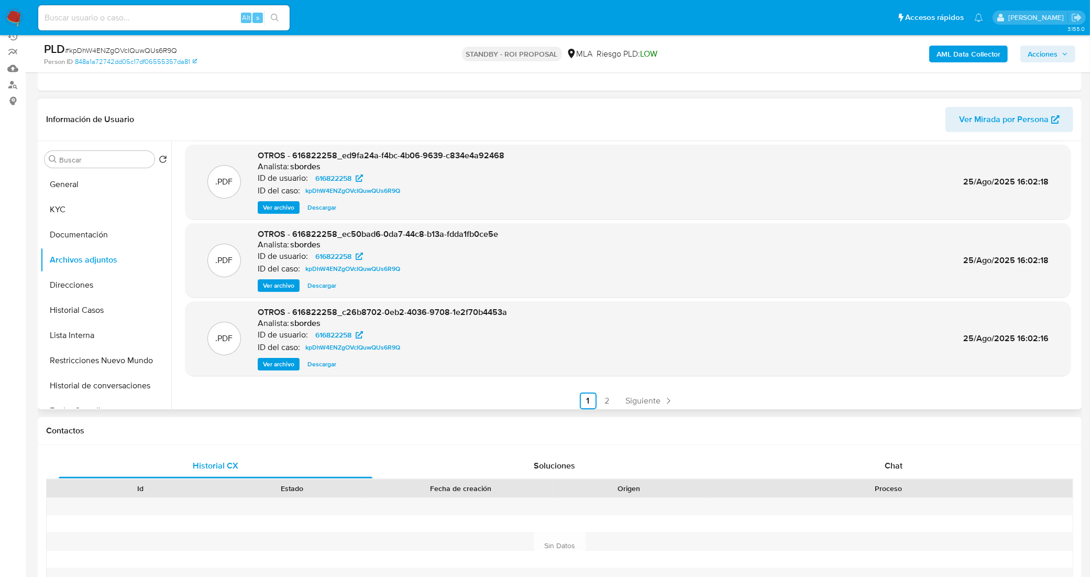
scroll to position [87, 0]
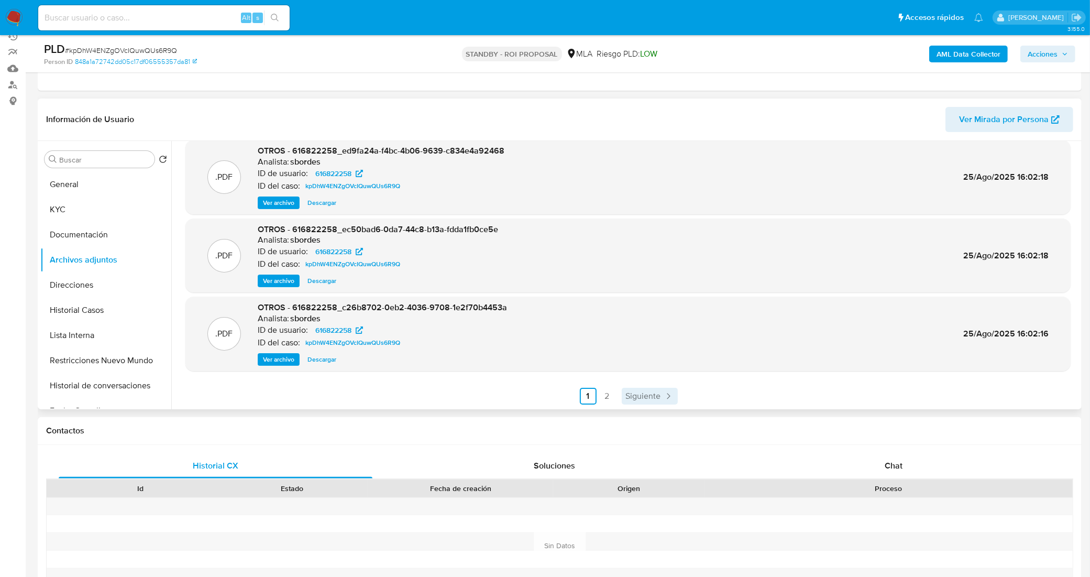
click at [634, 395] on span "Siguiente" at bounding box center [643, 396] width 35 height 8
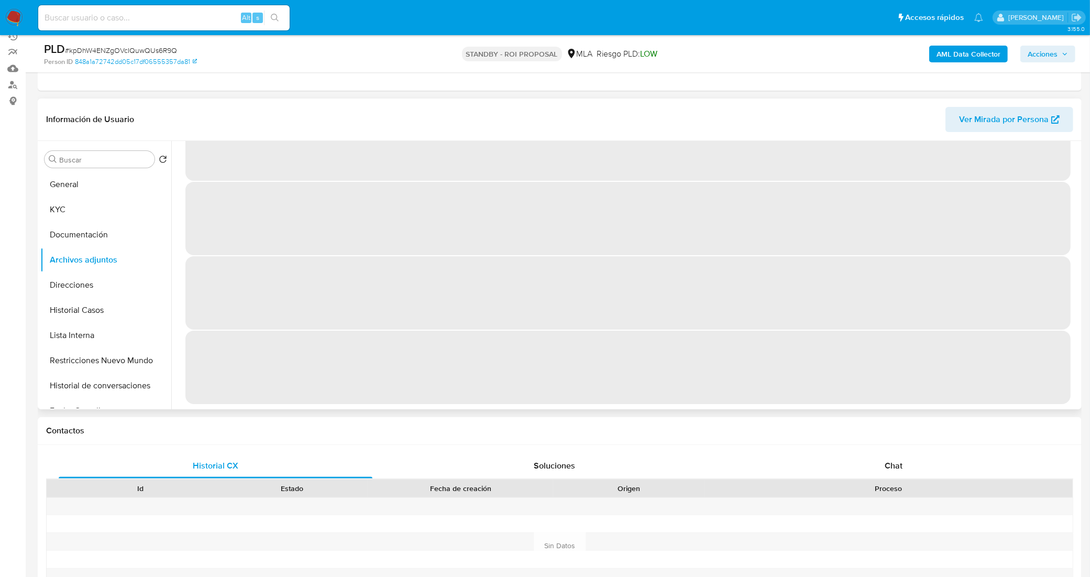
scroll to position [0, 0]
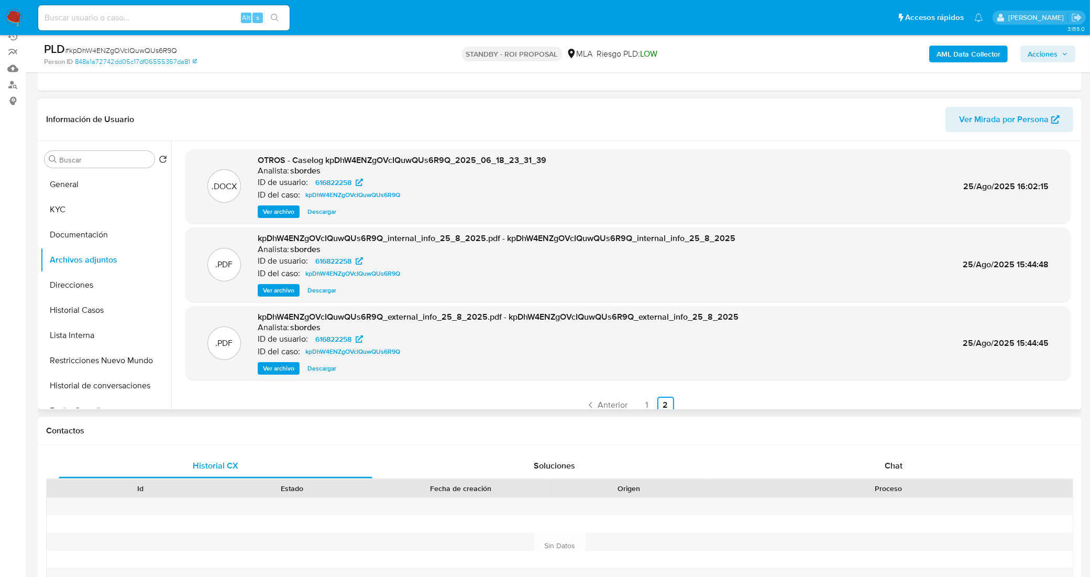
click at [317, 208] on span "Descargar" at bounding box center [321, 211] width 29 height 10
click at [100, 197] on button "KYC" at bounding box center [101, 209] width 123 height 25
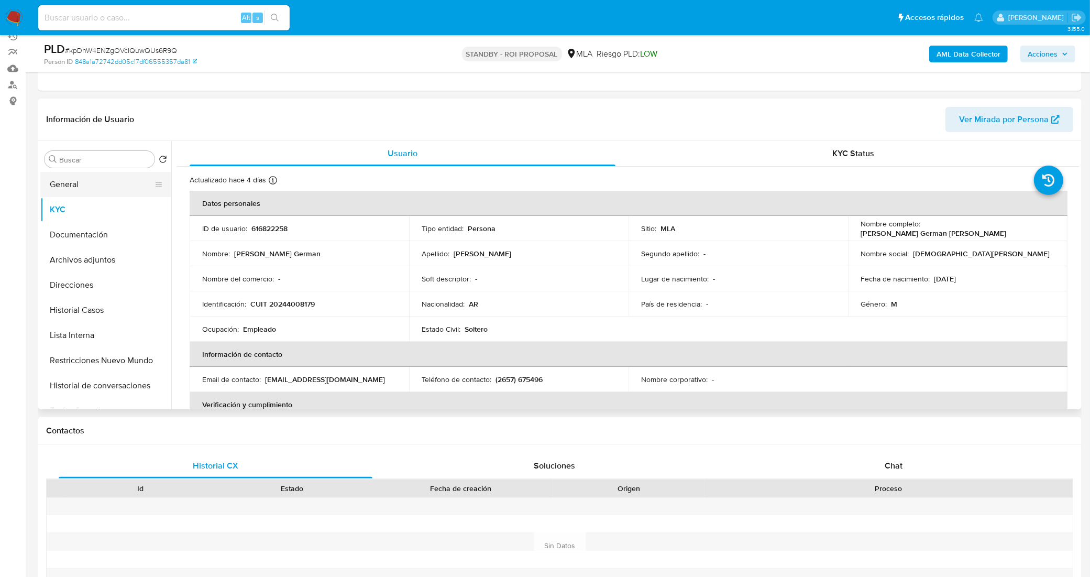
click at [89, 182] on button "General" at bounding box center [101, 184] width 123 height 25
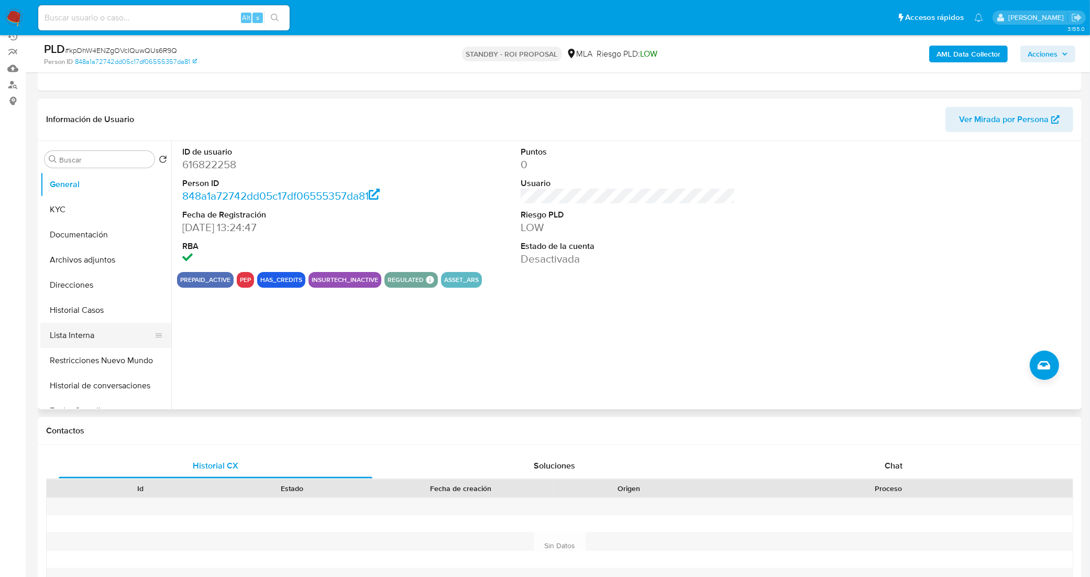
click at [101, 338] on button "Lista Interna" at bounding box center [101, 335] width 123 height 25
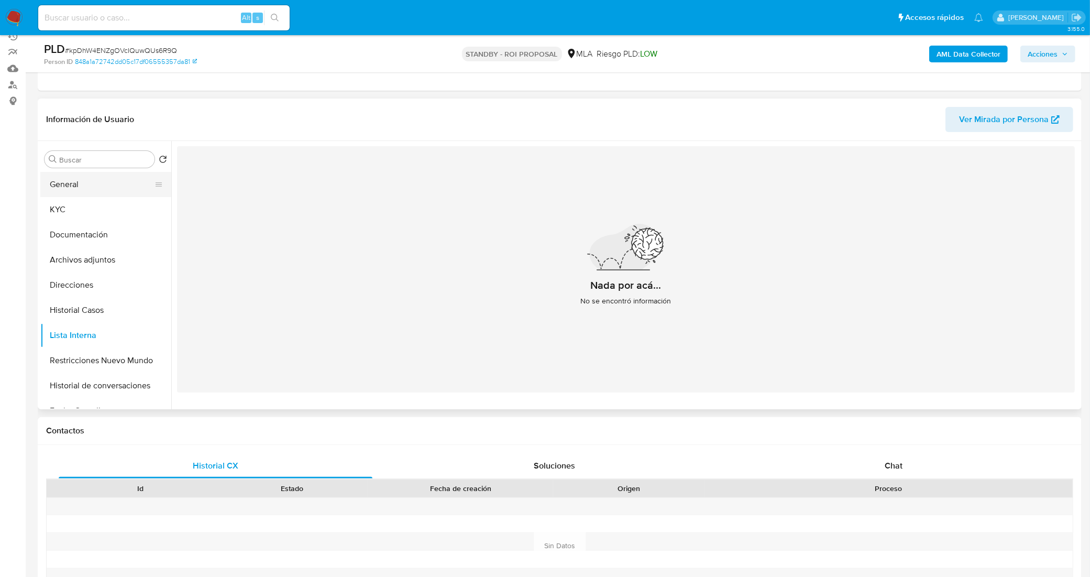
click at [107, 191] on button "General" at bounding box center [101, 184] width 123 height 25
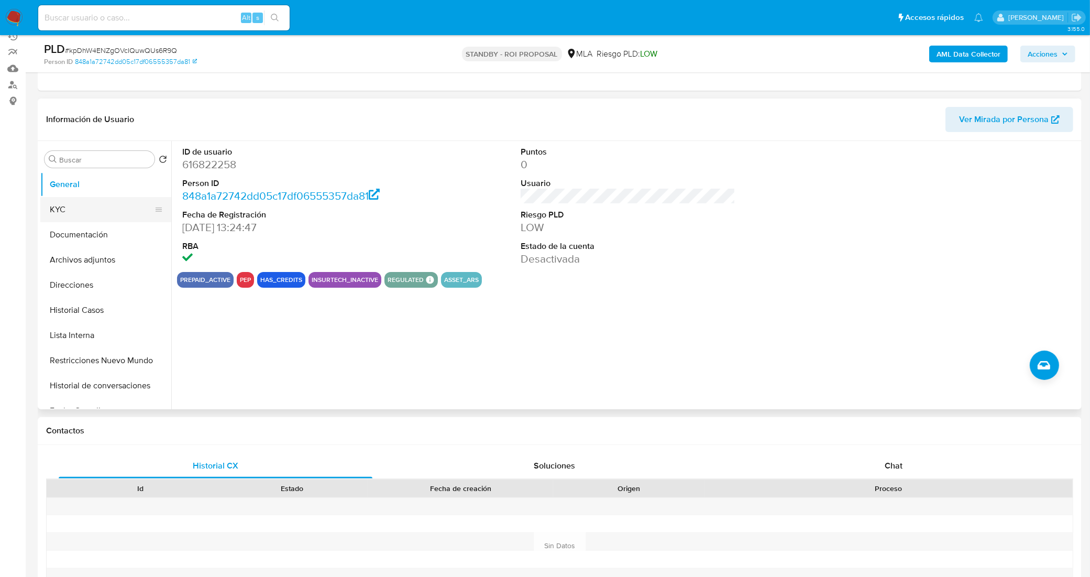
click at [77, 208] on button "KYC" at bounding box center [101, 209] width 123 height 25
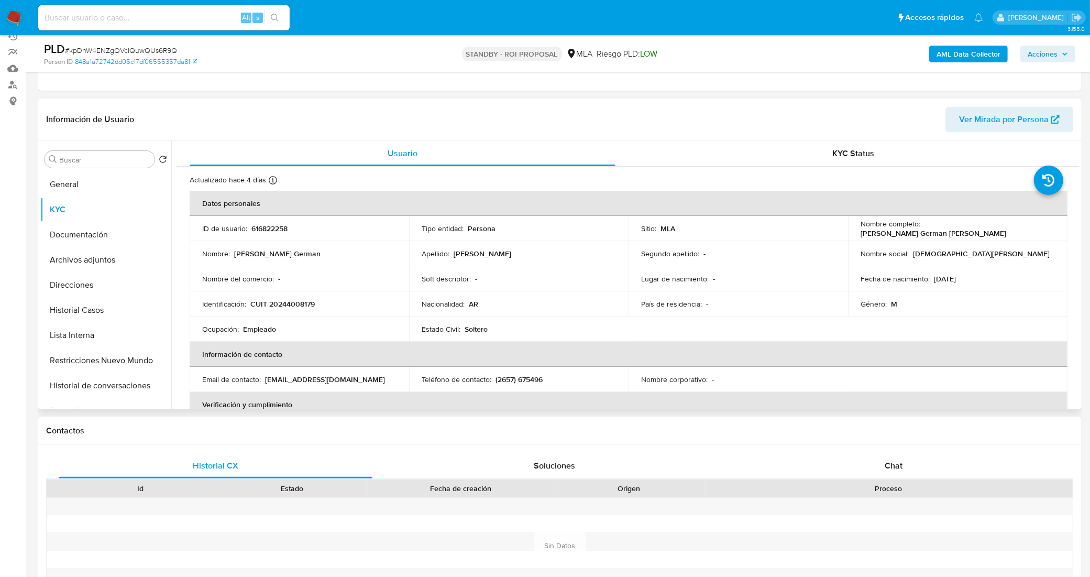
click at [260, 224] on p "616822258" at bounding box center [269, 228] width 36 height 9
copy p "616822258"
drag, startPoint x: 992, startPoint y: 226, endPoint x: 920, endPoint y: 228, distance: 71.3
click at [920, 228] on div "Nombre completo : Jesus German Ojeda" at bounding box center [958, 228] width 194 height 19
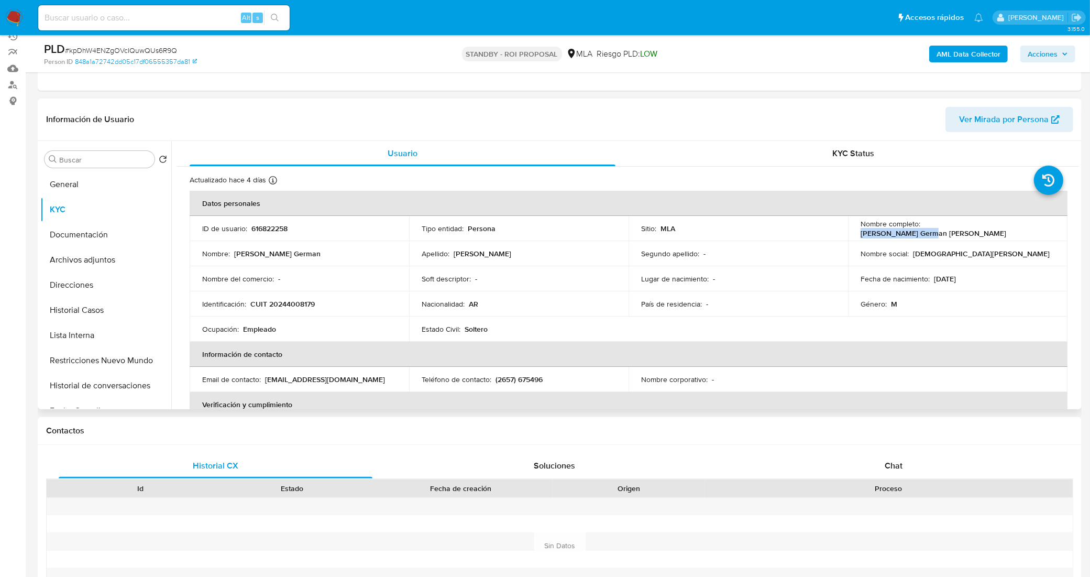
copy p "Jesus German Ojeda"
click at [305, 302] on p "CUIT 20244008179" at bounding box center [282, 303] width 64 height 9
copy p "20244008179"
click at [112, 312] on button "Historial Casos" at bounding box center [101, 310] width 123 height 25
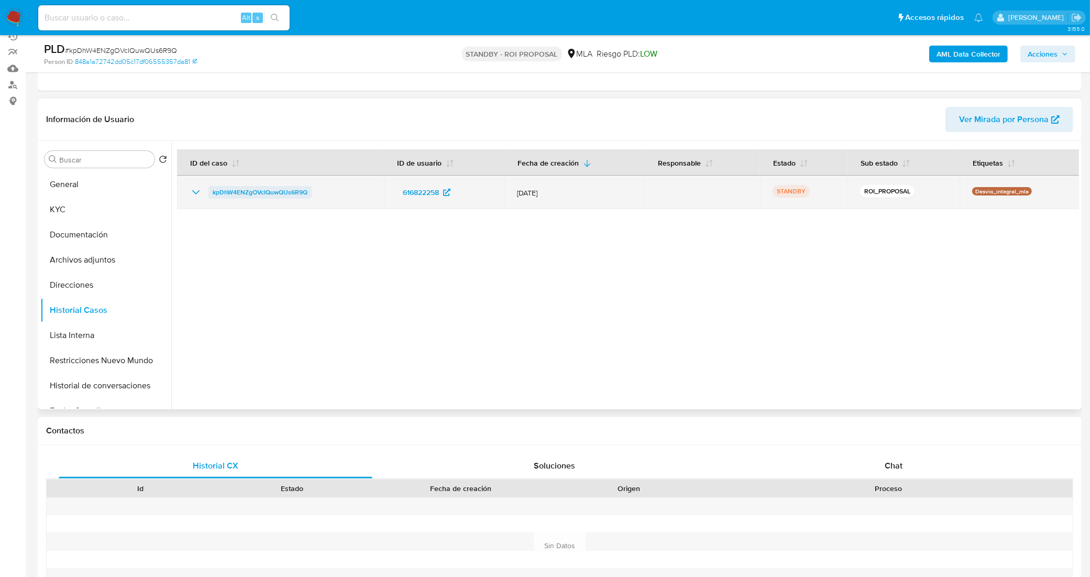
drag, startPoint x: 328, startPoint y: 190, endPoint x: 212, endPoint y: 194, distance: 116.4
click at [212, 194] on div "kpDhW4ENZgOVcIQuwQUs6R9Q" at bounding box center [281, 192] width 182 height 13
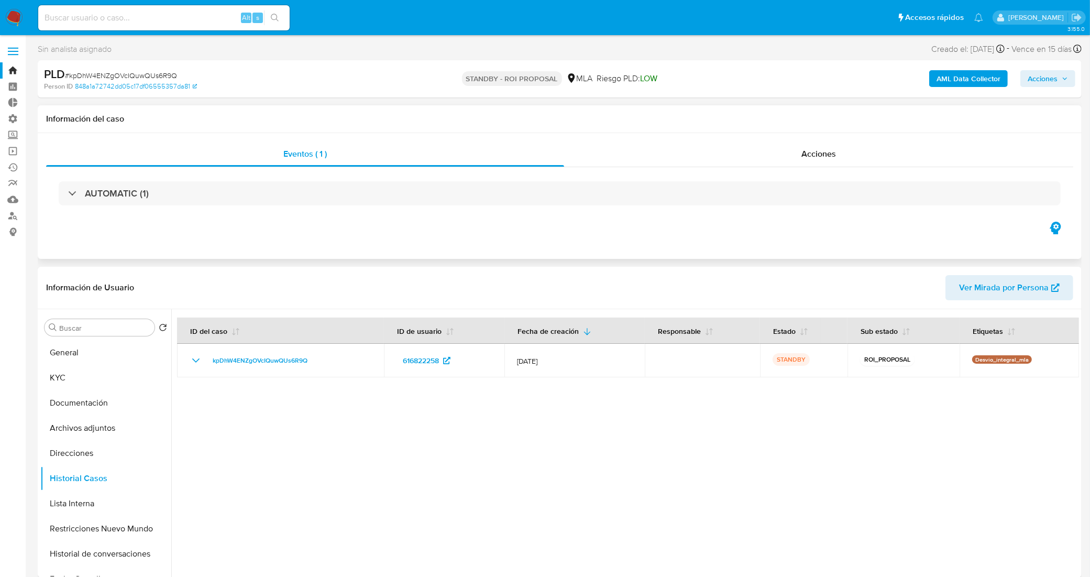
click at [773, 140] on div "Eventos ( 1 ) Acciones AUTOMATIC (1)" at bounding box center [560, 196] width 1044 height 126
click at [773, 148] on div "Acciones" at bounding box center [818, 153] width 509 height 25
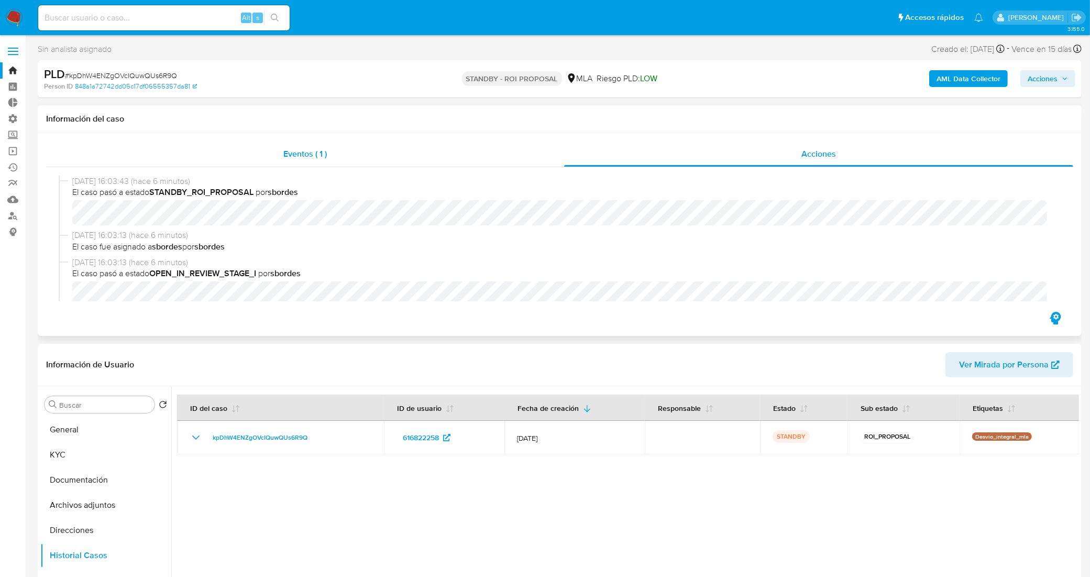
drag, startPoint x: 254, startPoint y: 148, endPoint x: 257, endPoint y: 156, distance: 9.0
click at [254, 147] on div "Eventos ( 1 )" at bounding box center [305, 153] width 518 height 25
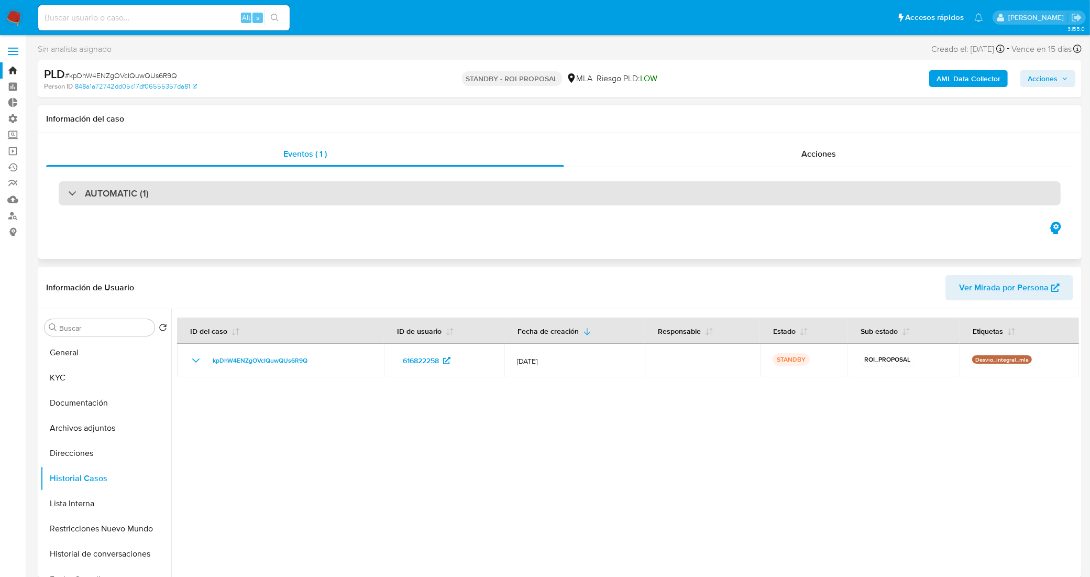
click at [133, 203] on div "AUTOMATIC (1)" at bounding box center [560, 193] width 1002 height 24
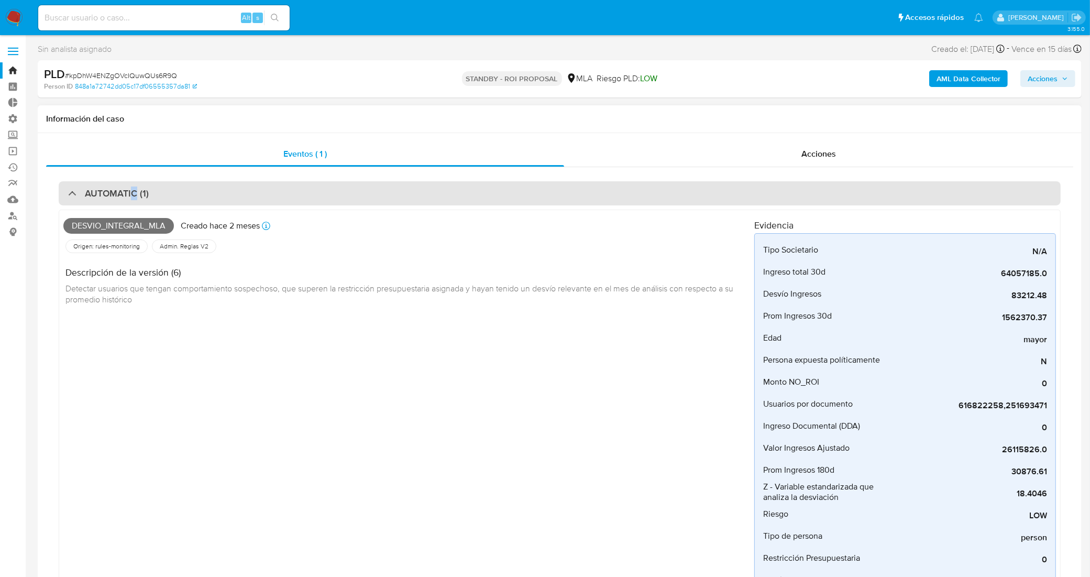
click at [133, 202] on div "AUTOMATIC (1)" at bounding box center [560, 193] width 1002 height 24
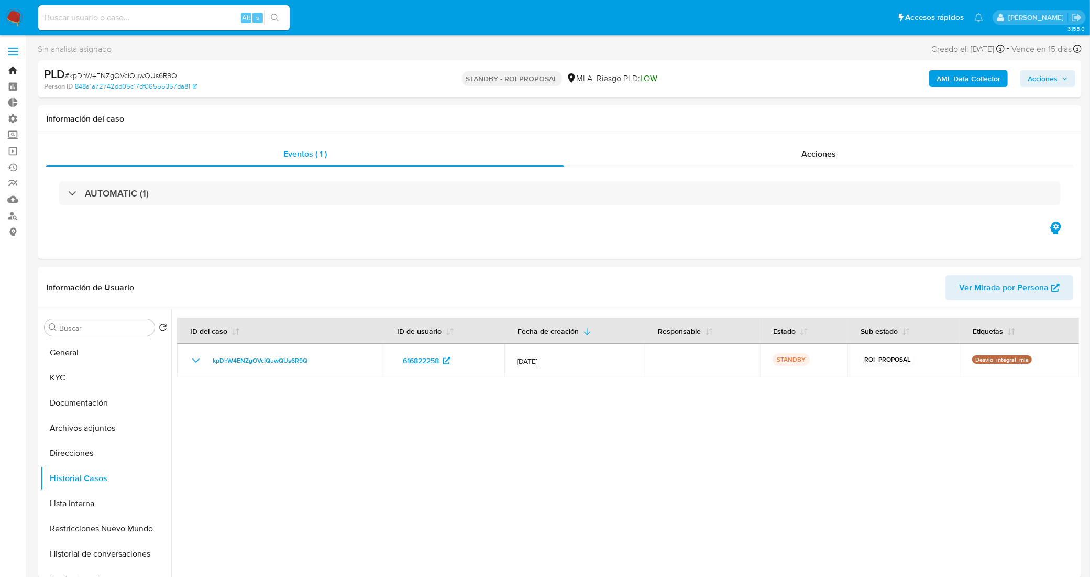
click at [4, 68] on link "Bandeja" at bounding box center [62, 70] width 125 height 16
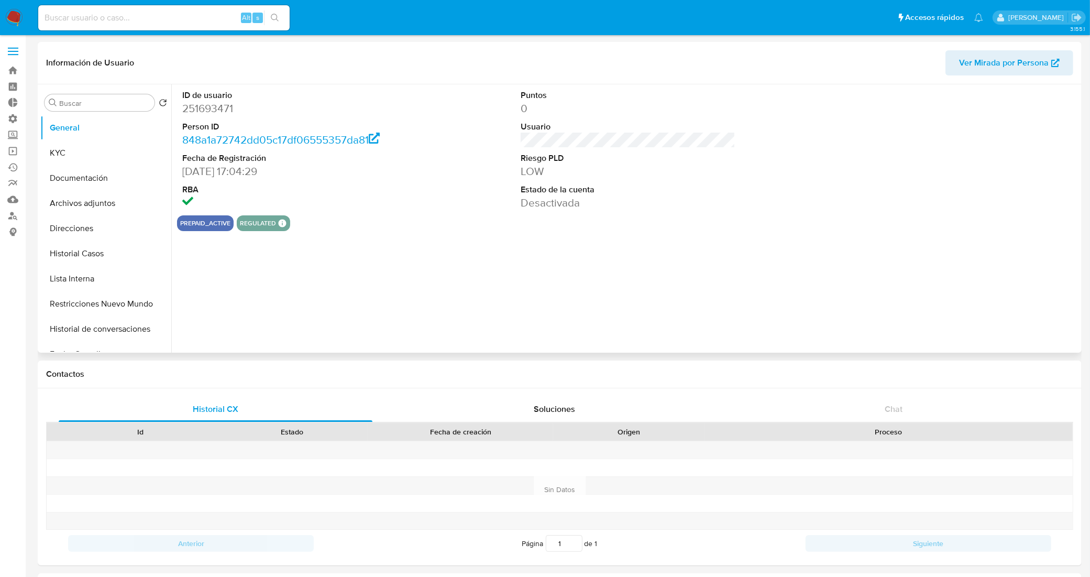
select select "10"
click at [87, 280] on button "Lista Interna" at bounding box center [101, 278] width 123 height 25
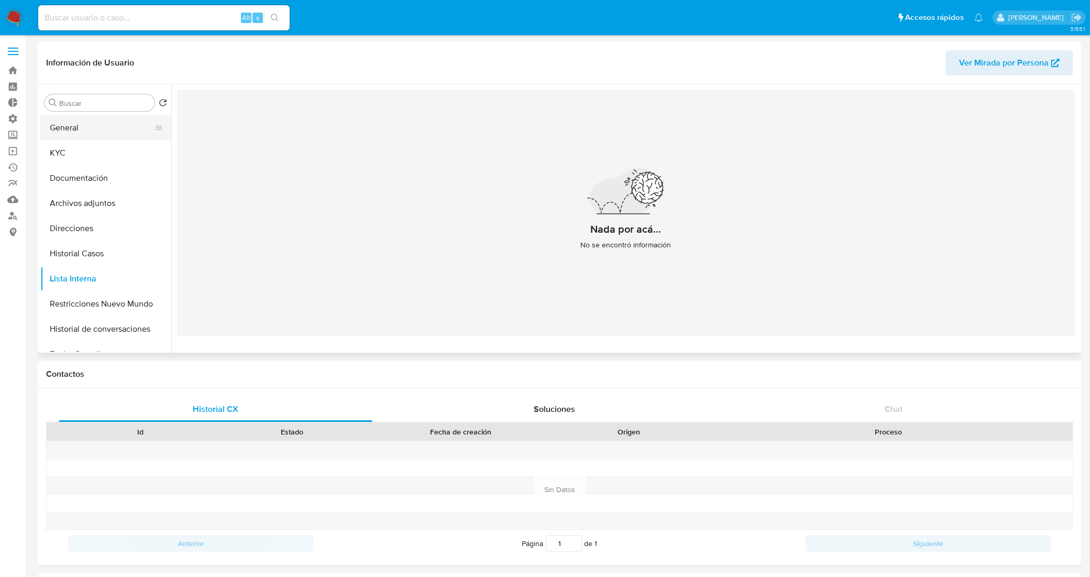
click at [113, 130] on button "General" at bounding box center [101, 127] width 123 height 25
